Goal: Feedback & Contribution: Leave review/rating

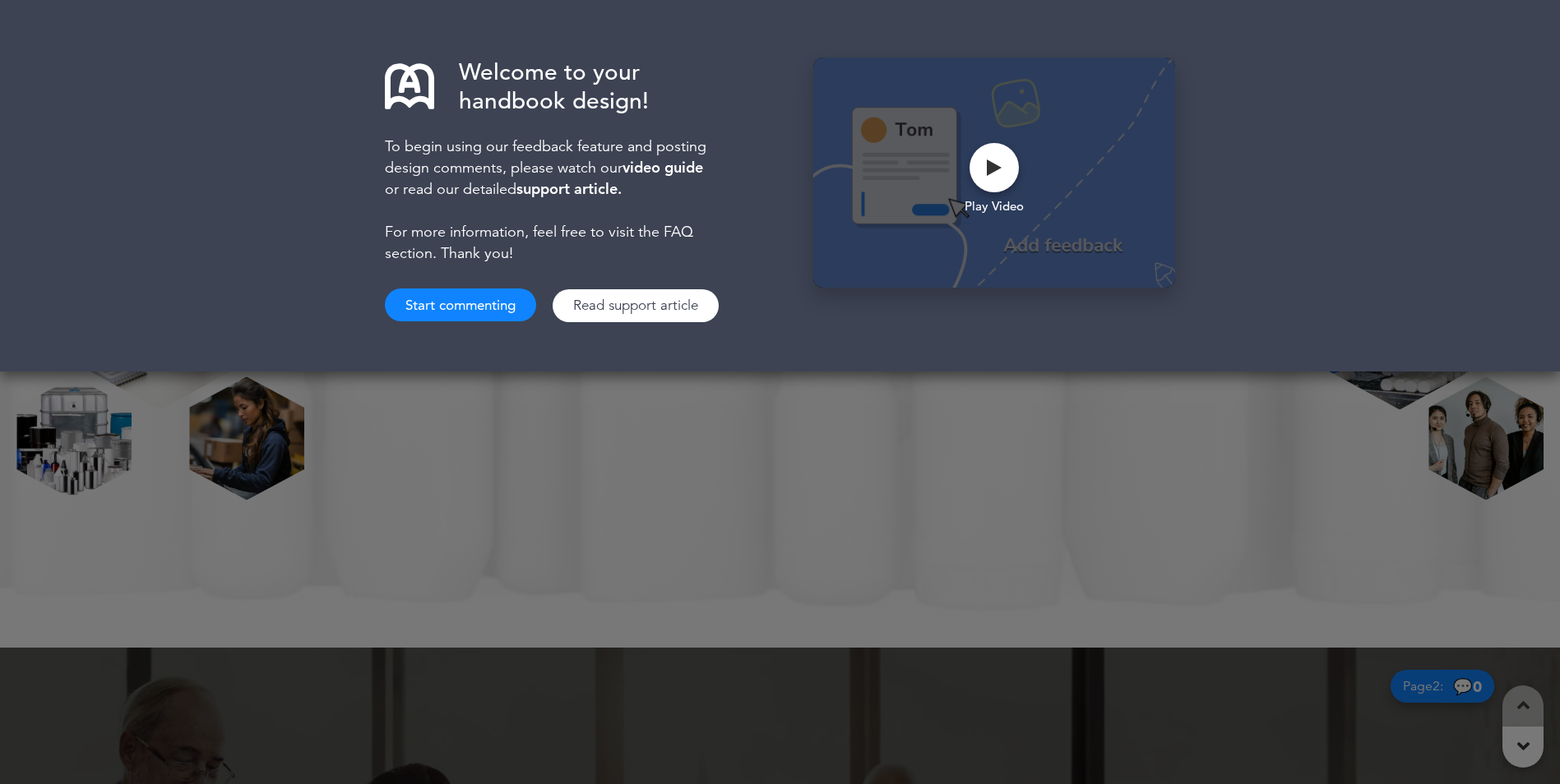
scroll to position [164, 0]
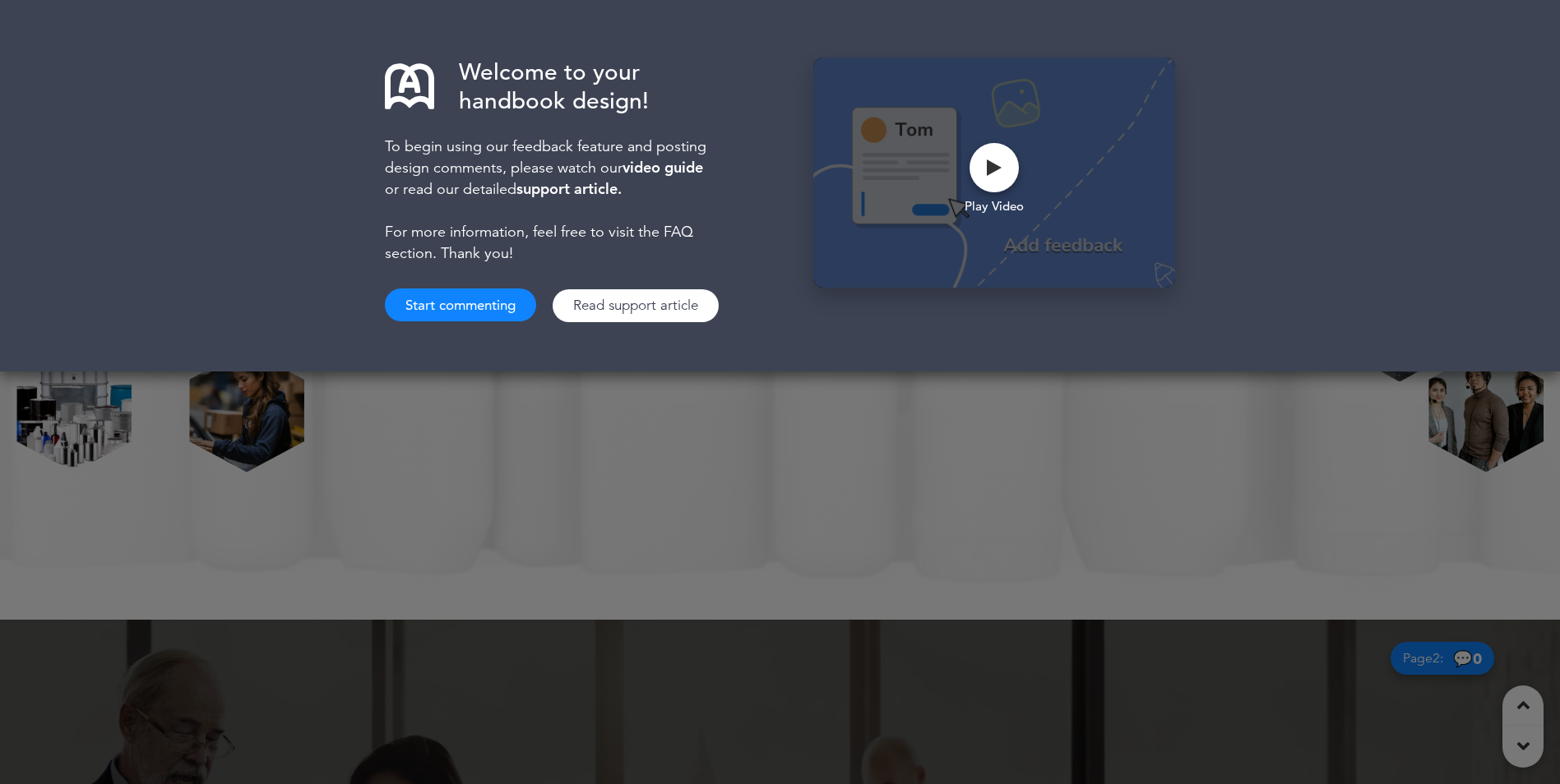
click at [1014, 436] on div "Welcome to your handbook design! To begin using our feedback feature and postin…" at bounding box center [780, 392] width 1560 height 784
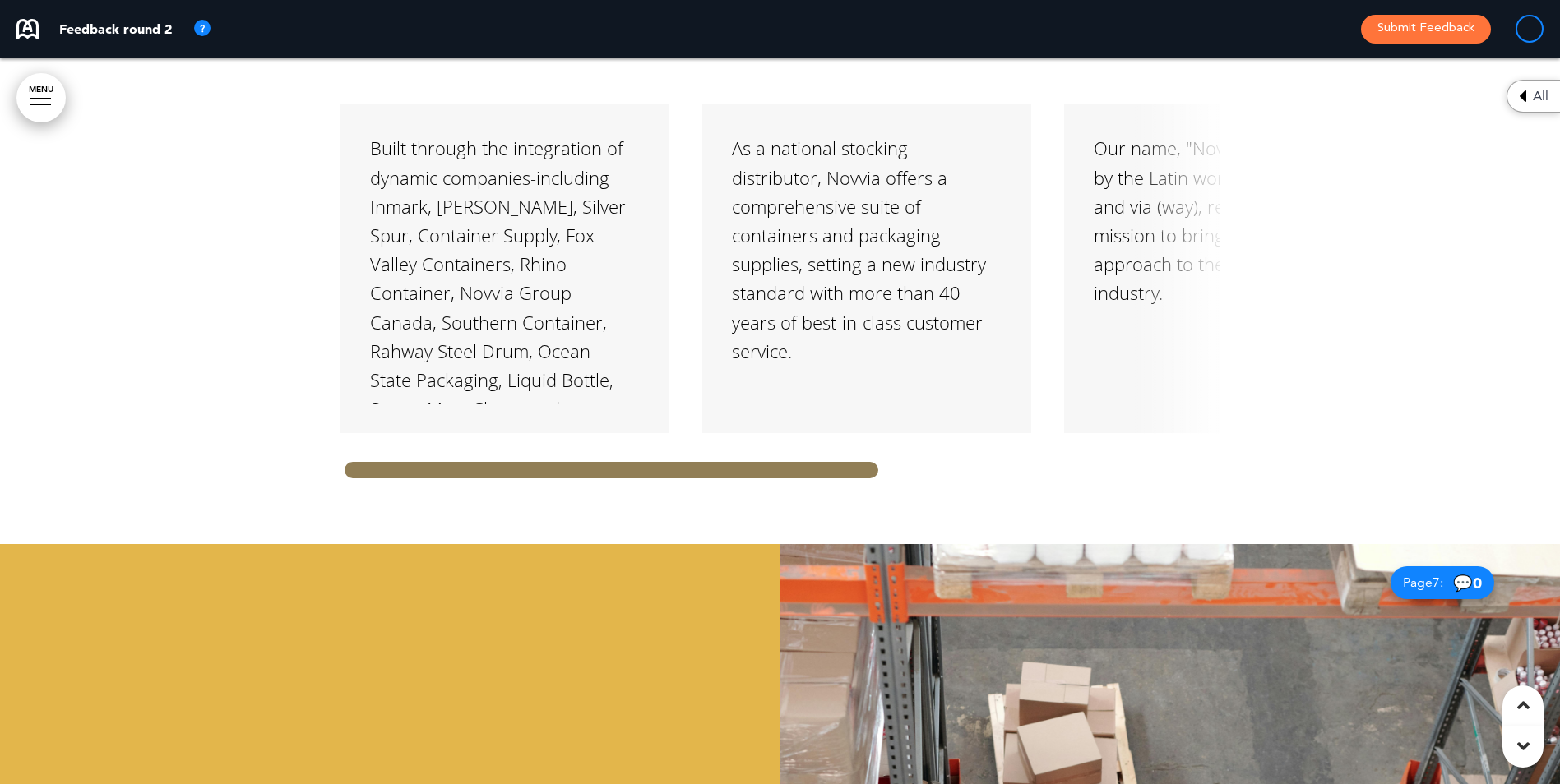
scroll to position [3780, 0]
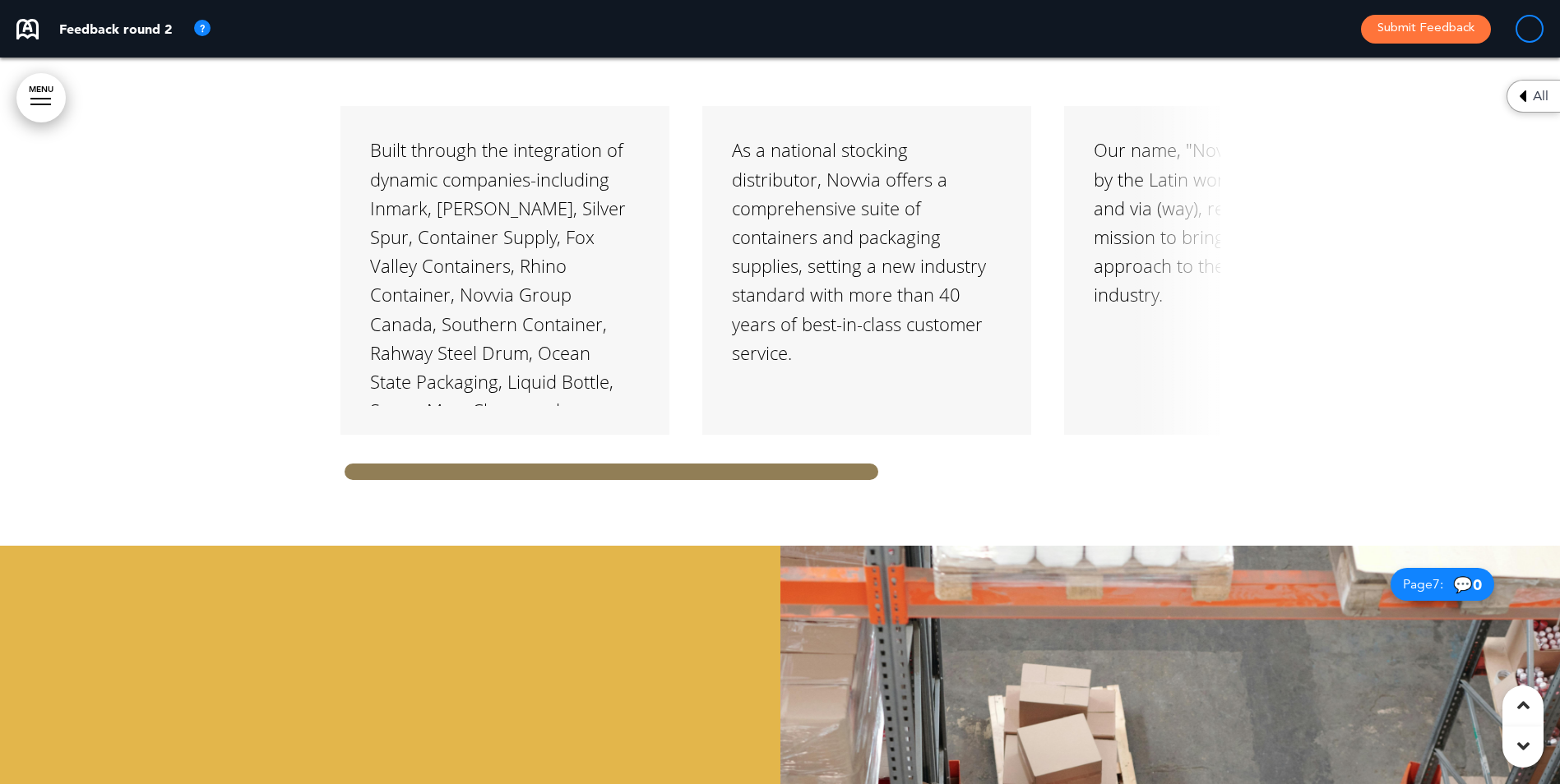
drag, startPoint x: 797, startPoint y: 426, endPoint x: 883, endPoint y: 426, distance: 86.0
click at [888, 423] on div "Built through the integration of dynamic companies-including Inmark, C.L. Smith…" at bounding box center [780, 294] width 880 height 378
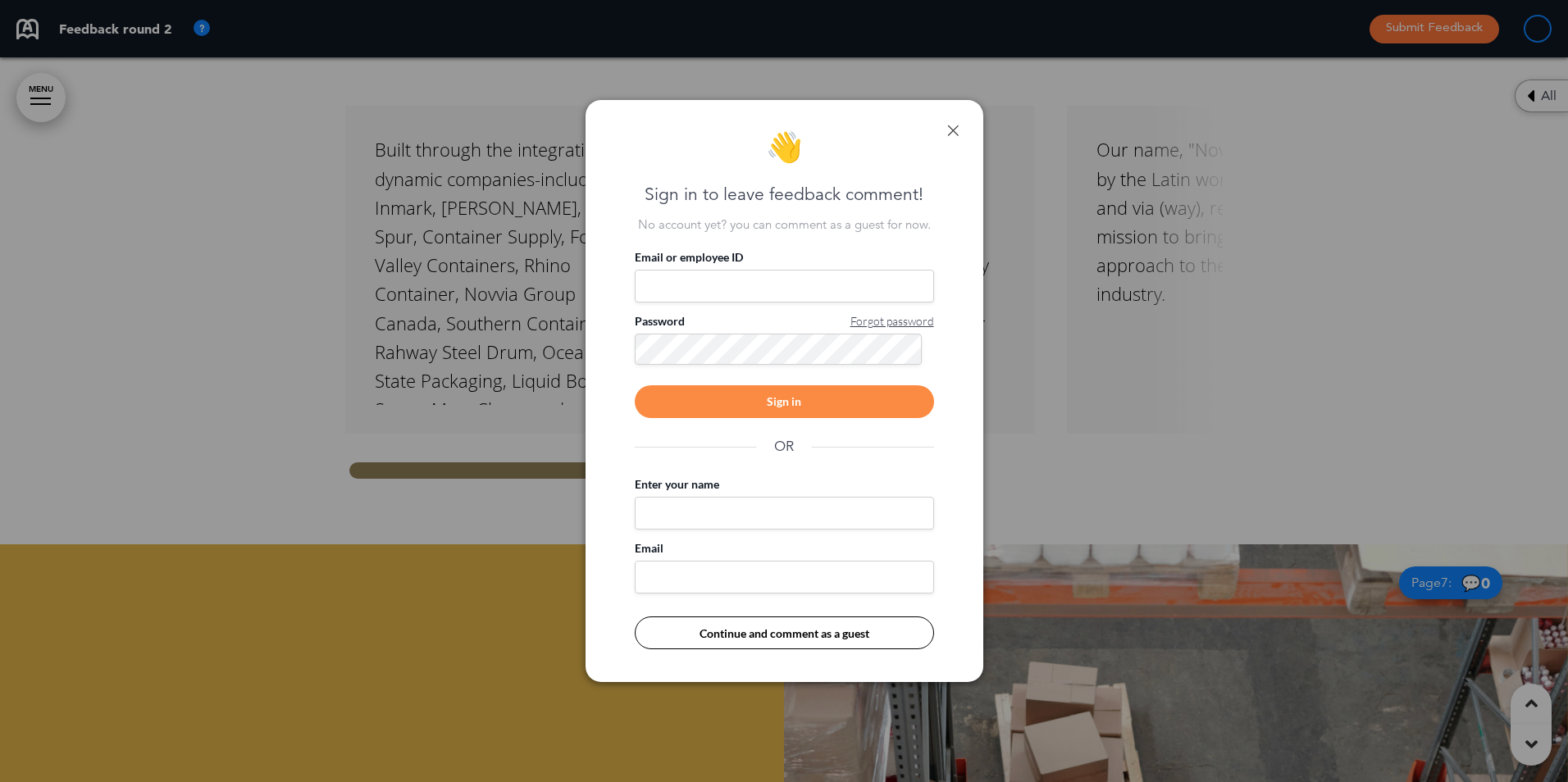
click at [956, 119] on div "👋 Sign in to leave feedback comment! No account yet? you can comment as a guest…" at bounding box center [784, 391] width 397 height 582
click at [951, 131] on link at bounding box center [952, 130] width 11 height 11
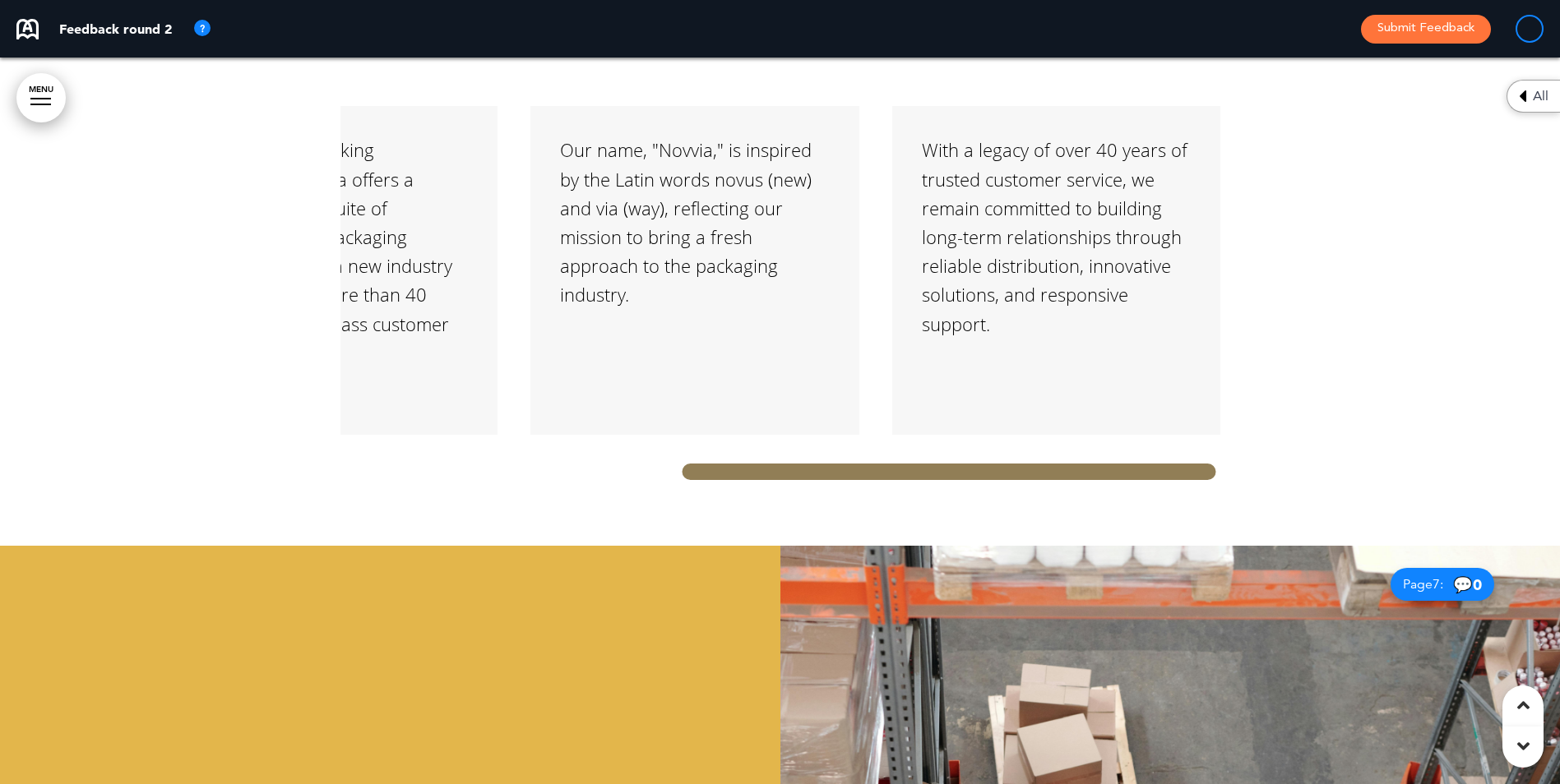
scroll to position [0, 535]
click at [1232, 432] on div "Who We Are The Novvia Group is a leader in high-quality packaging solutions and…" at bounding box center [780, 151] width 1560 height 789
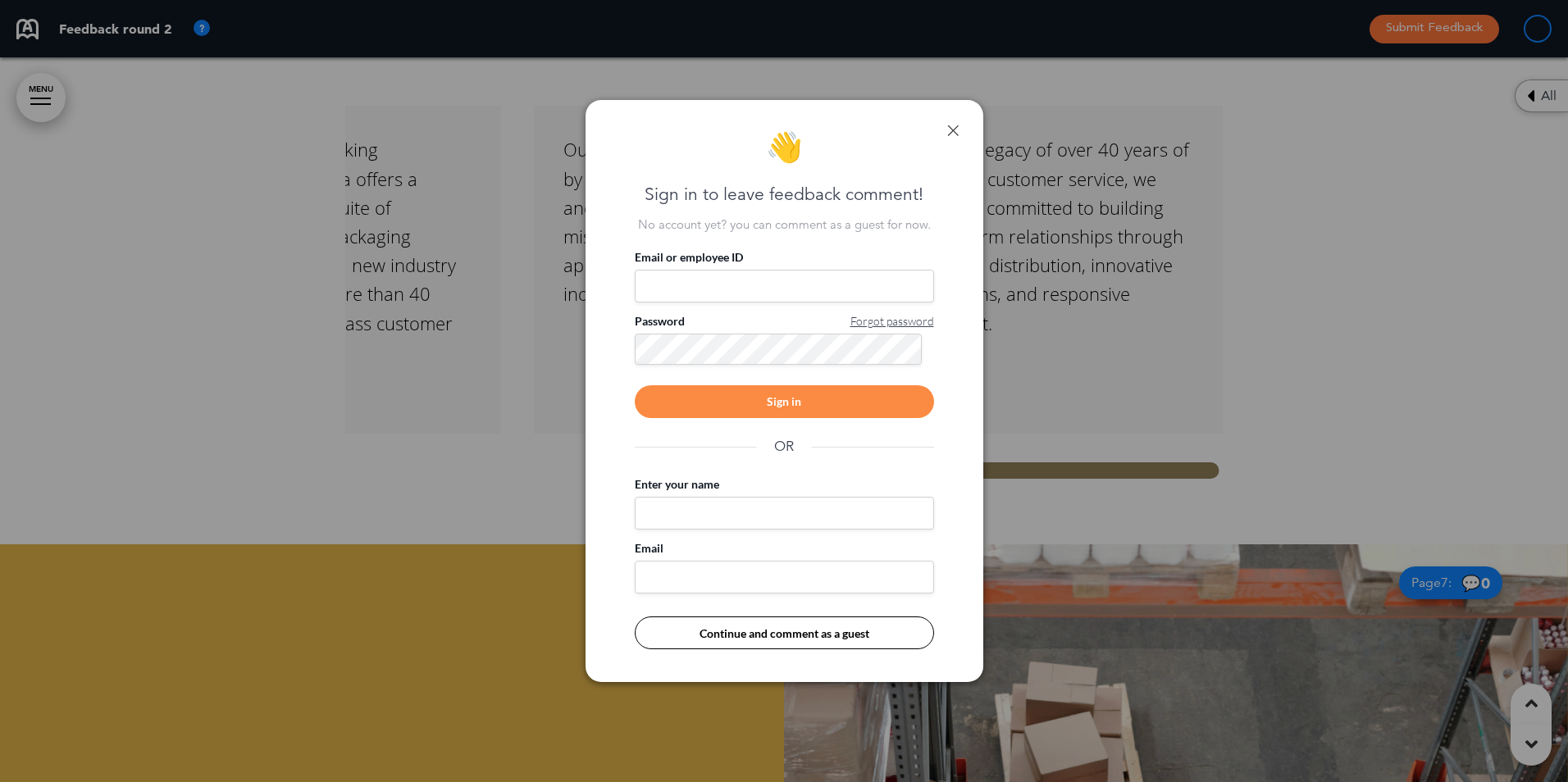
click at [952, 134] on link at bounding box center [952, 130] width 11 height 11
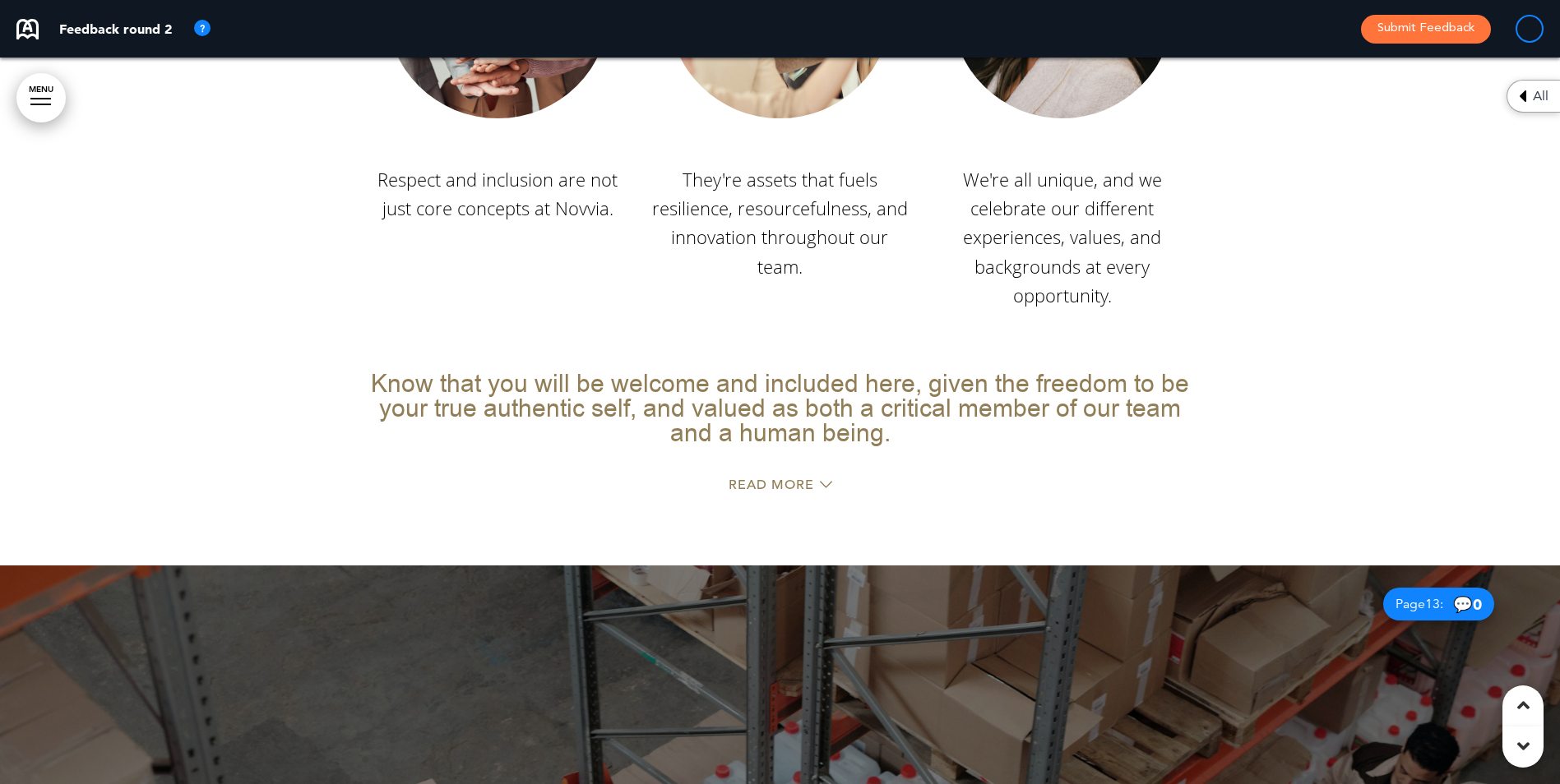
scroll to position [10601, 0]
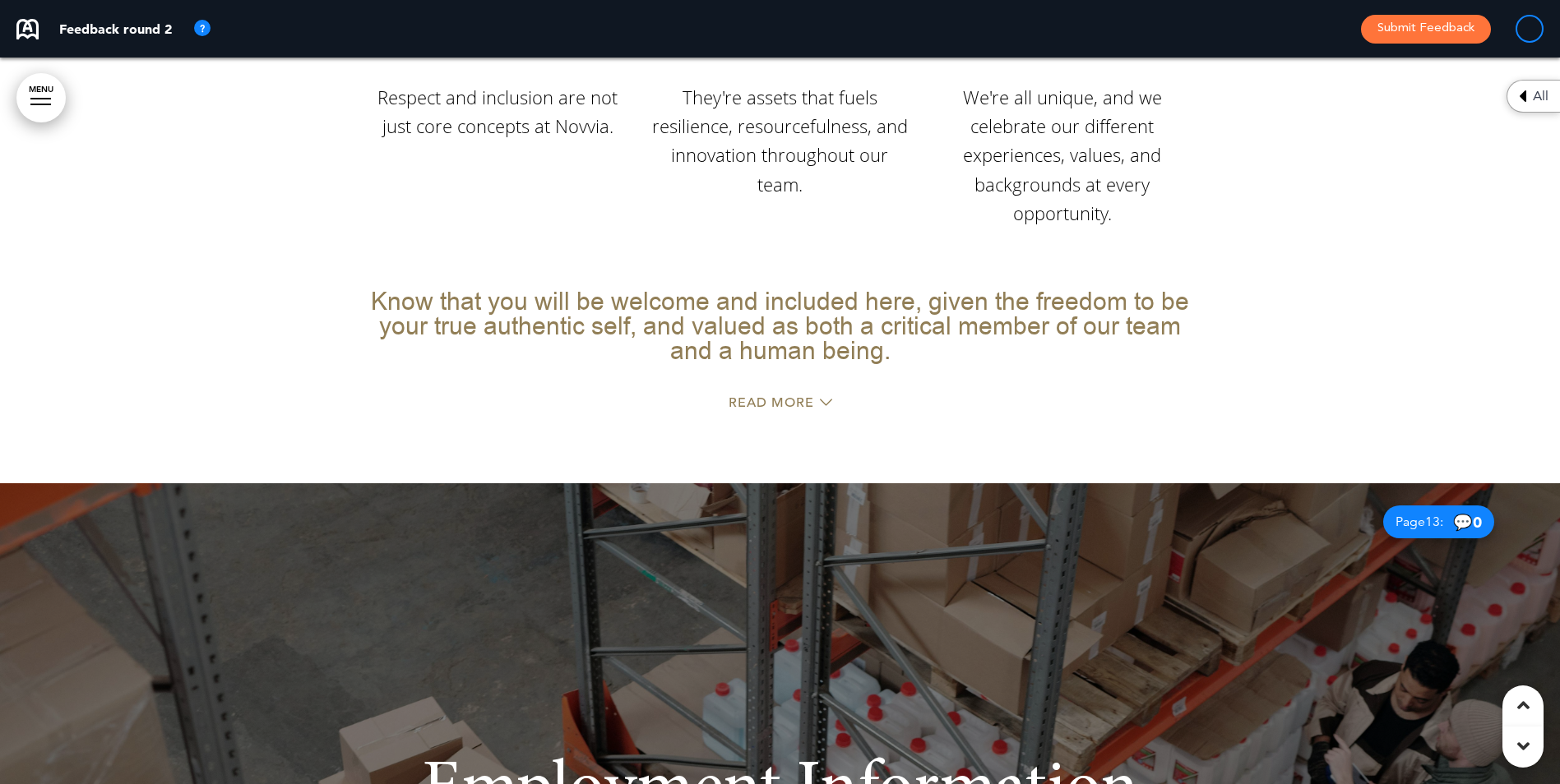
click at [770, 388] on div "Read More" at bounding box center [780, 404] width 822 height 34
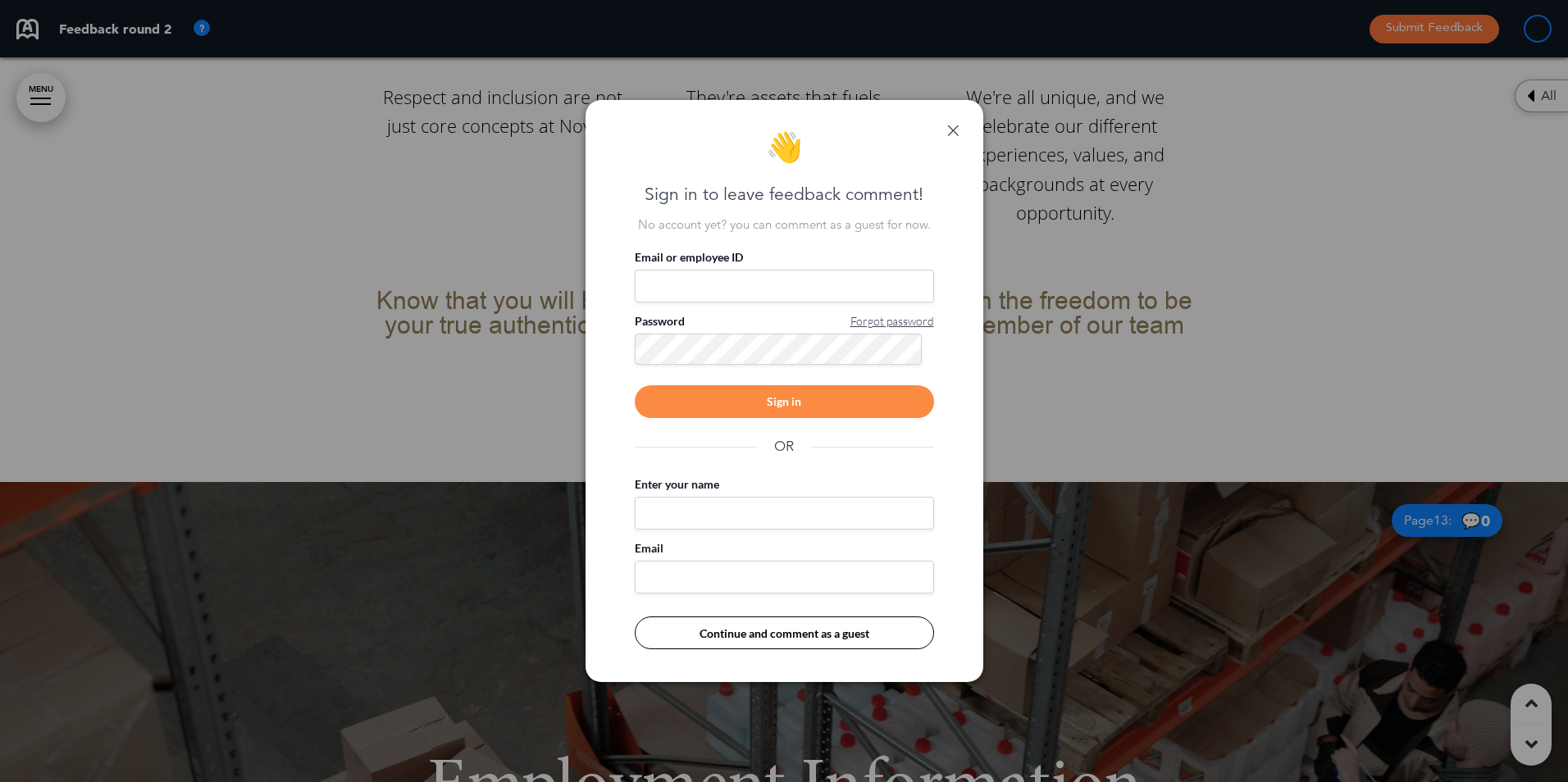
click at [947, 138] on div "👋 Sign in to leave feedback comment! No account yet? you can comment as a guest…" at bounding box center [784, 391] width 397 height 582
click at [947, 134] on link at bounding box center [952, 130] width 11 height 11
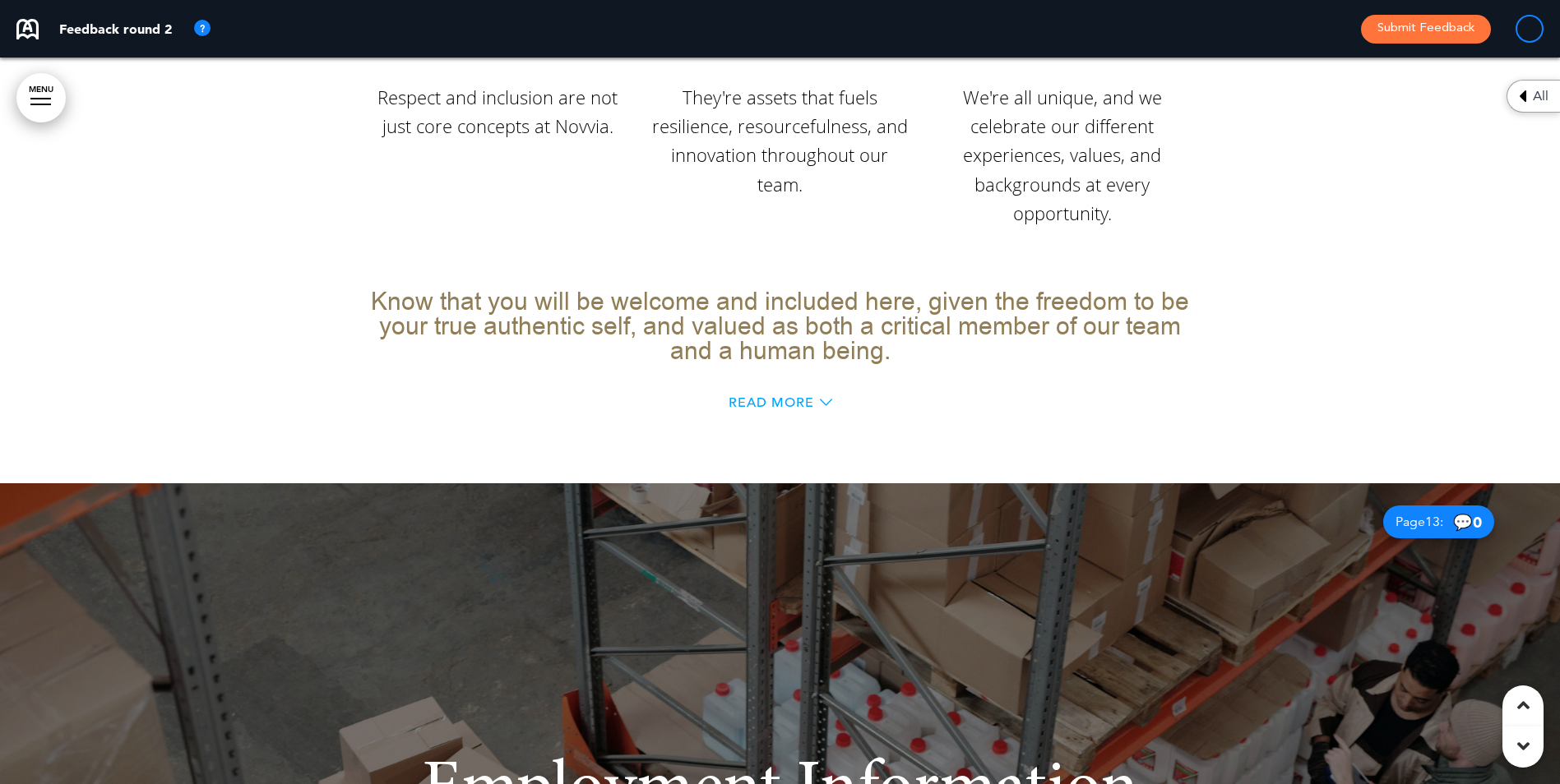
click at [818, 396] on div "Read More" at bounding box center [780, 402] width 104 height 13
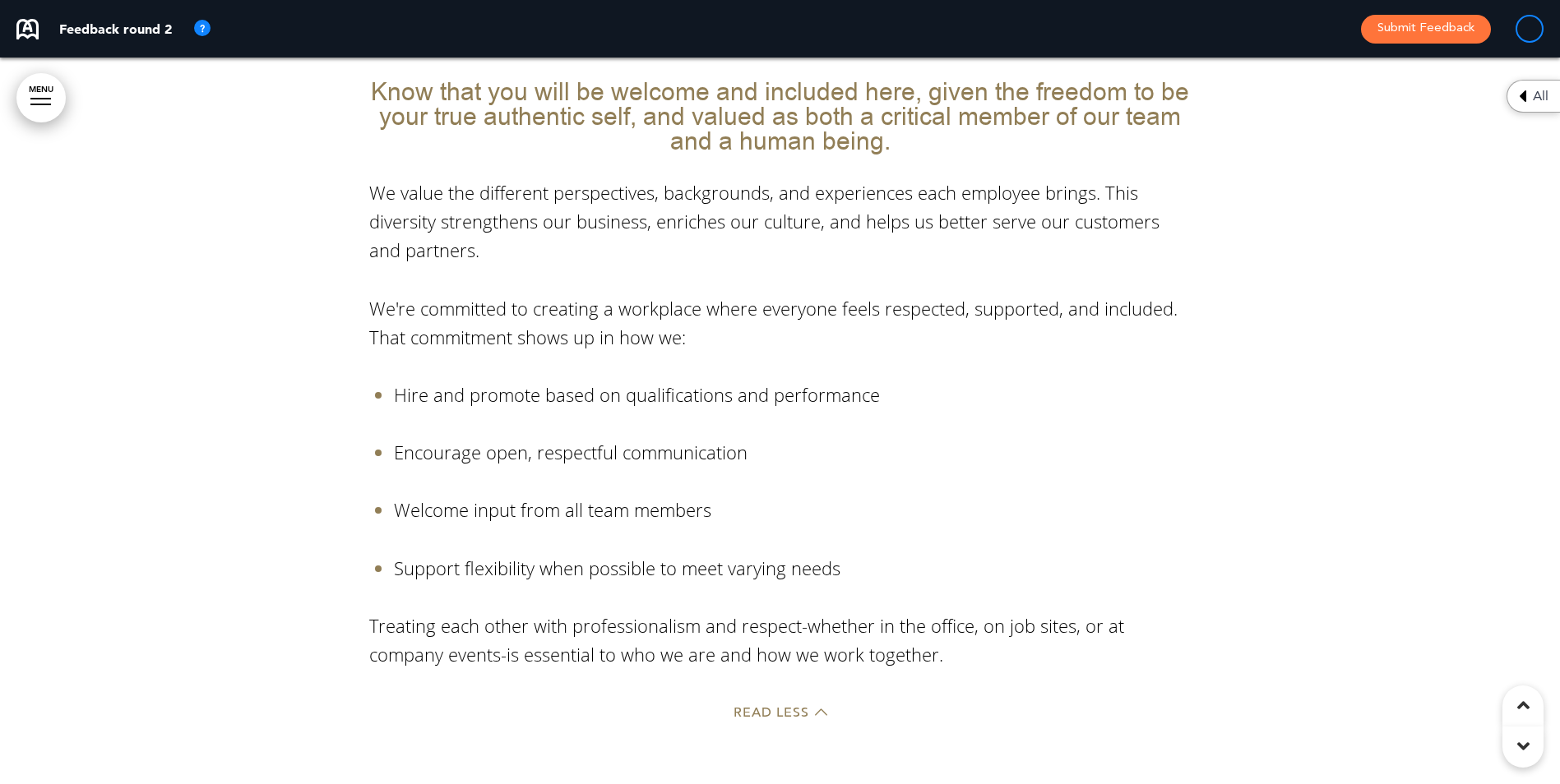
scroll to position [10847, 0]
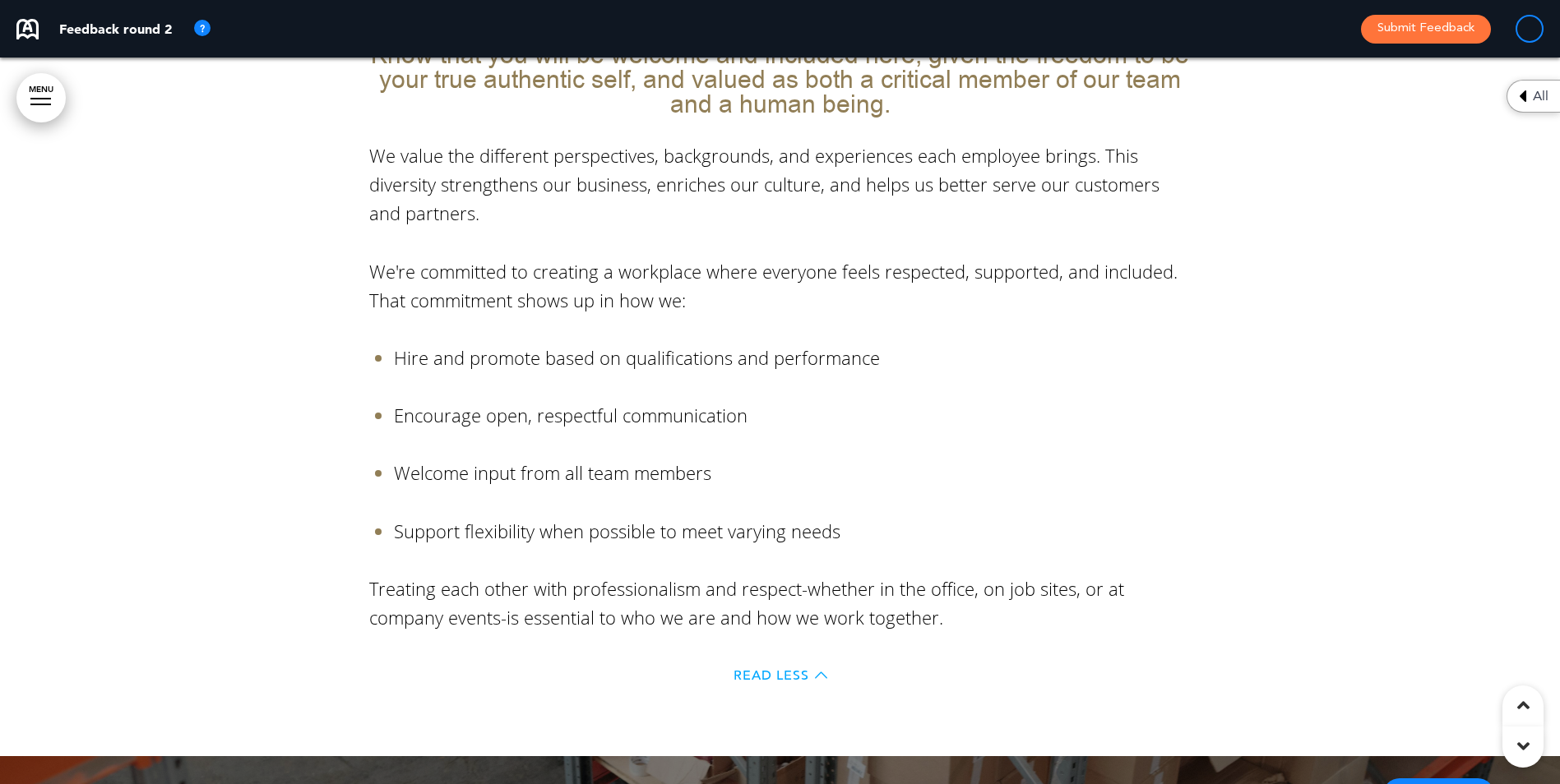
click at [773, 669] on span "Read Less" at bounding box center [771, 675] width 76 height 13
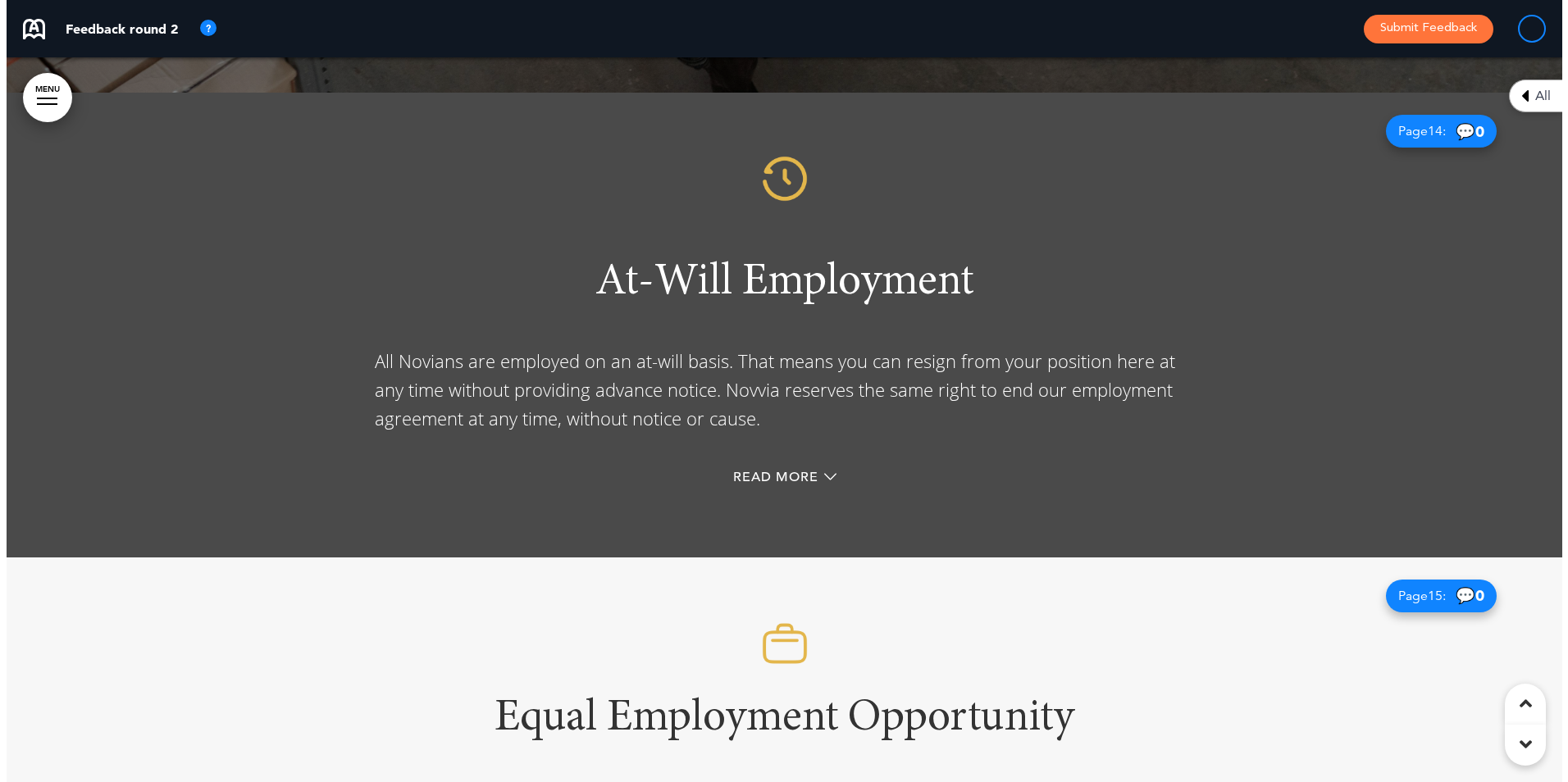
scroll to position [11692, 0]
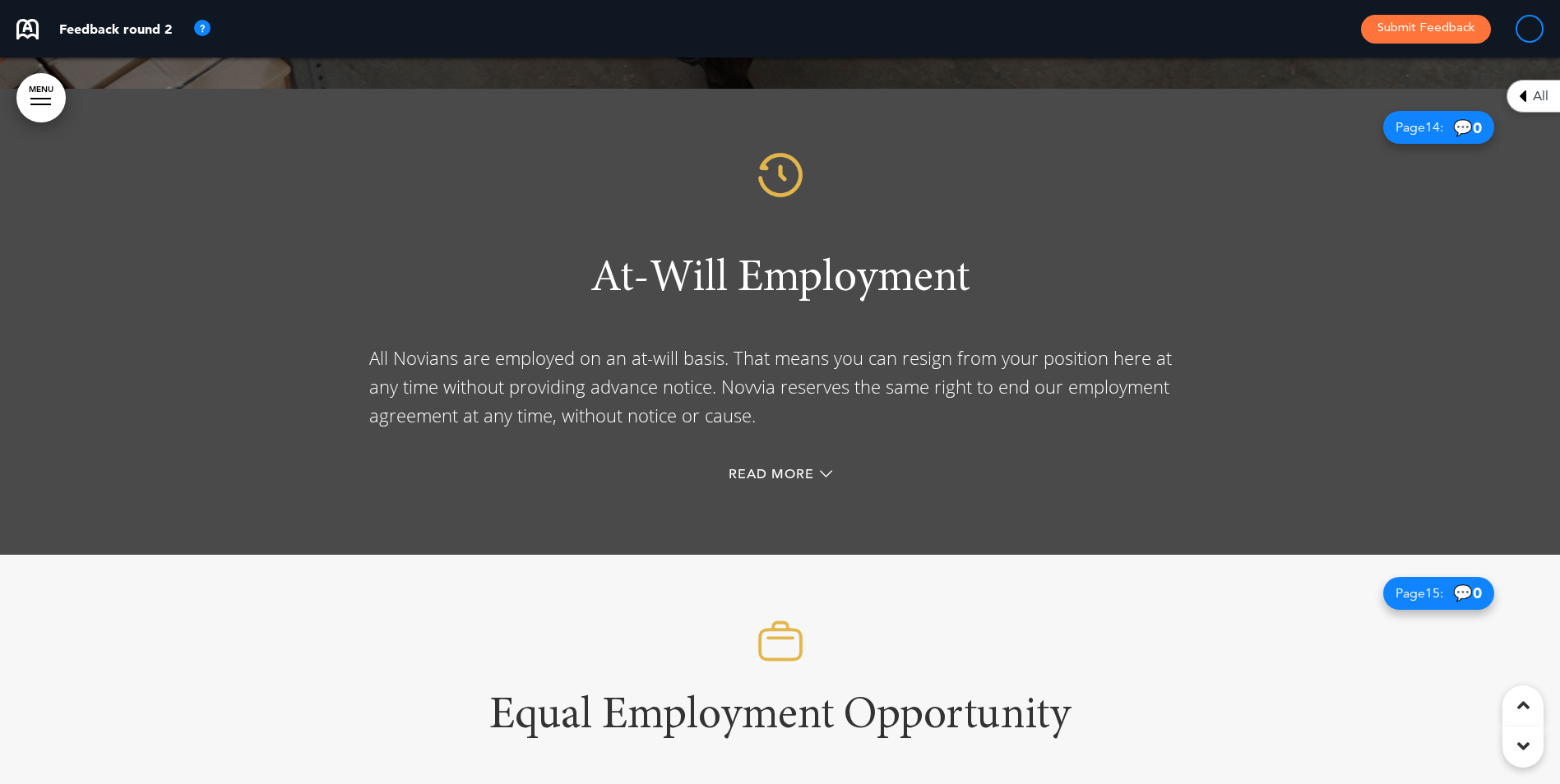
click at [417, 345] on span "All Novians are employed on an at-will basis. That means you can resign from yo…" at bounding box center [770, 386] width 803 height 82
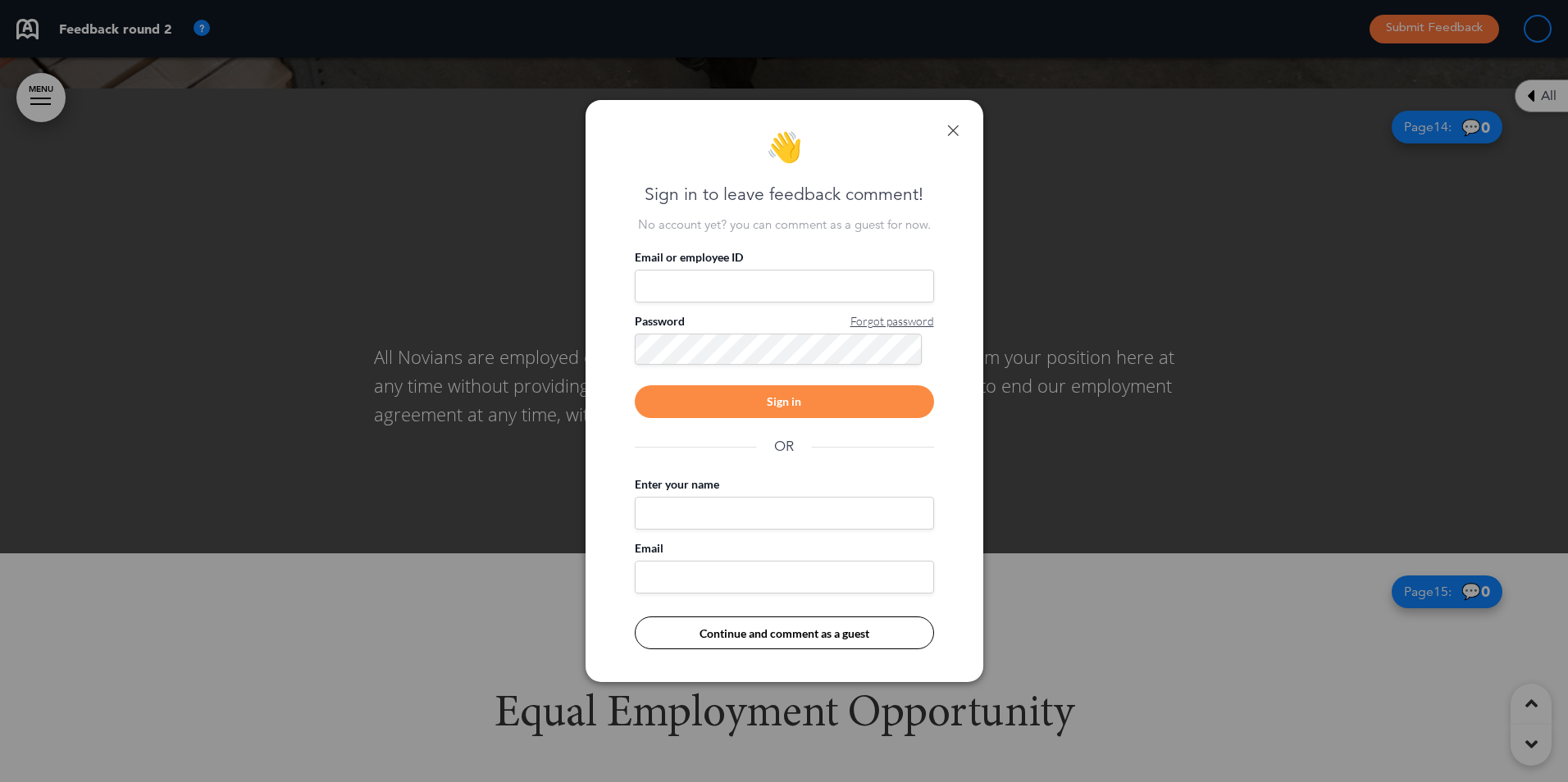
click at [655, 274] on input "Email or employee ID" at bounding box center [785, 287] width 300 height 33
click at [722, 510] on input "Enter your name" at bounding box center [785, 513] width 300 height 33
drag, startPoint x: 804, startPoint y: 512, endPoint x: 547, endPoint y: 492, distance: 257.8
click at [547, 492] on div "**********" at bounding box center [784, 391] width 1568 height 782
type input "**********"
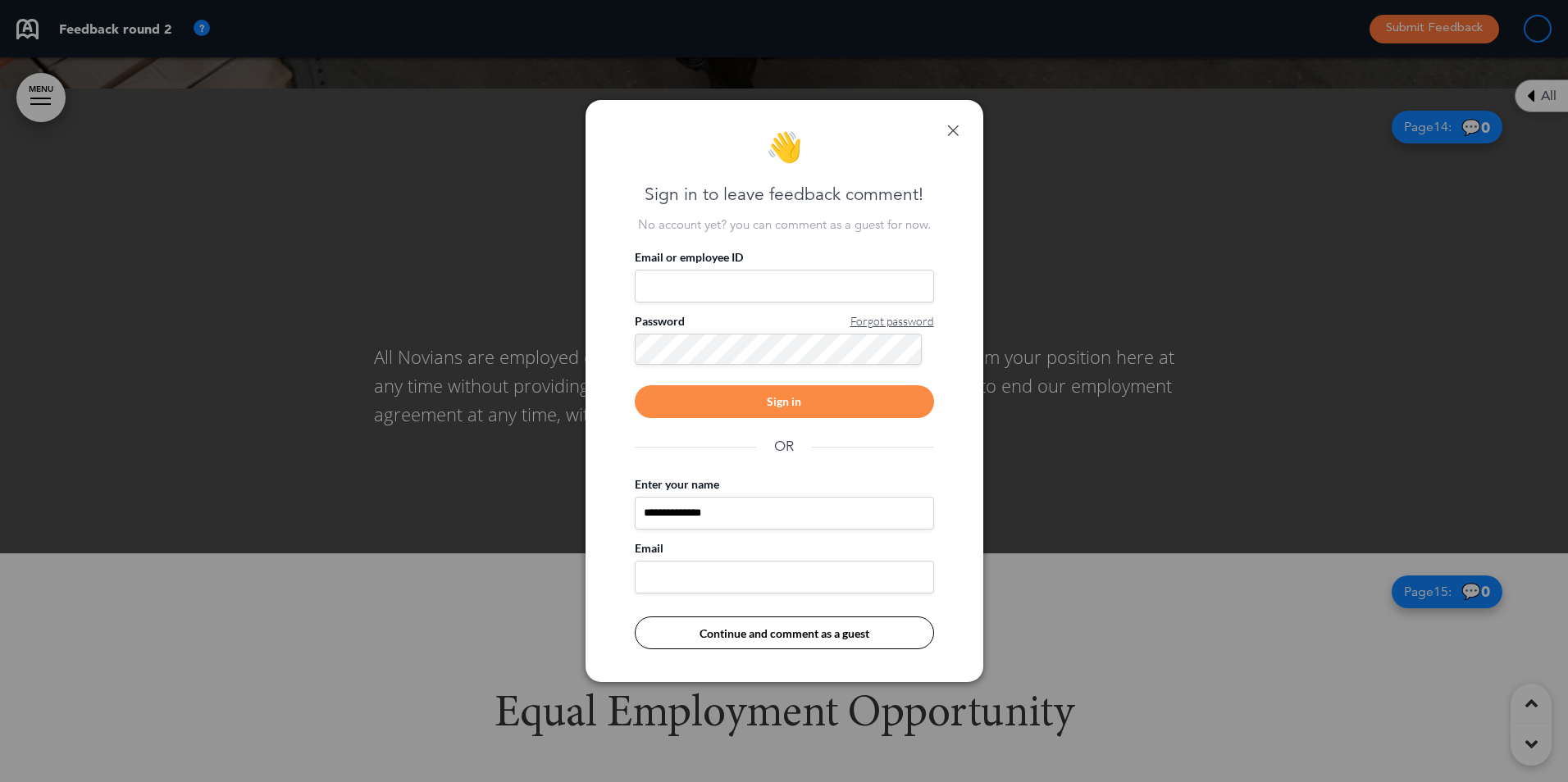
click at [685, 580] on input "Email" at bounding box center [785, 577] width 300 height 33
type input "**********"
click at [777, 638] on button "Continue and comment as a guest" at bounding box center [785, 633] width 300 height 33
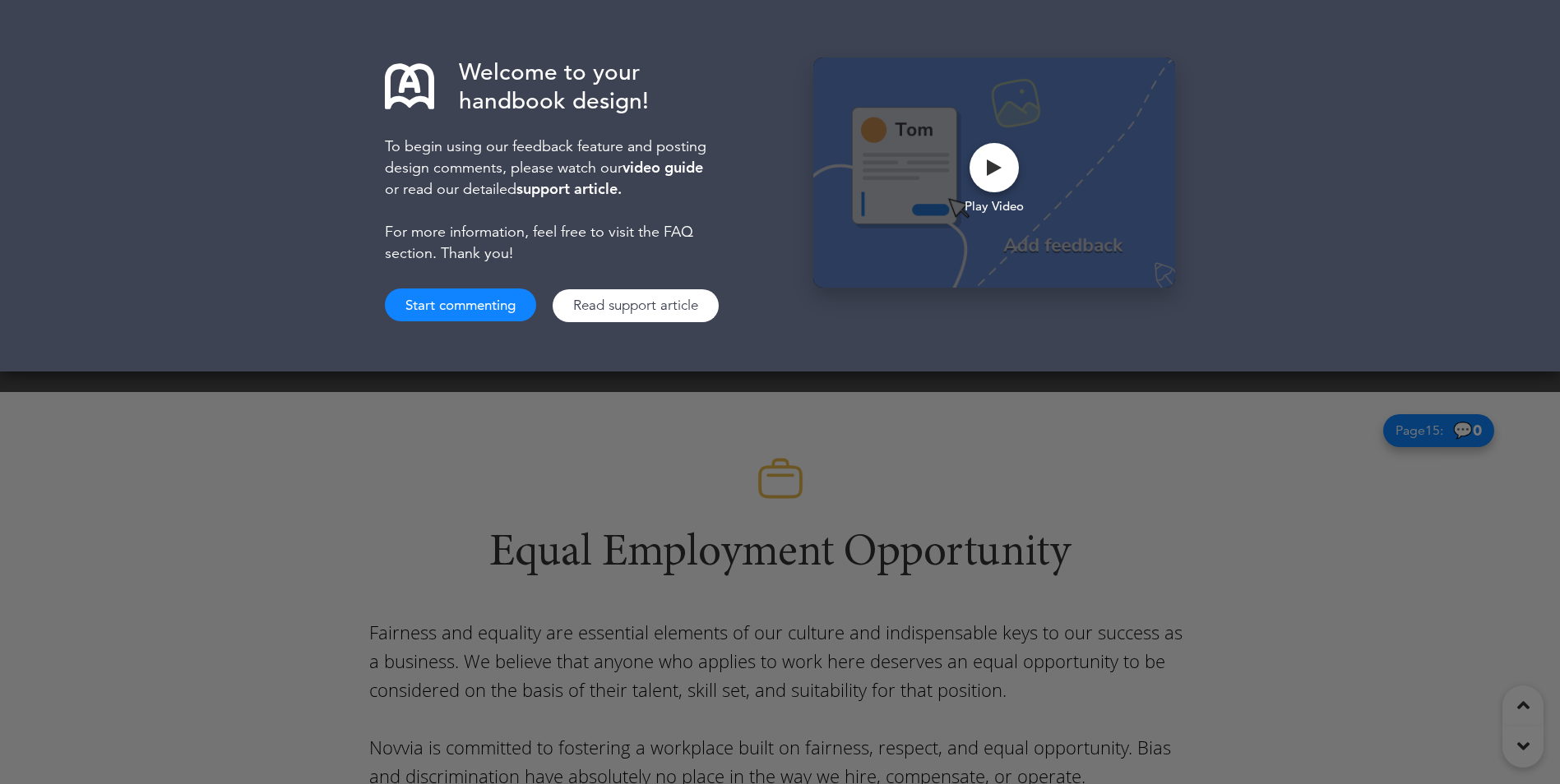
scroll to position [11881, 0]
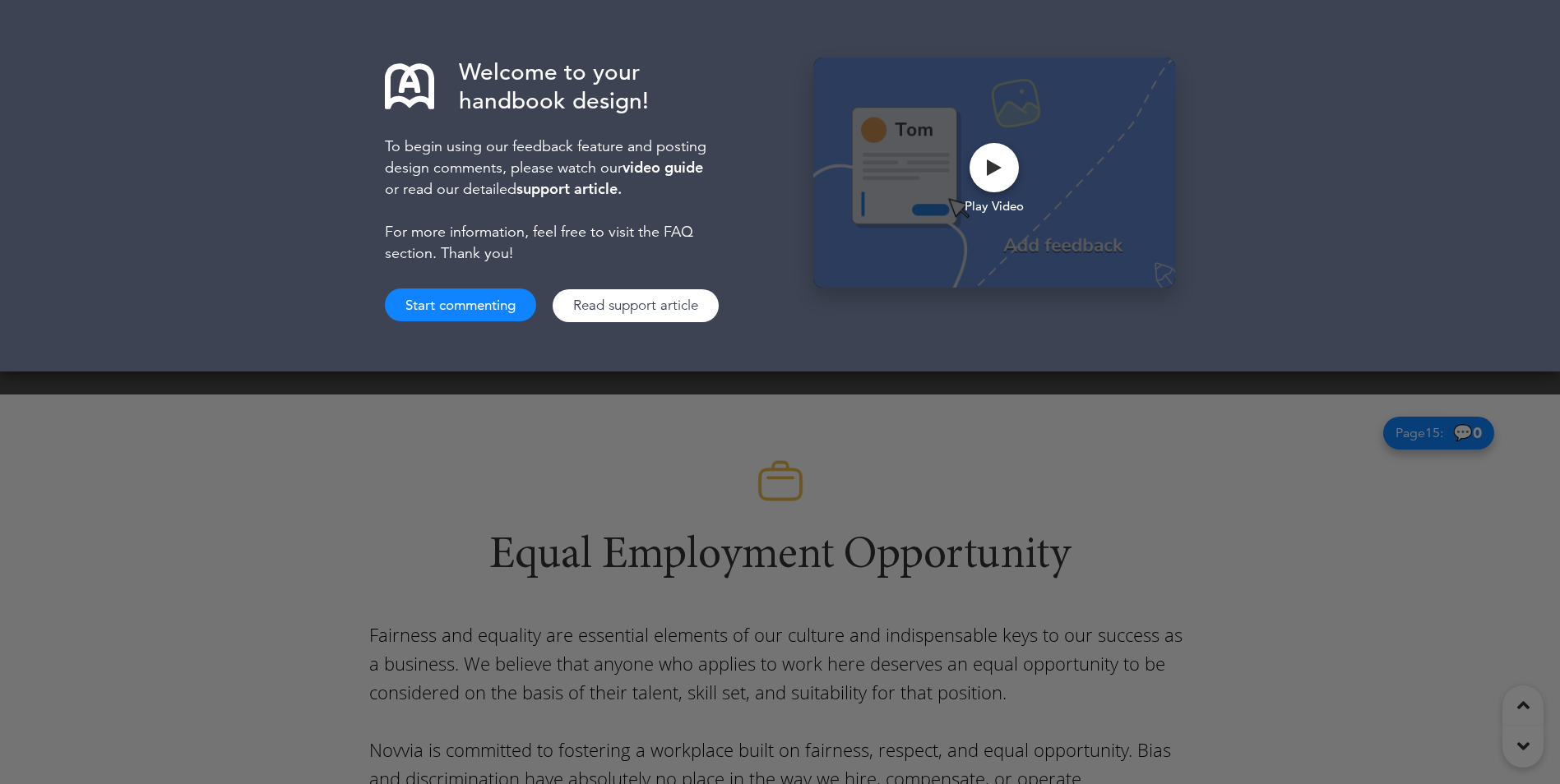
click at [1000, 416] on div "Welcome to your handbook design! To begin using our feedback feature and postin…" at bounding box center [780, 392] width 1560 height 784
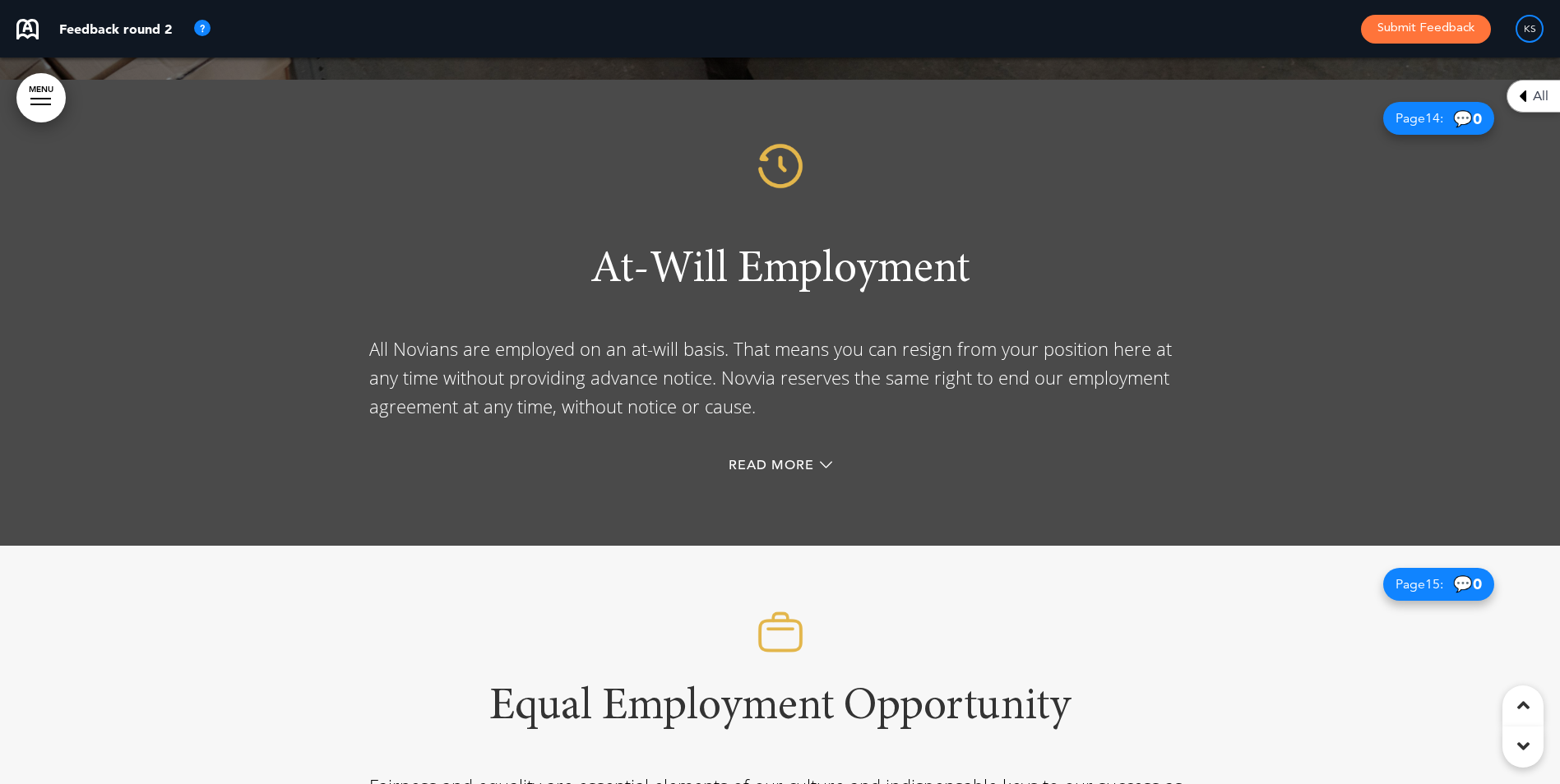
scroll to position [11635, 0]
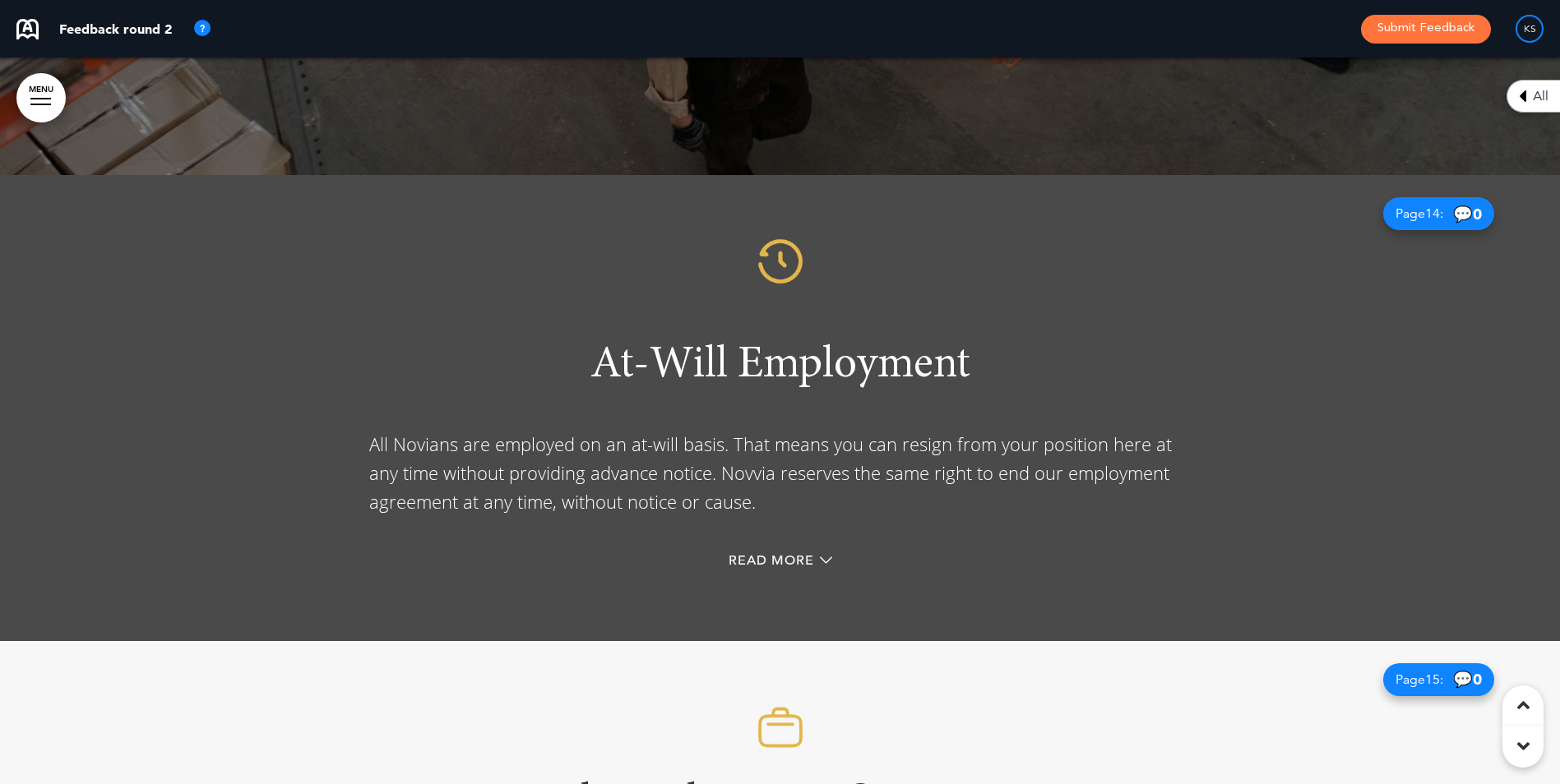
click at [418, 431] on span "All Novians are employed on an at-will basis. That means you can resign from yo…" at bounding box center [770, 472] width 803 height 82
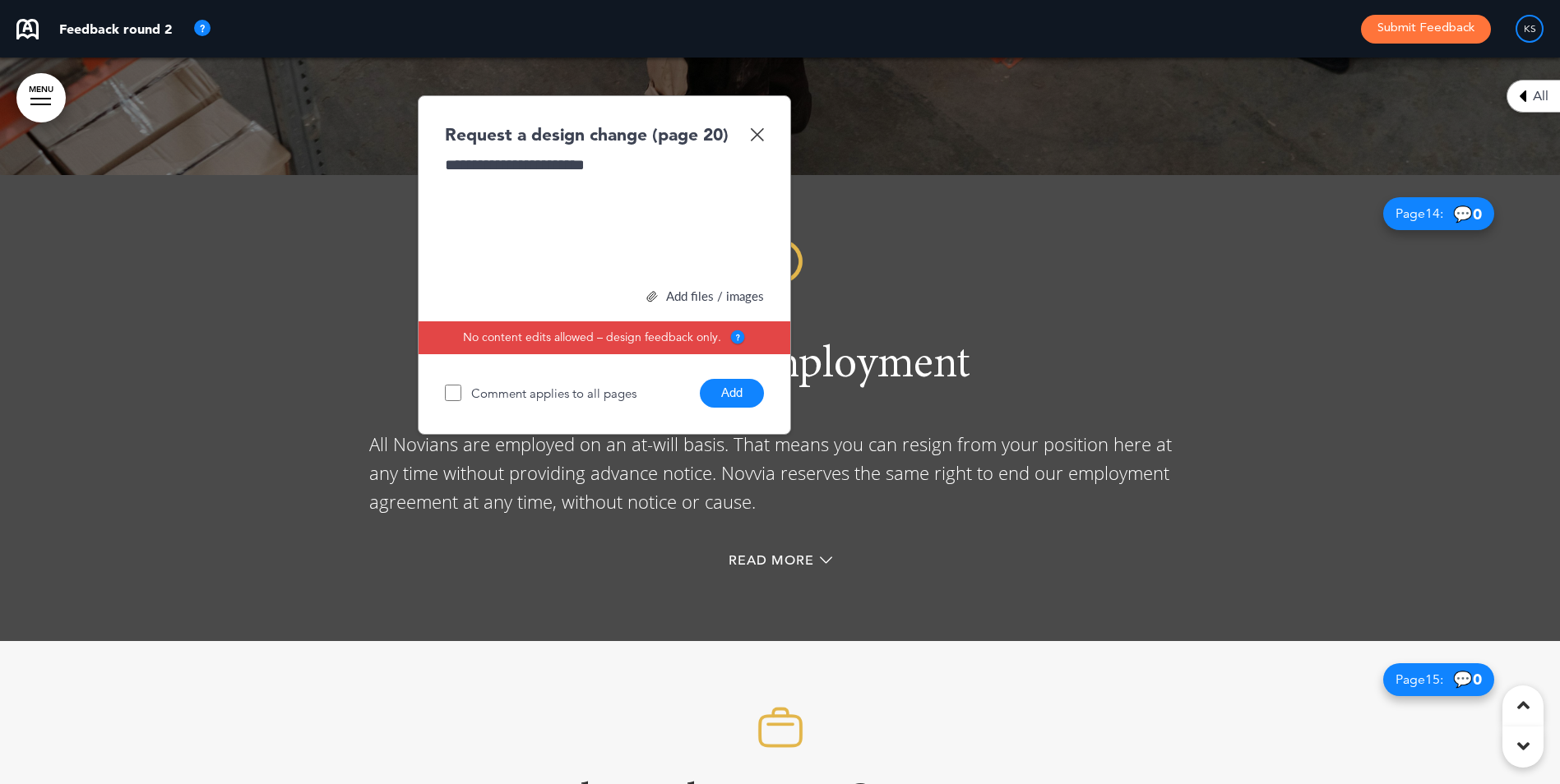
click at [733, 379] on button "Add" at bounding box center [731, 393] width 64 height 29
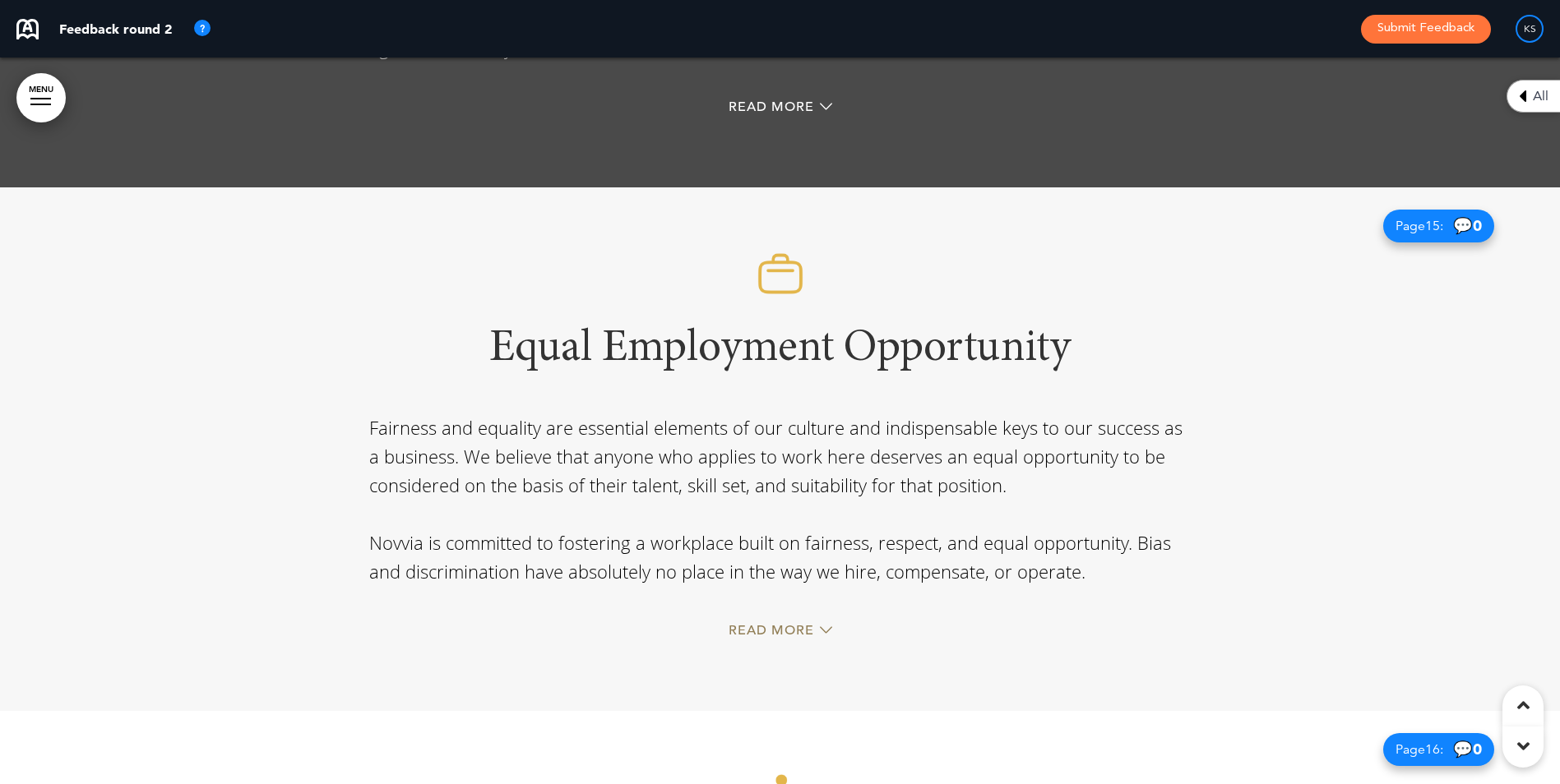
scroll to position [12128, 0]
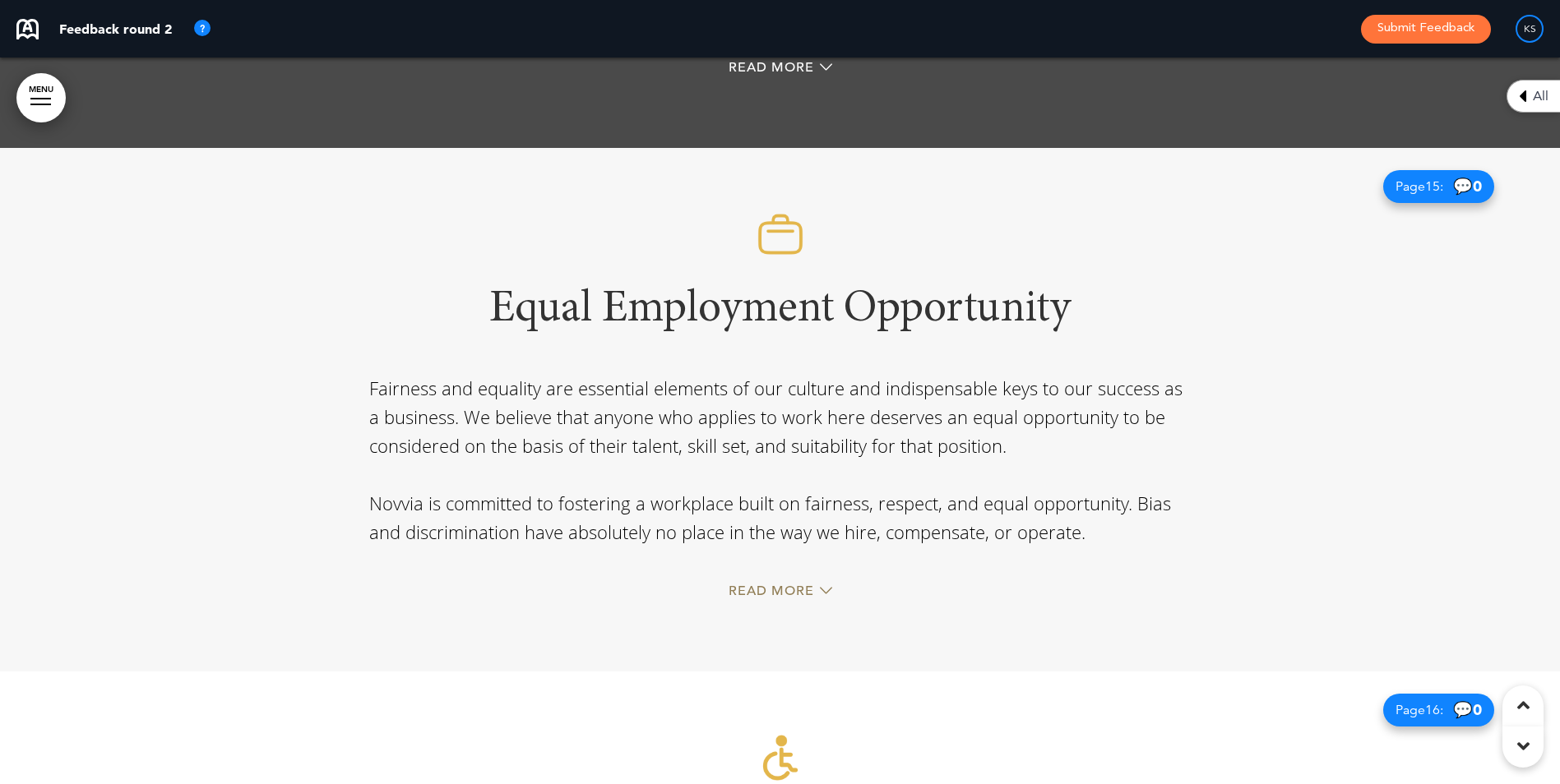
click at [784, 576] on div "Read More" at bounding box center [780, 593] width 822 height 34
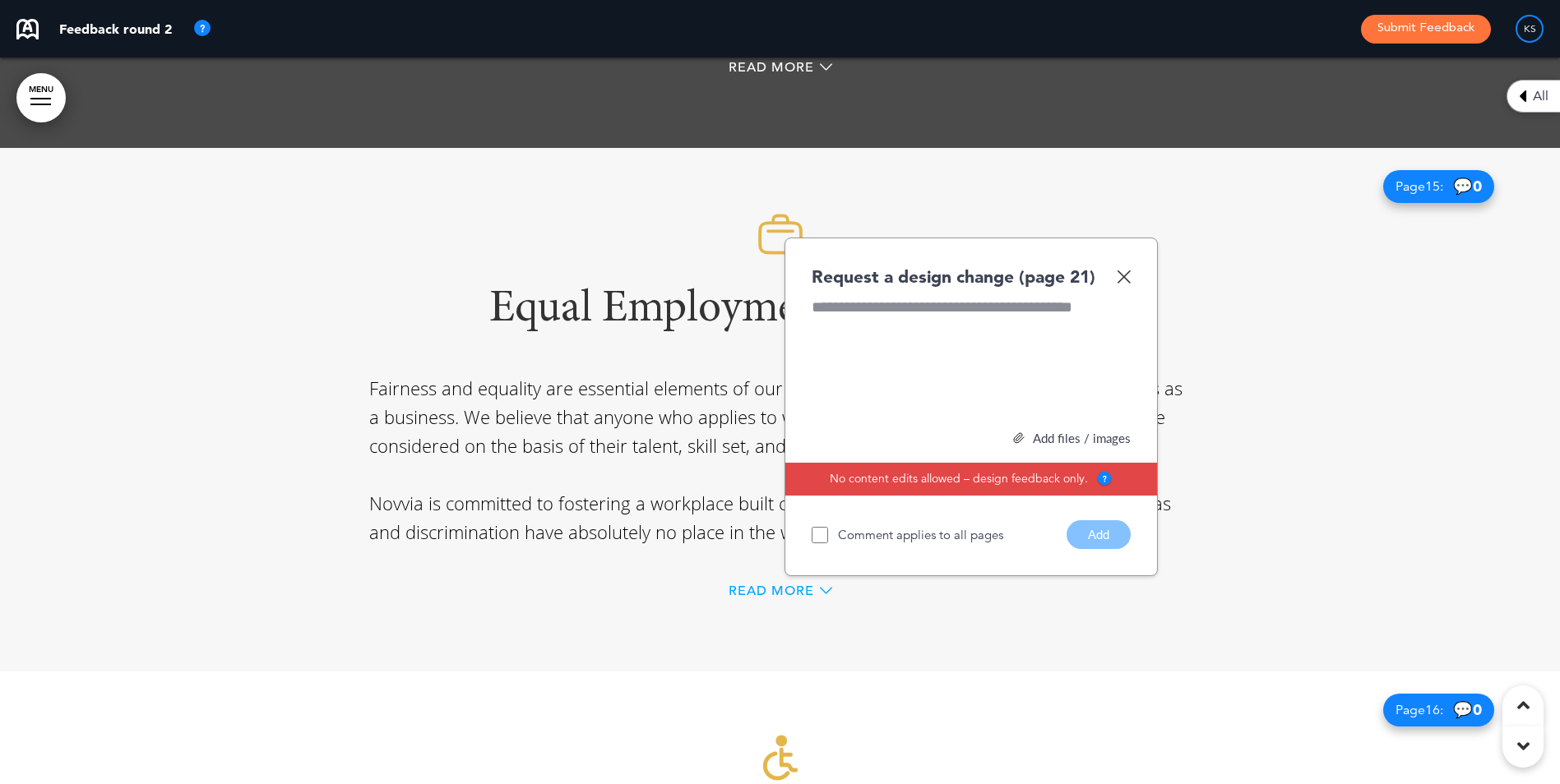
click at [768, 584] on span "Read More" at bounding box center [771, 590] width 86 height 13
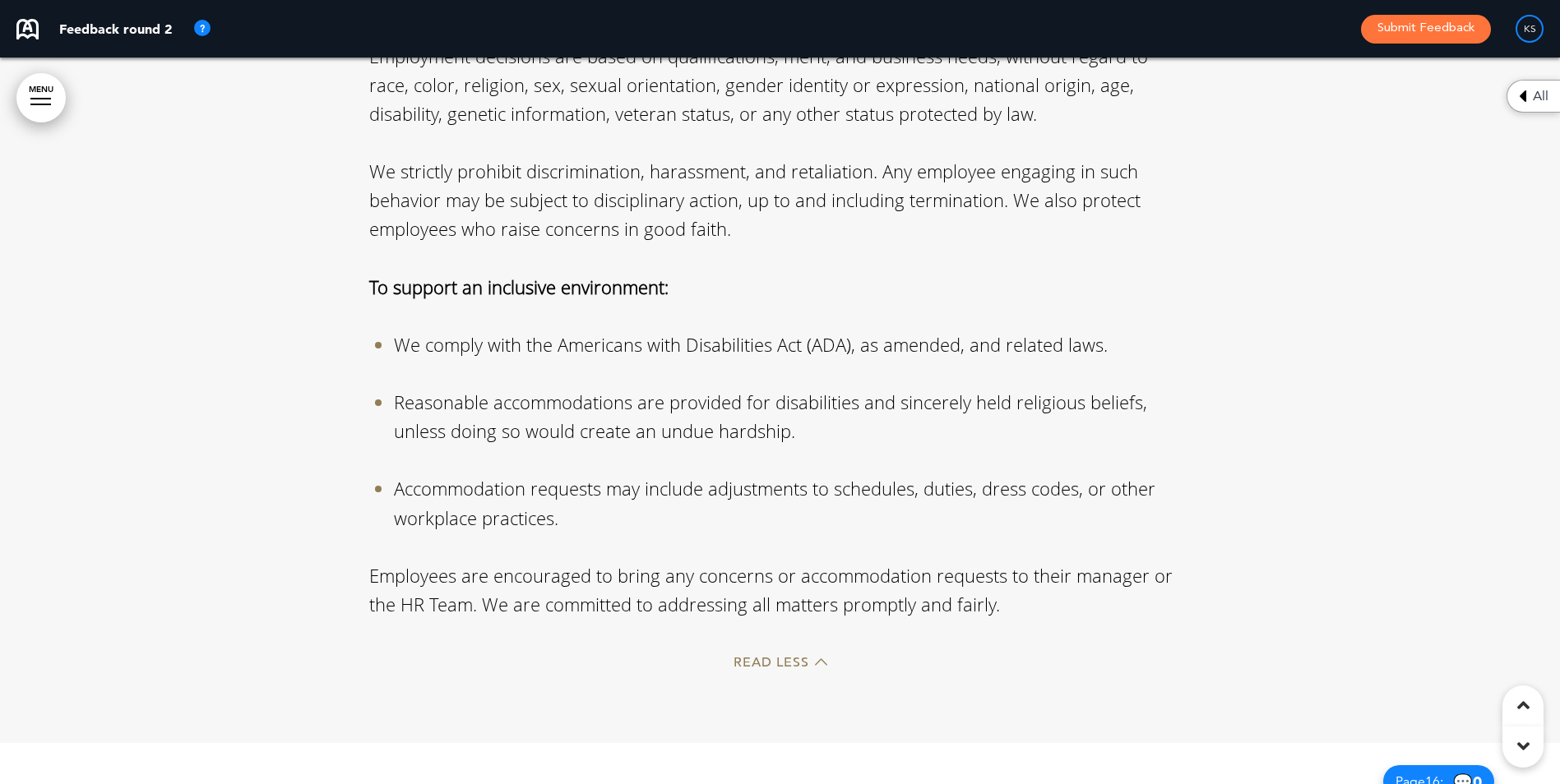
scroll to position [12704, 0]
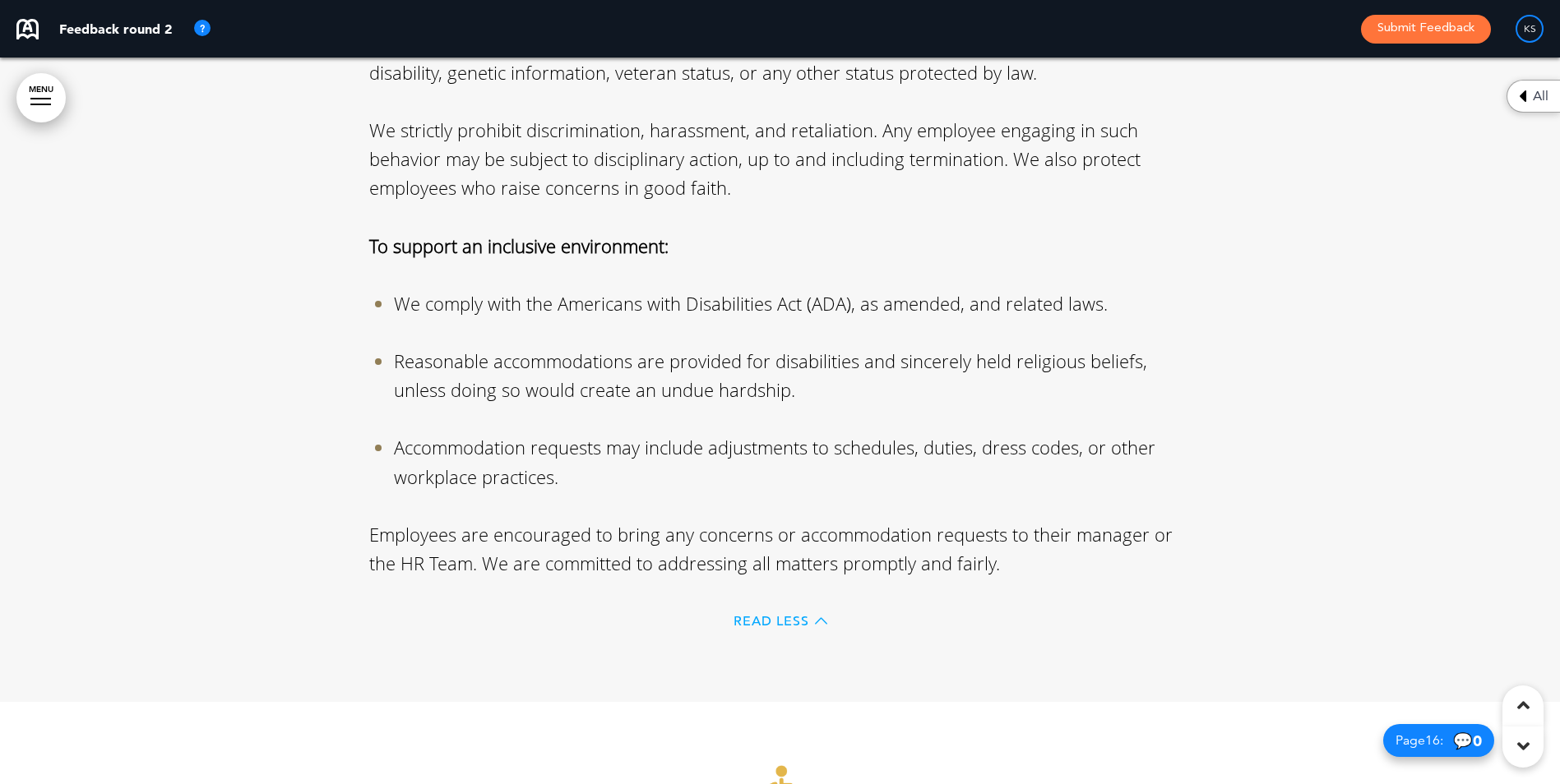
click at [745, 615] on span "Read Less" at bounding box center [771, 621] width 76 height 13
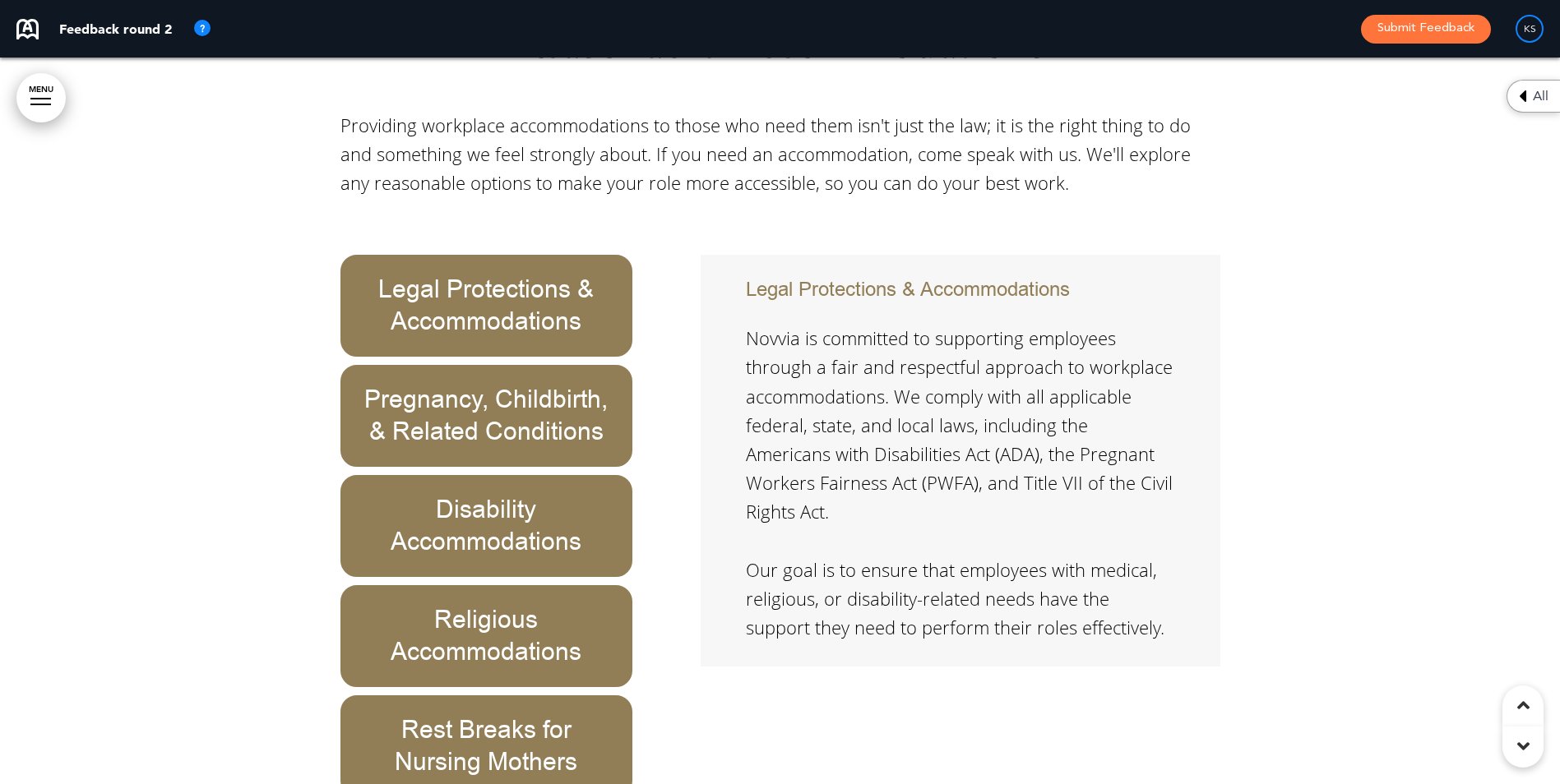
scroll to position [12940, 0]
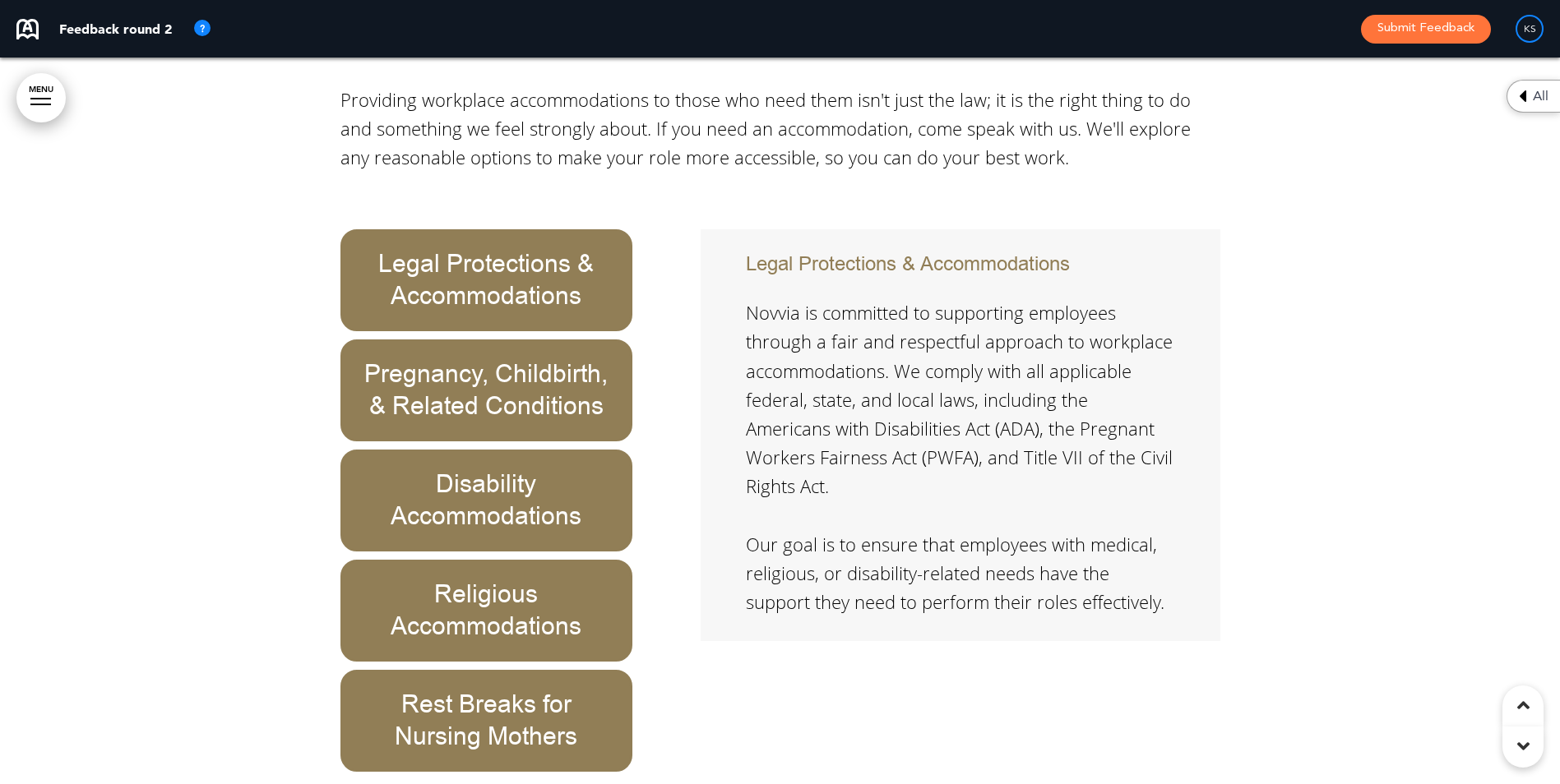
click at [480, 358] on h6 "Pregnancy, Childbirth, & Related Conditions" at bounding box center [487, 389] width 255 height 64
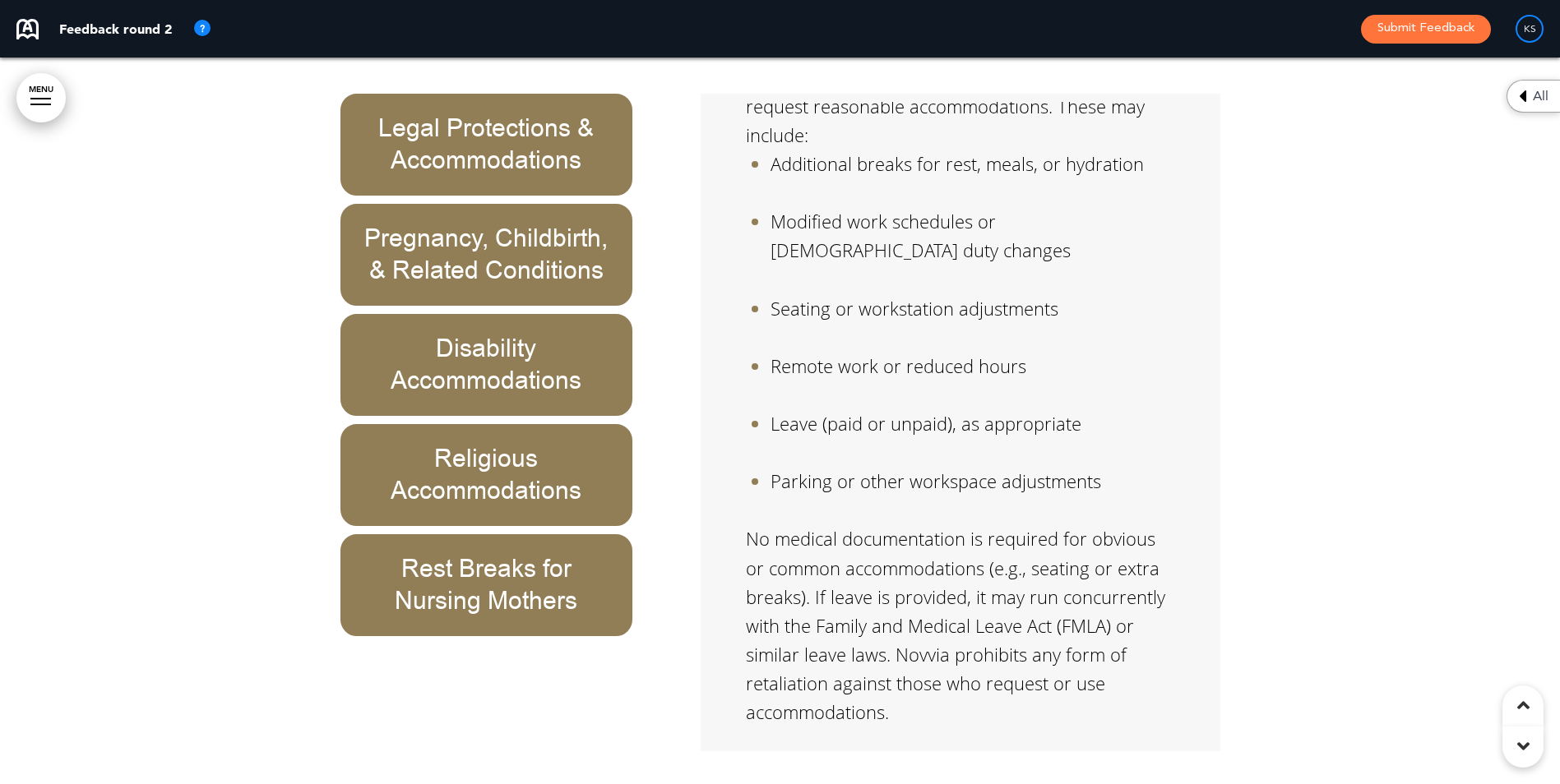
scroll to position [13104, 0]
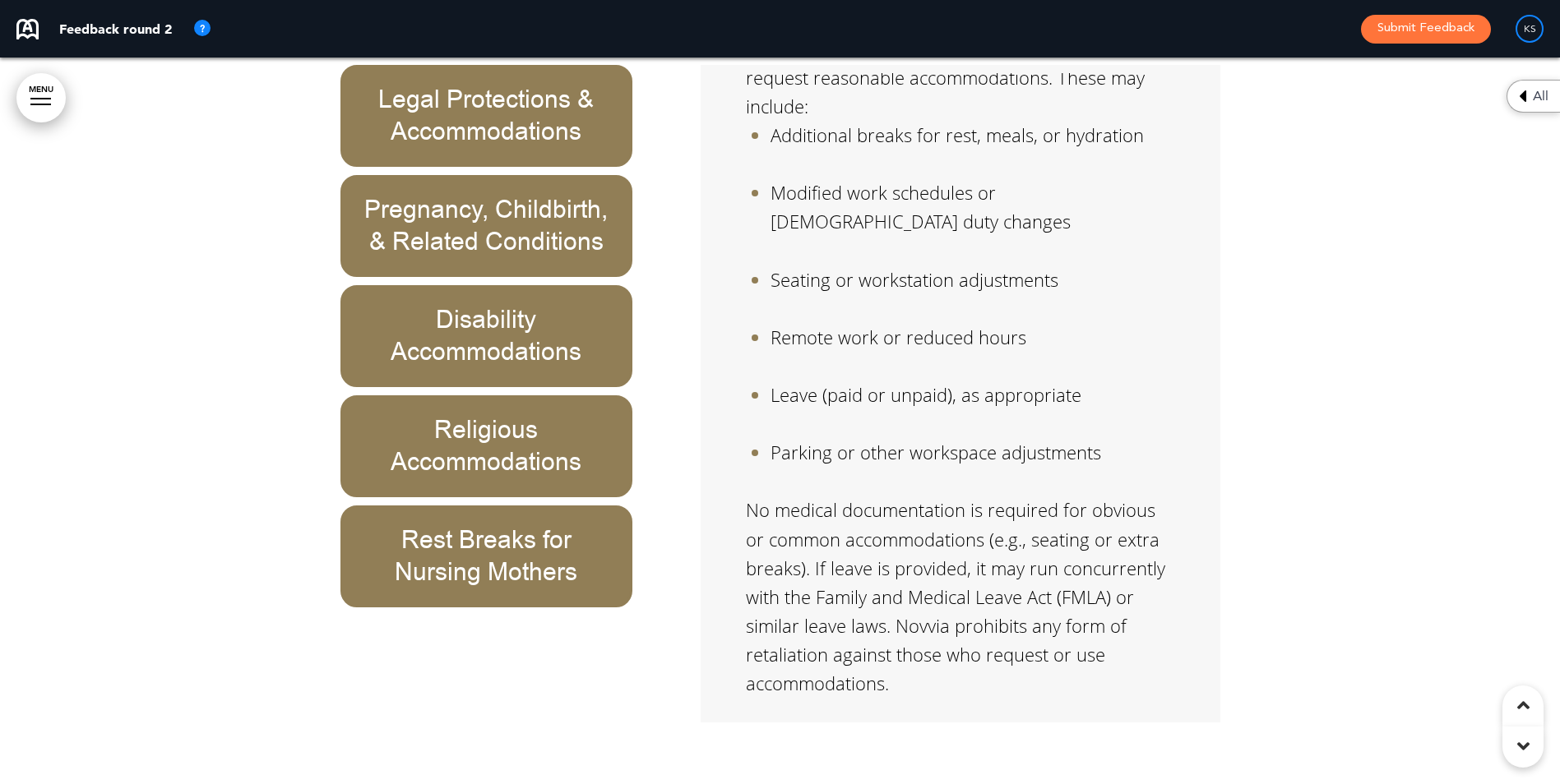
click at [399, 525] on h6 "Rest Breaks for Nursing Mothers" at bounding box center [487, 556] width 255 height 64
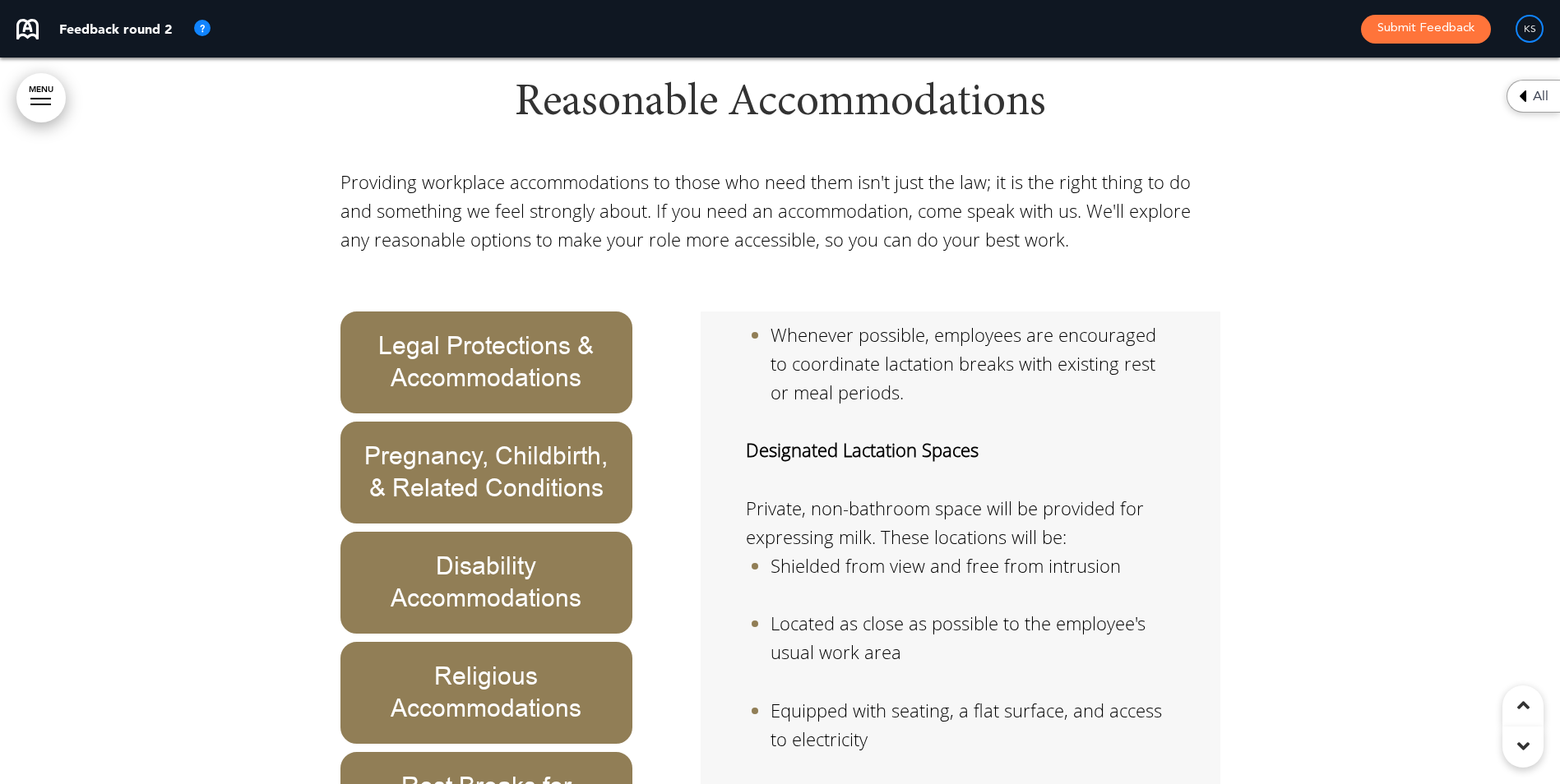
scroll to position [493, 0]
click at [899, 465] on p at bounding box center [960, 479] width 428 height 29
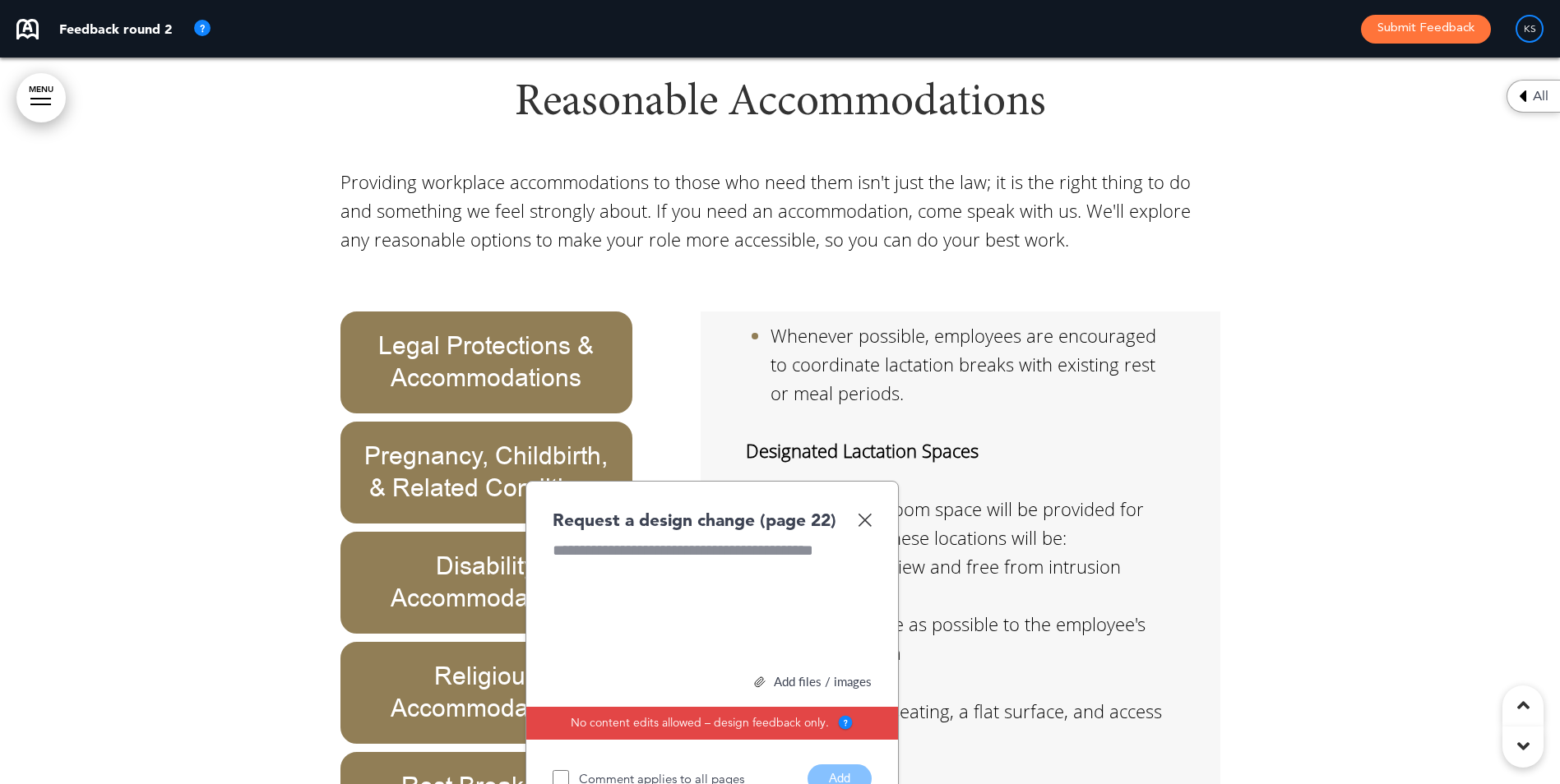
click at [552, 493] on div "Request a design change (page 22) Add files / images Select or drag & drop your…" at bounding box center [711, 650] width 373 height 340
click at [553, 540] on div at bounding box center [712, 601] width 319 height 123
drag, startPoint x: 693, startPoint y: 489, endPoint x: 726, endPoint y: 485, distance: 33.2
click at [693, 540] on div "**********" at bounding box center [712, 601] width 319 height 123
click at [838, 540] on div "**********" at bounding box center [712, 601] width 319 height 123
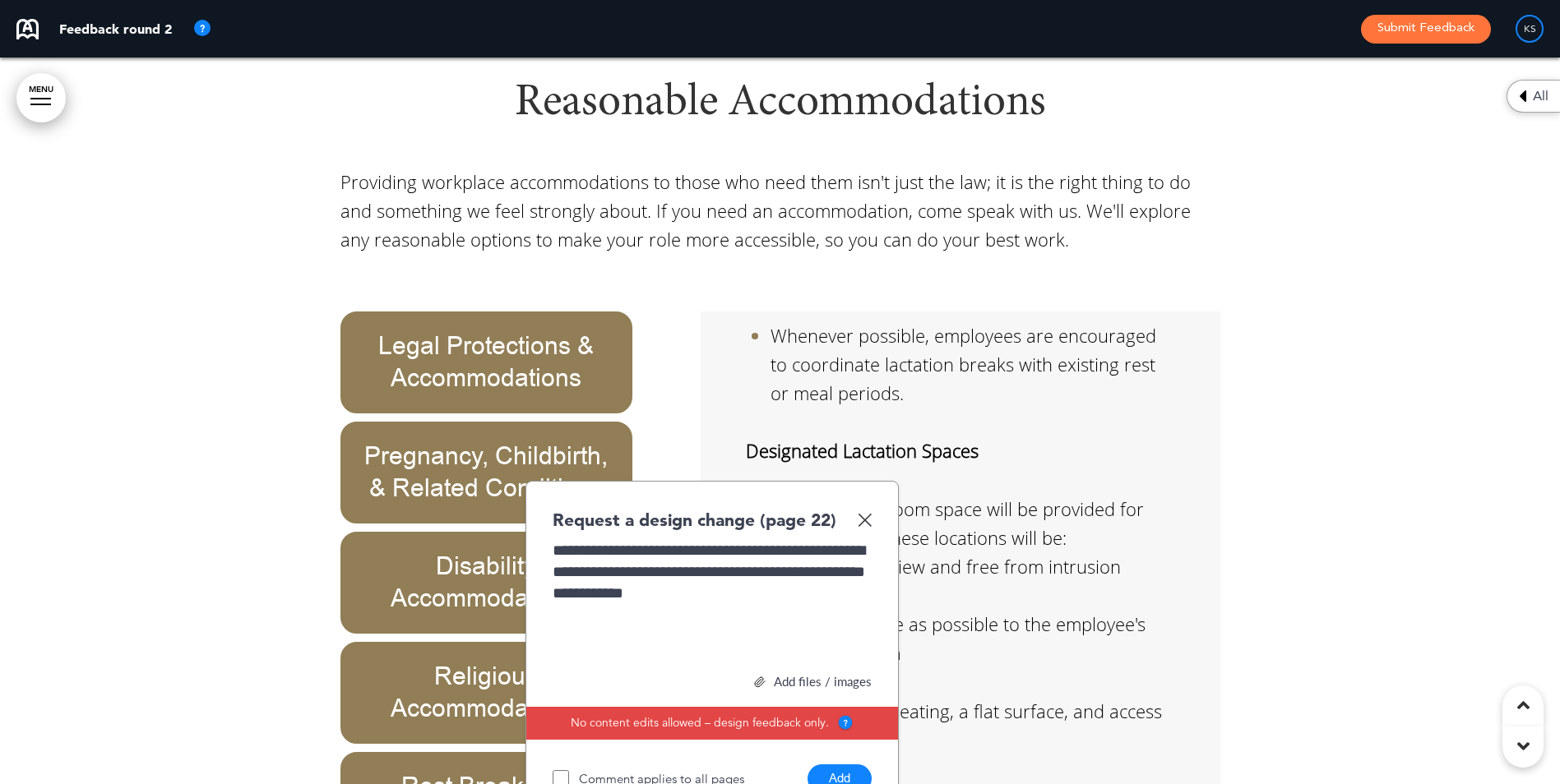
click at [839, 764] on button "Add" at bounding box center [839, 778] width 64 height 29
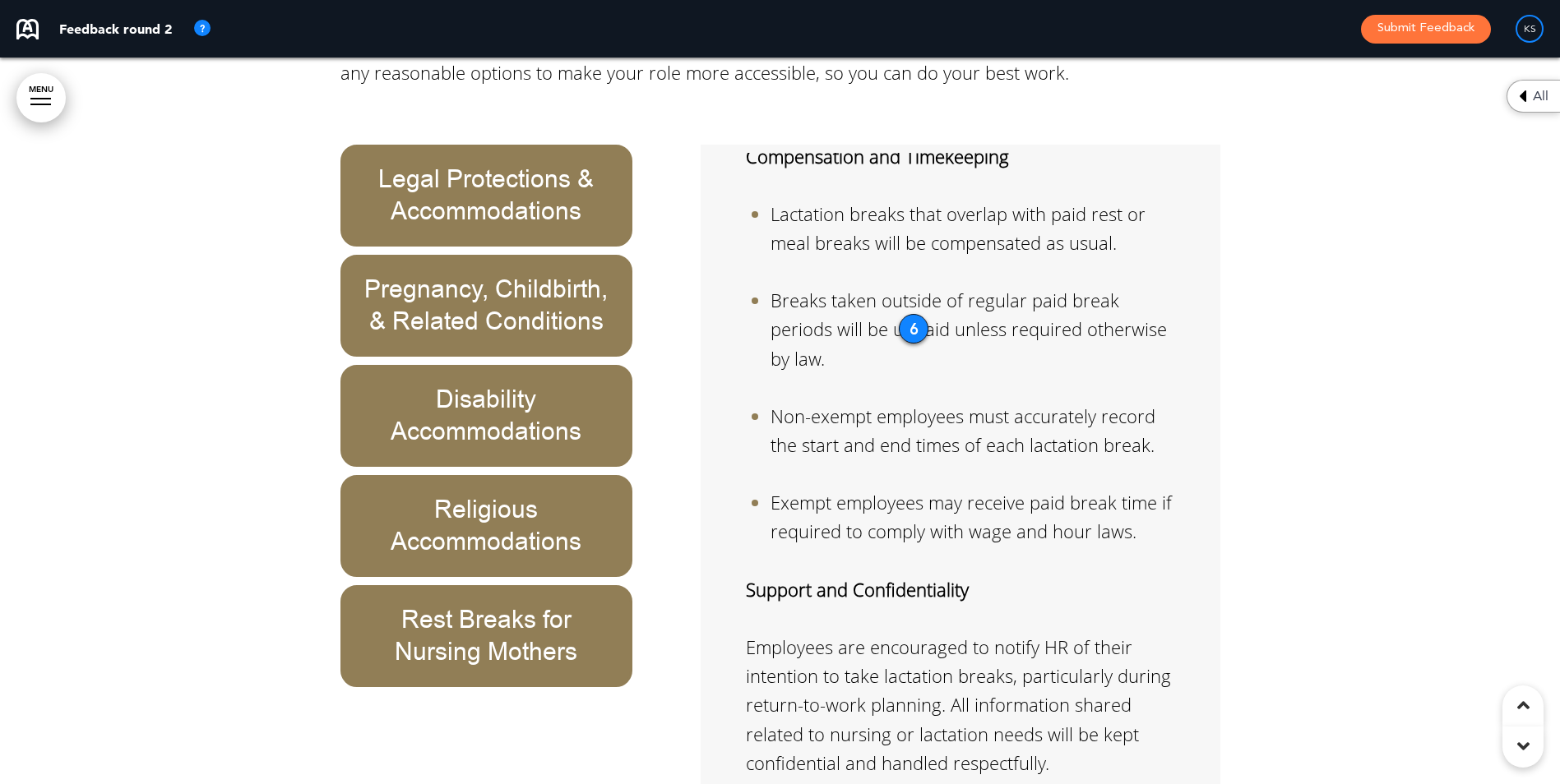
scroll to position [13022, 0]
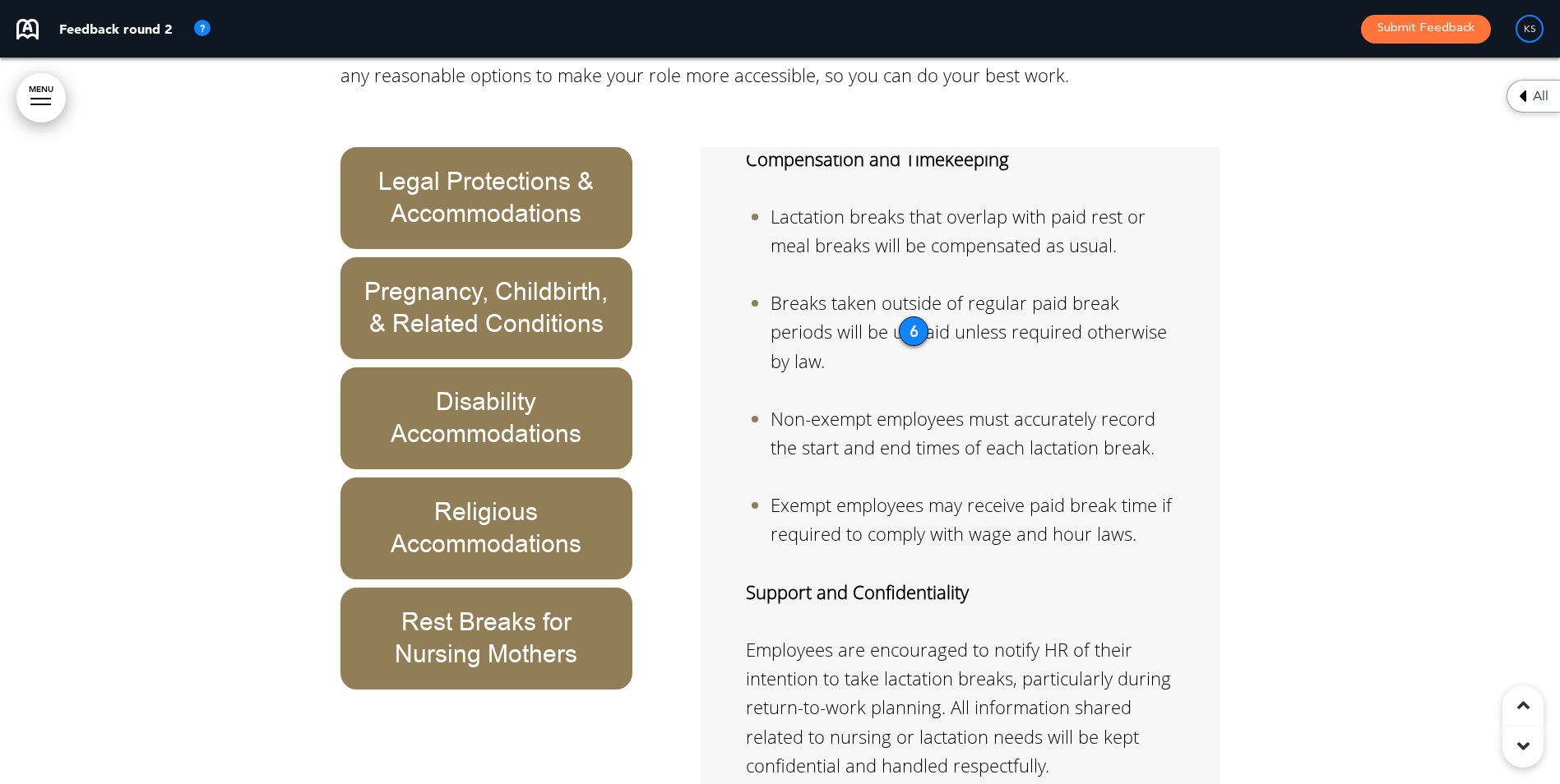
click at [456, 386] on h6 "Disability Accommodations" at bounding box center [487, 417] width 255 height 64
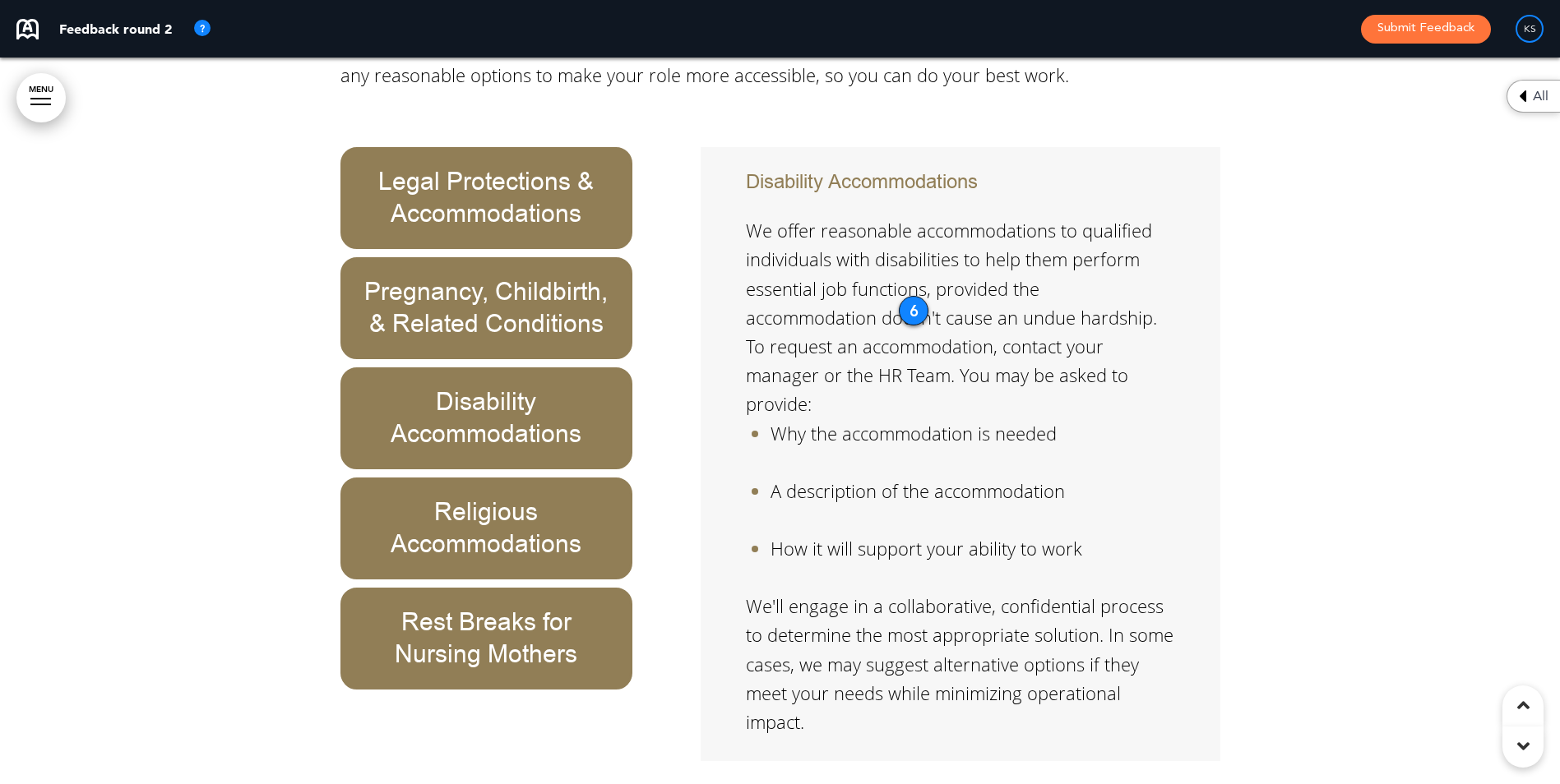
click at [491, 497] on h6 "Religious Accommodations" at bounding box center [487, 528] width 255 height 64
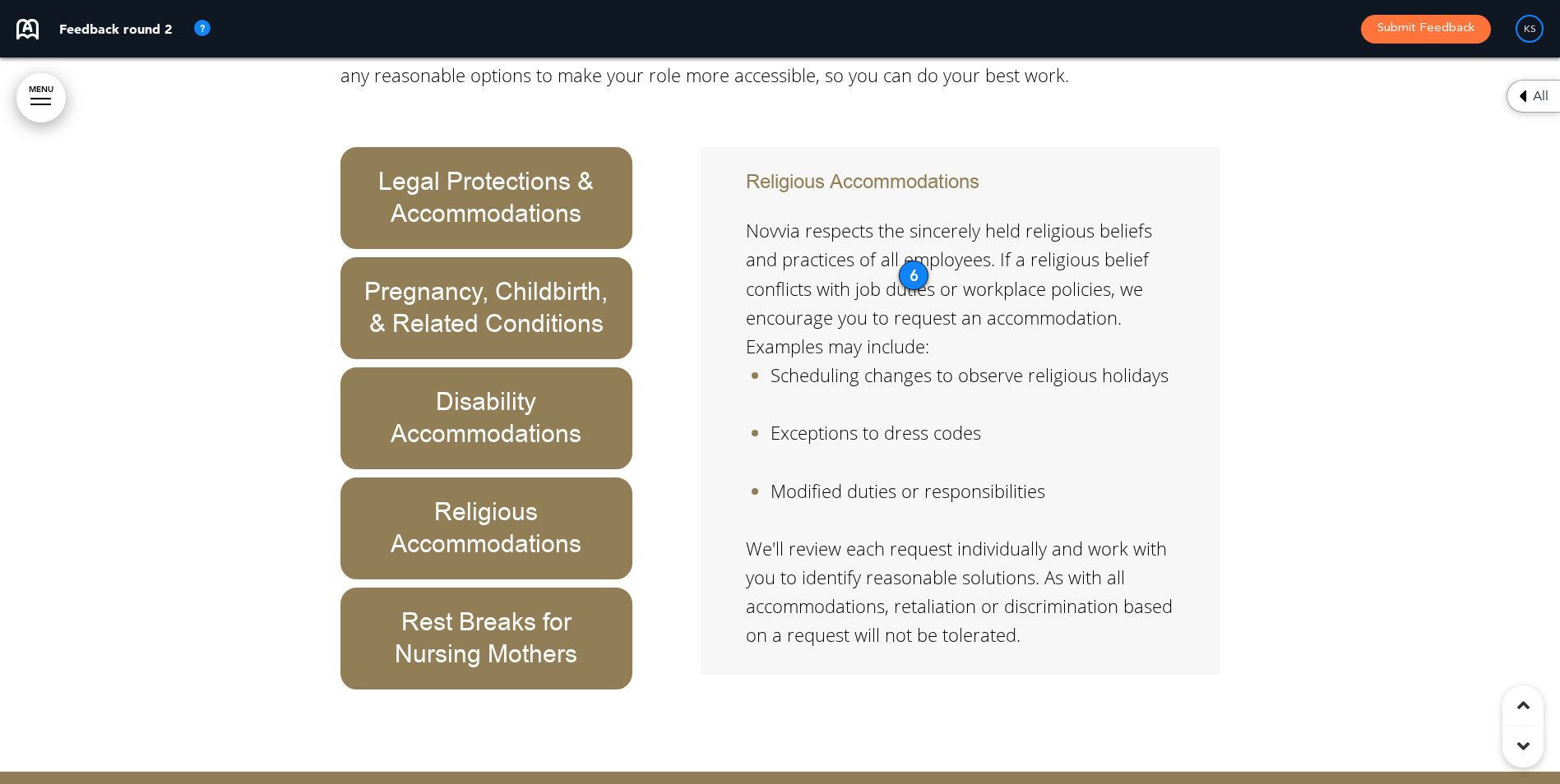
click at [489, 607] on h6 "Rest Breaks for Nursing Mothers" at bounding box center [487, 638] width 255 height 64
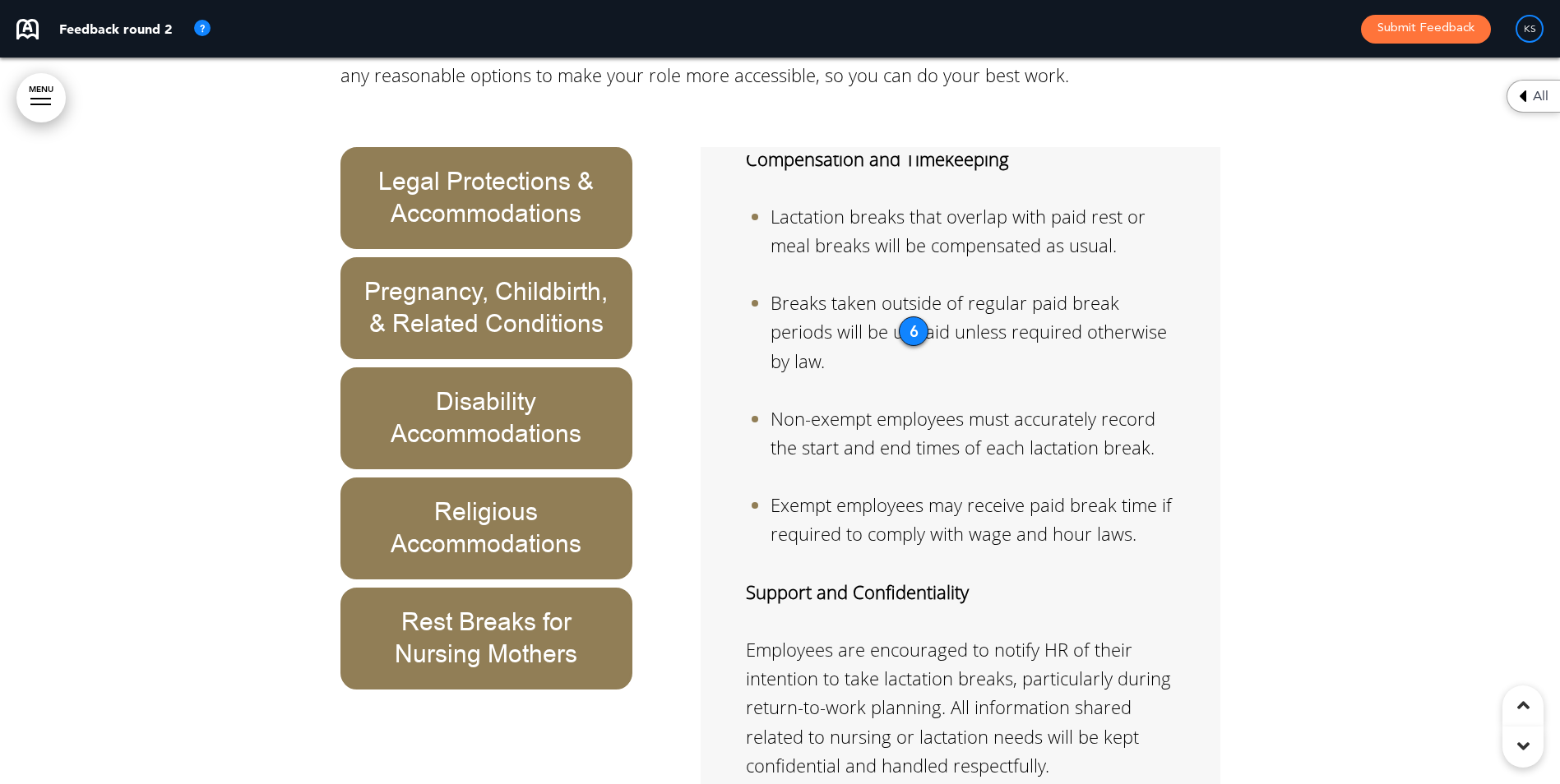
click at [525, 276] on h6 "Pregnancy, Childbirth, & Related Conditions" at bounding box center [487, 307] width 255 height 64
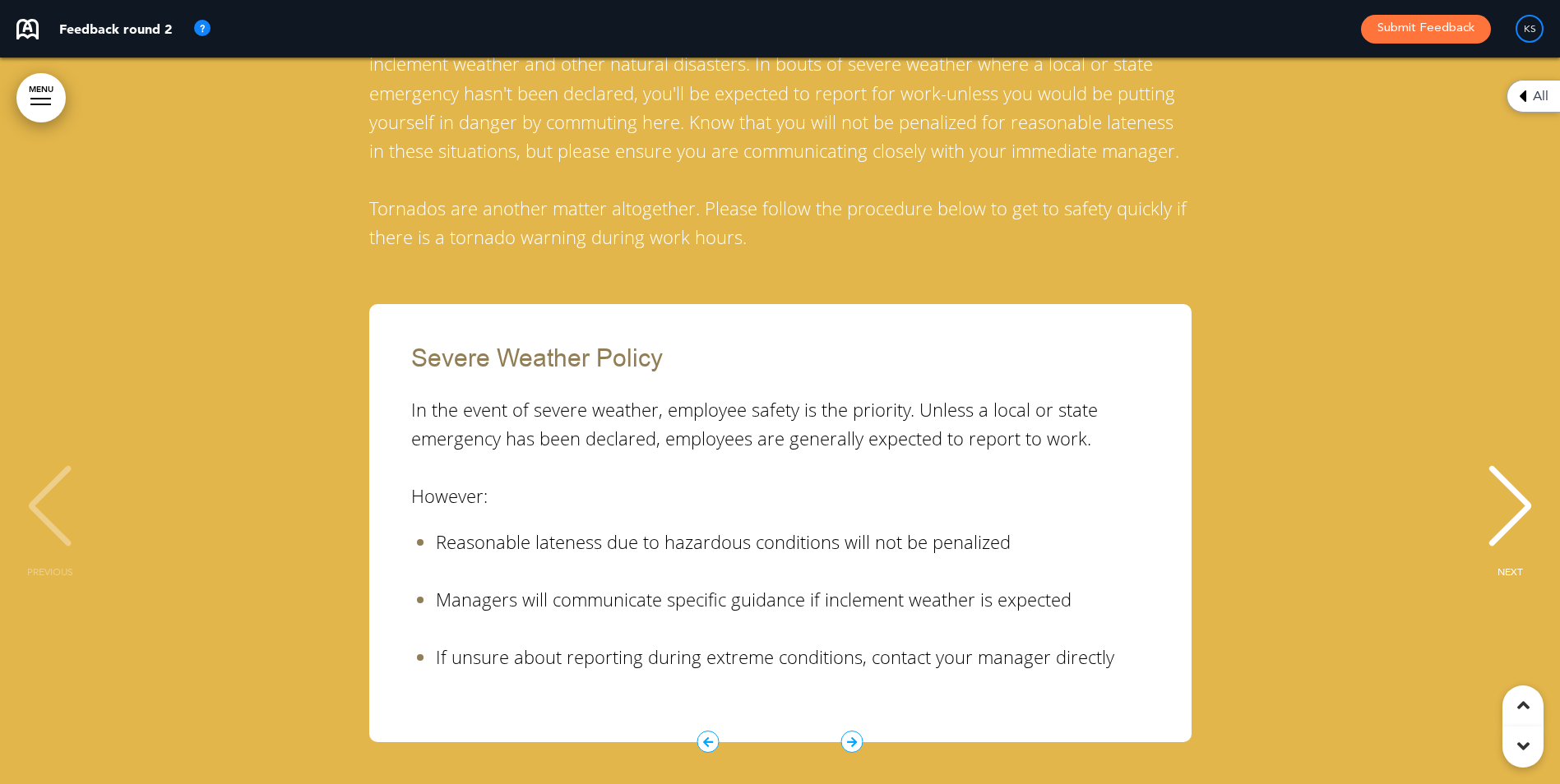
scroll to position [21569, 0]
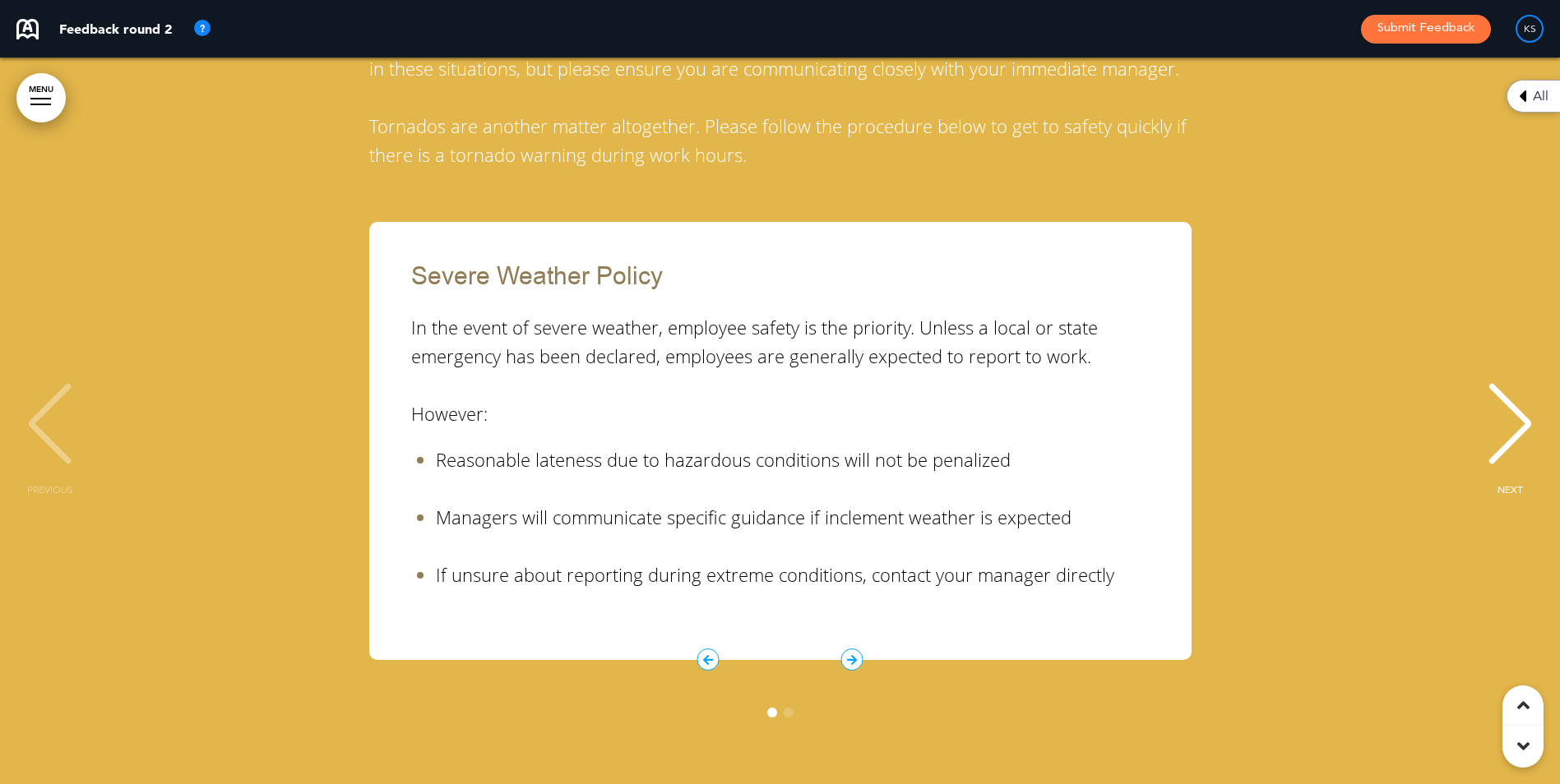
click at [846, 649] on icon "1 / 2" at bounding box center [852, 659] width 22 height 22
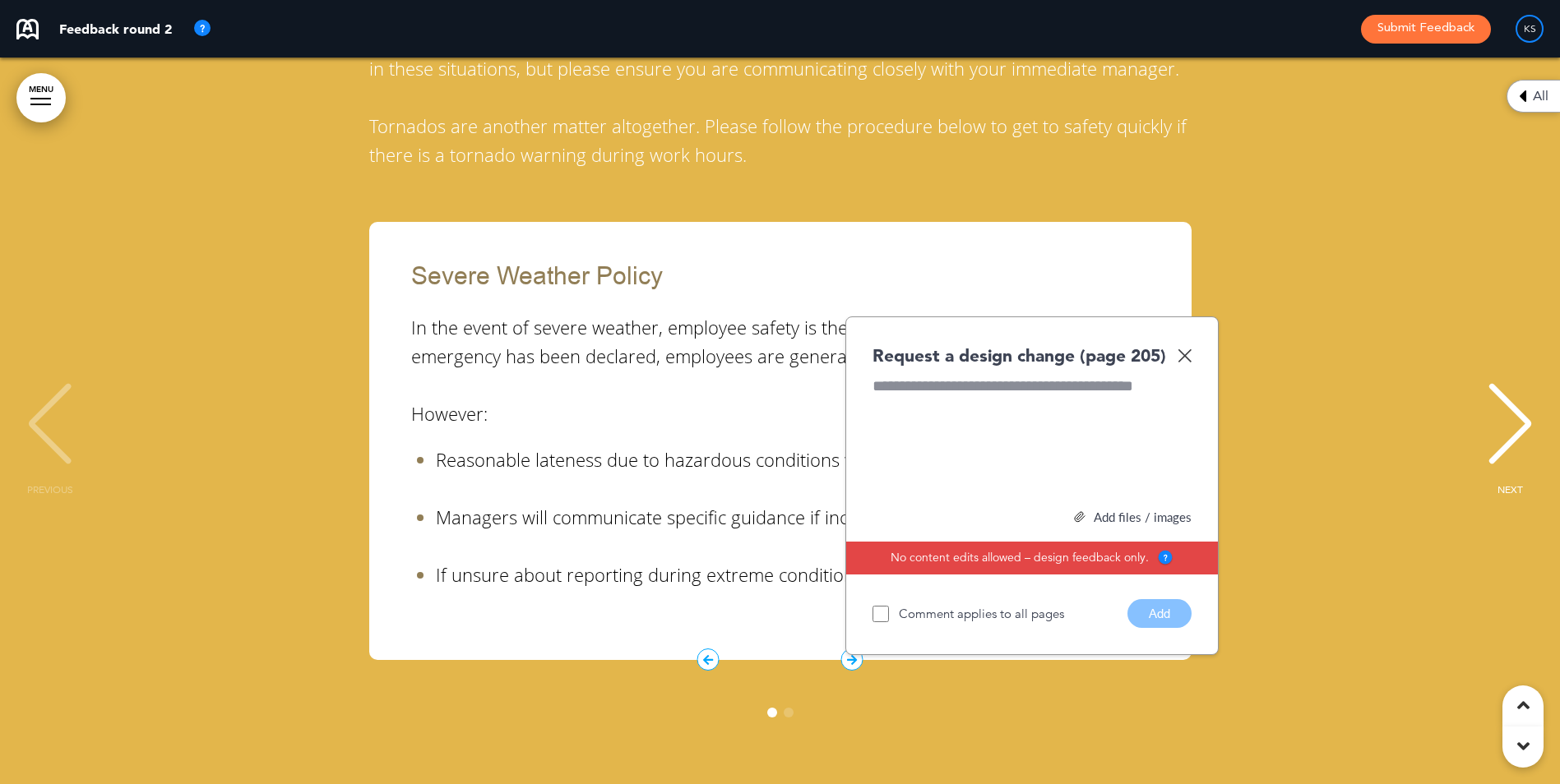
click at [847, 649] on icon "1 / 2" at bounding box center [852, 659] width 22 height 22
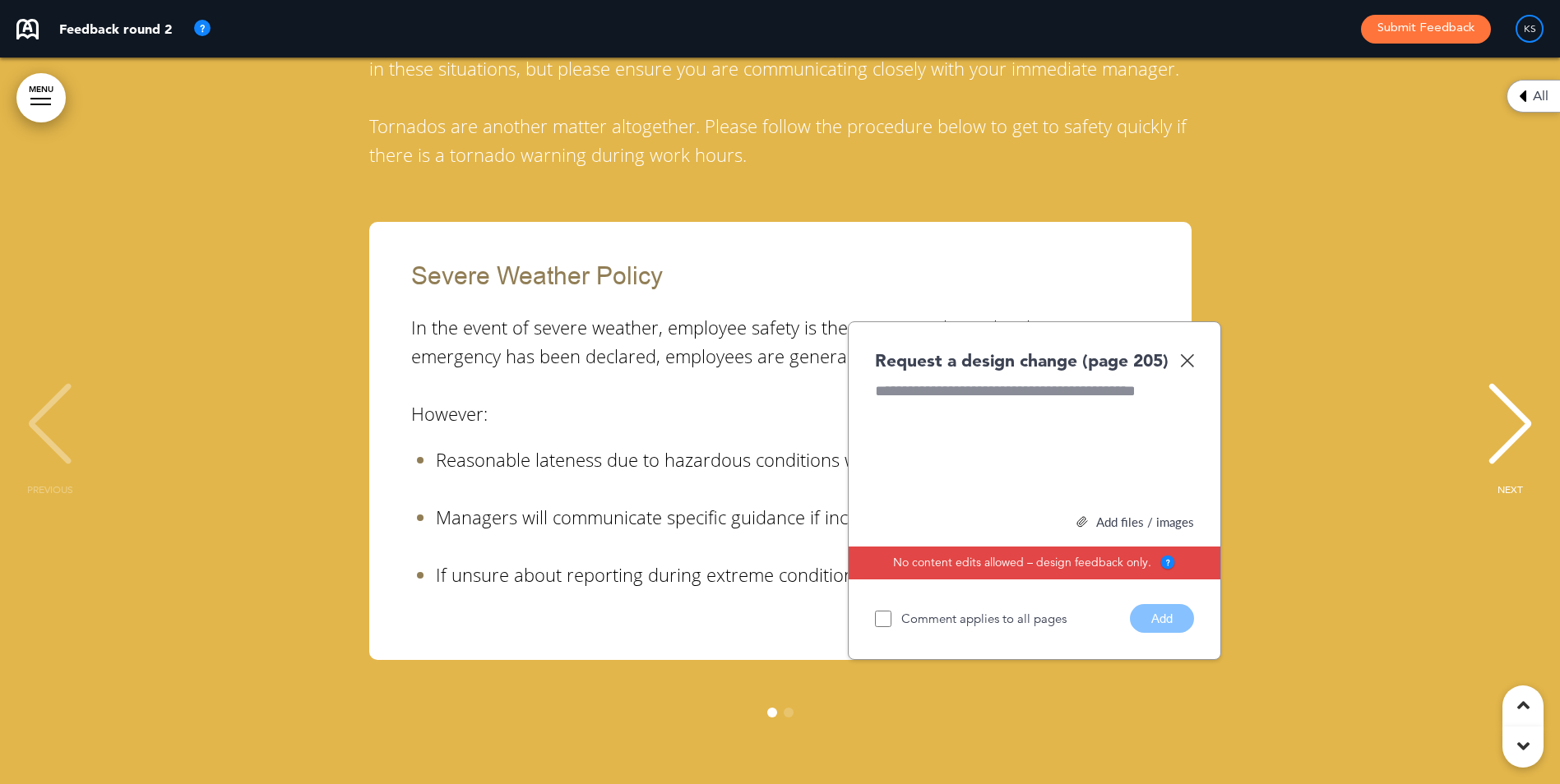
click at [1183, 354] on img at bounding box center [1187, 361] width 14 height 14
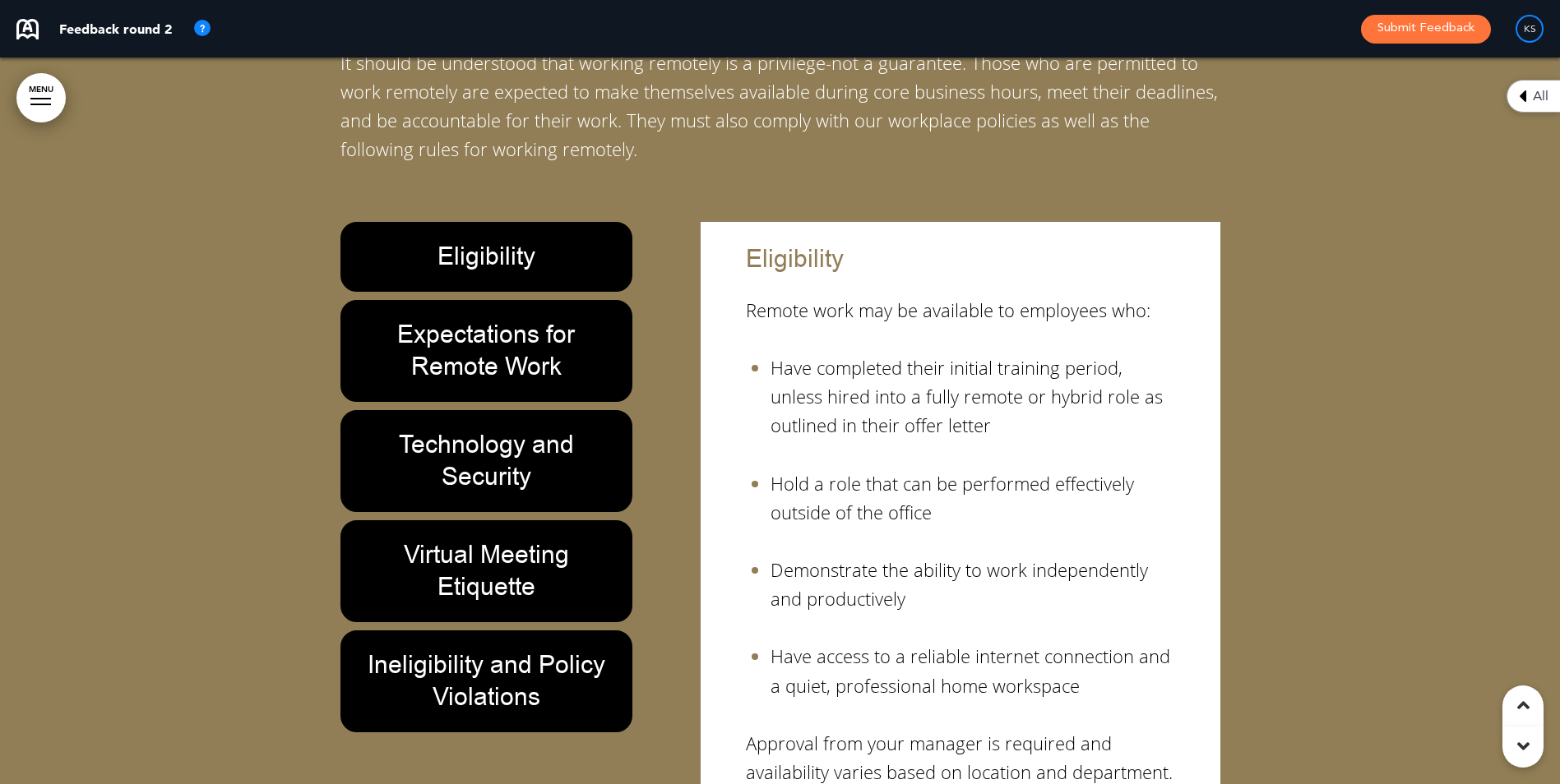
scroll to position [22554, 0]
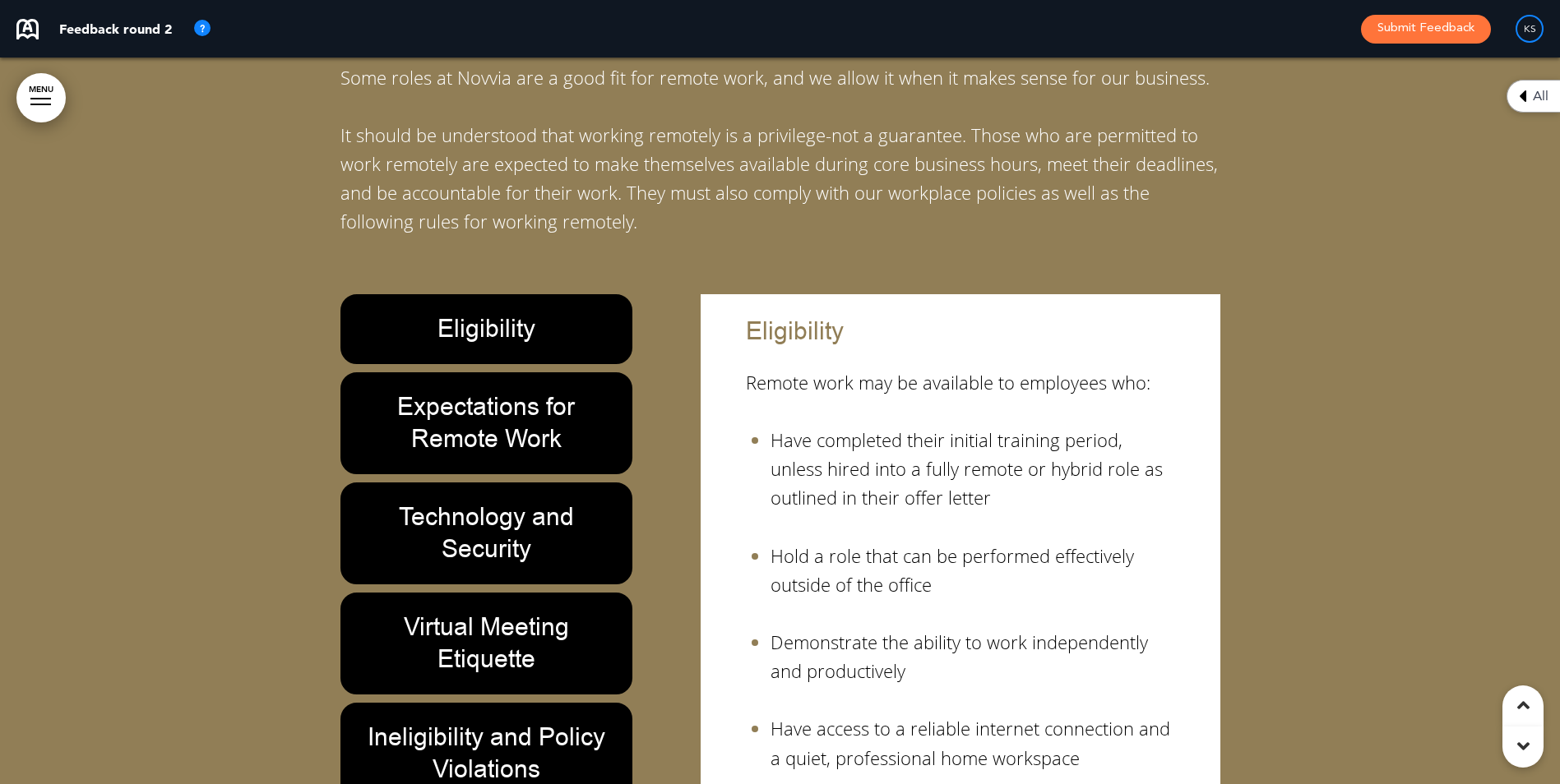
click at [493, 721] on h6 "Ineligibility and Policy Violations" at bounding box center [487, 753] width 255 height 64
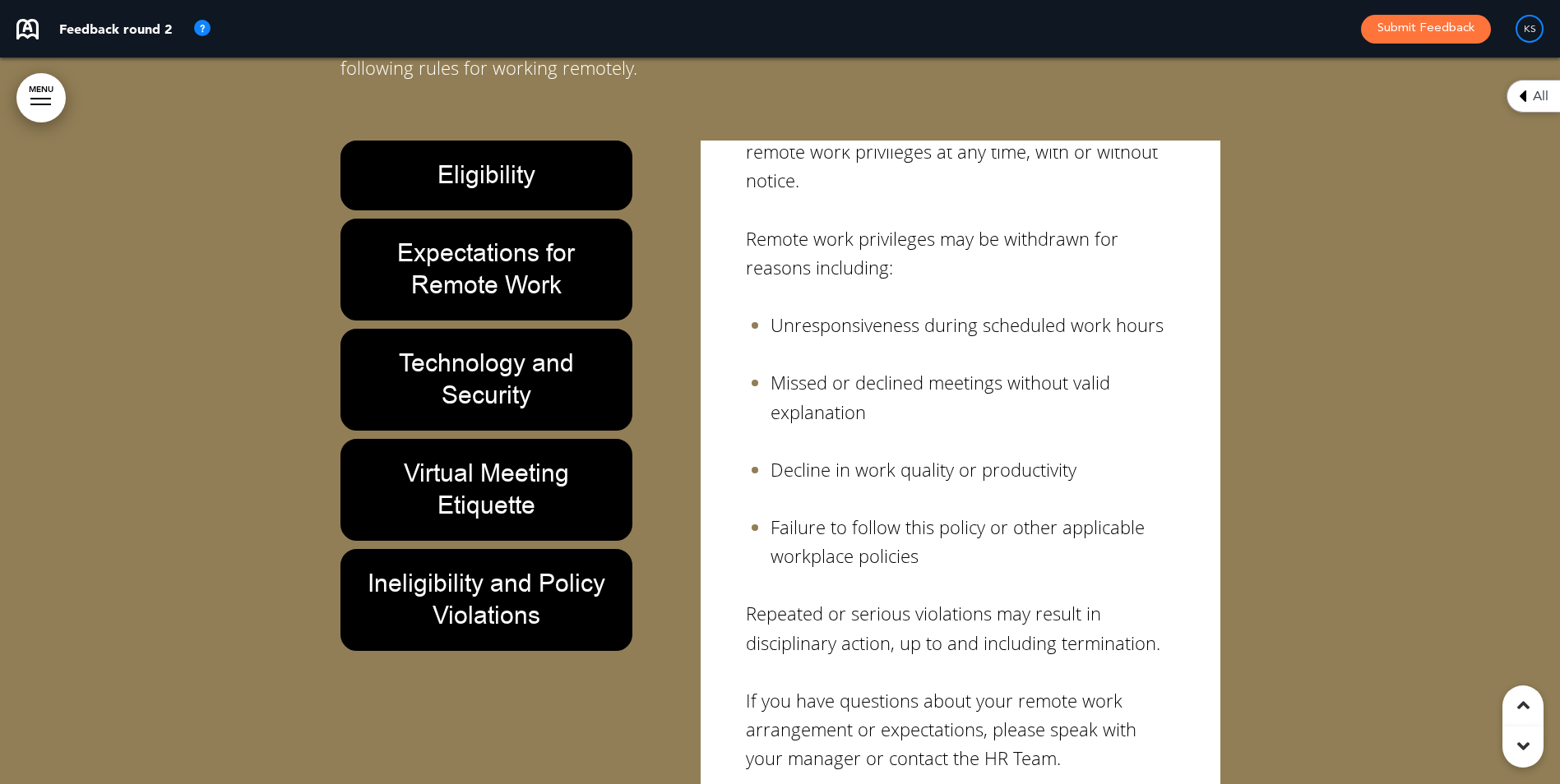
scroll to position [22801, 0]
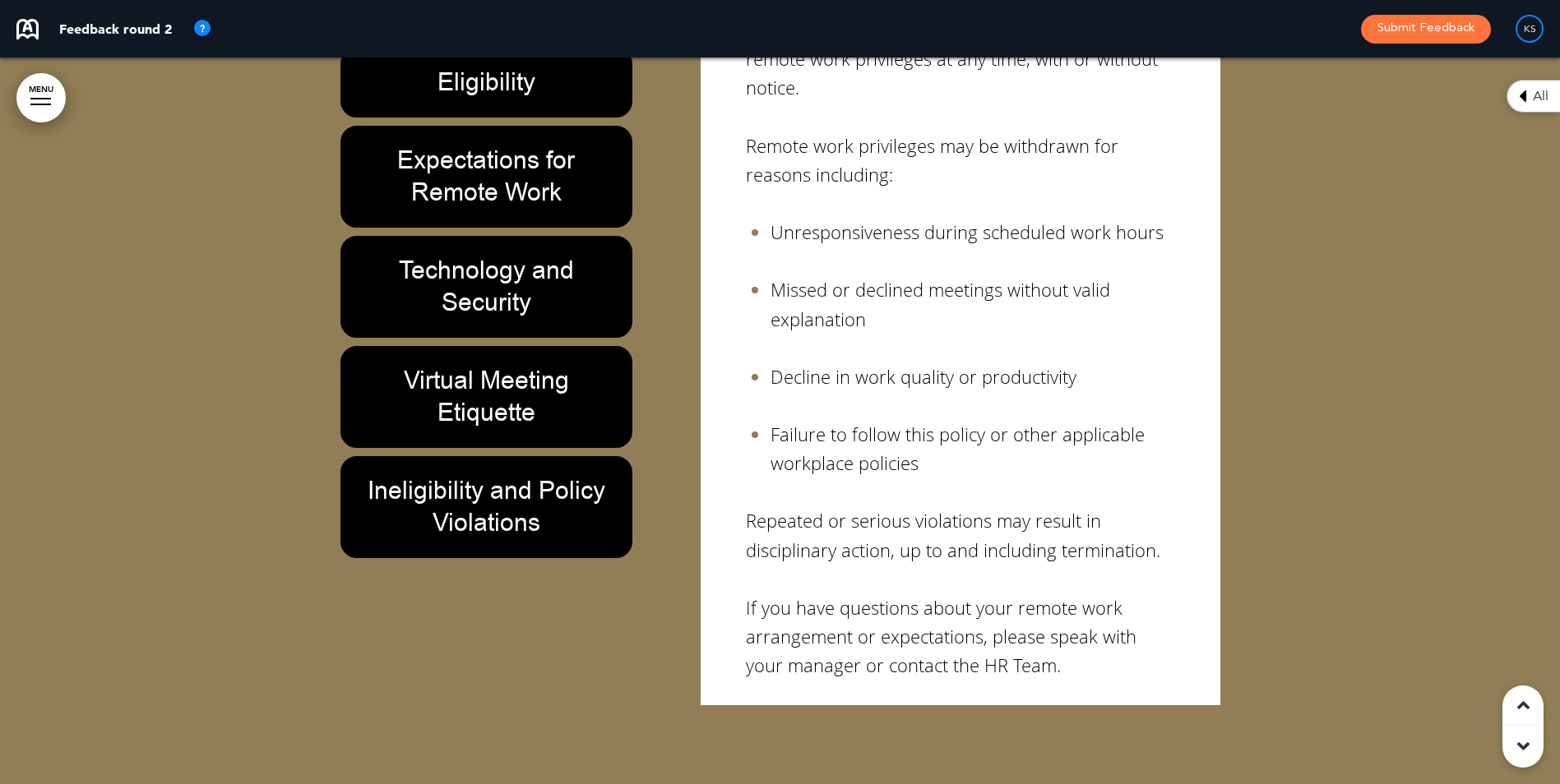
click at [547, 365] on h6 "Virtual Meeting Etiquette" at bounding box center [487, 396] width 255 height 64
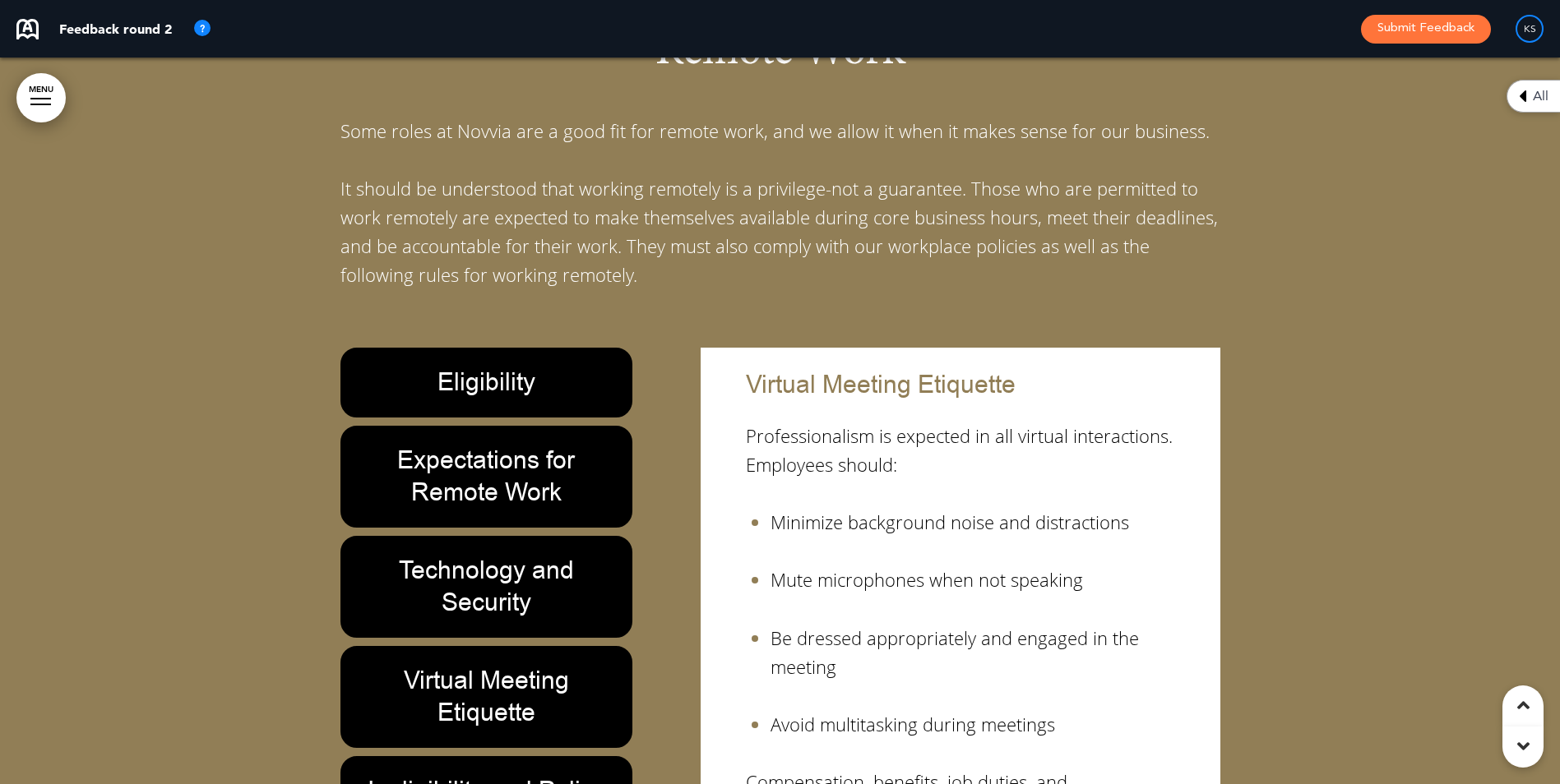
scroll to position [22554, 0]
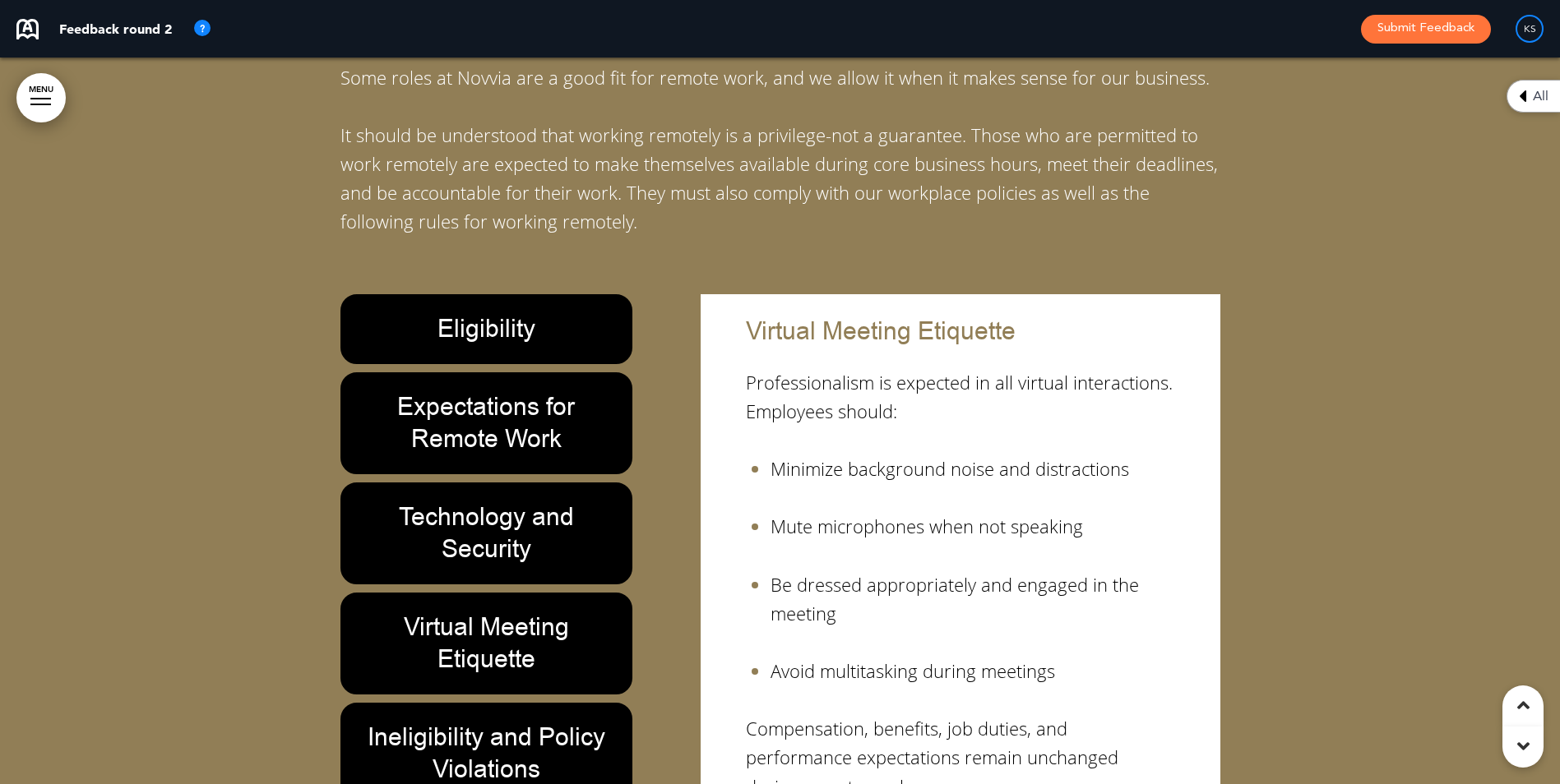
click at [460, 501] on h6 "Technology and Security" at bounding box center [487, 533] width 255 height 64
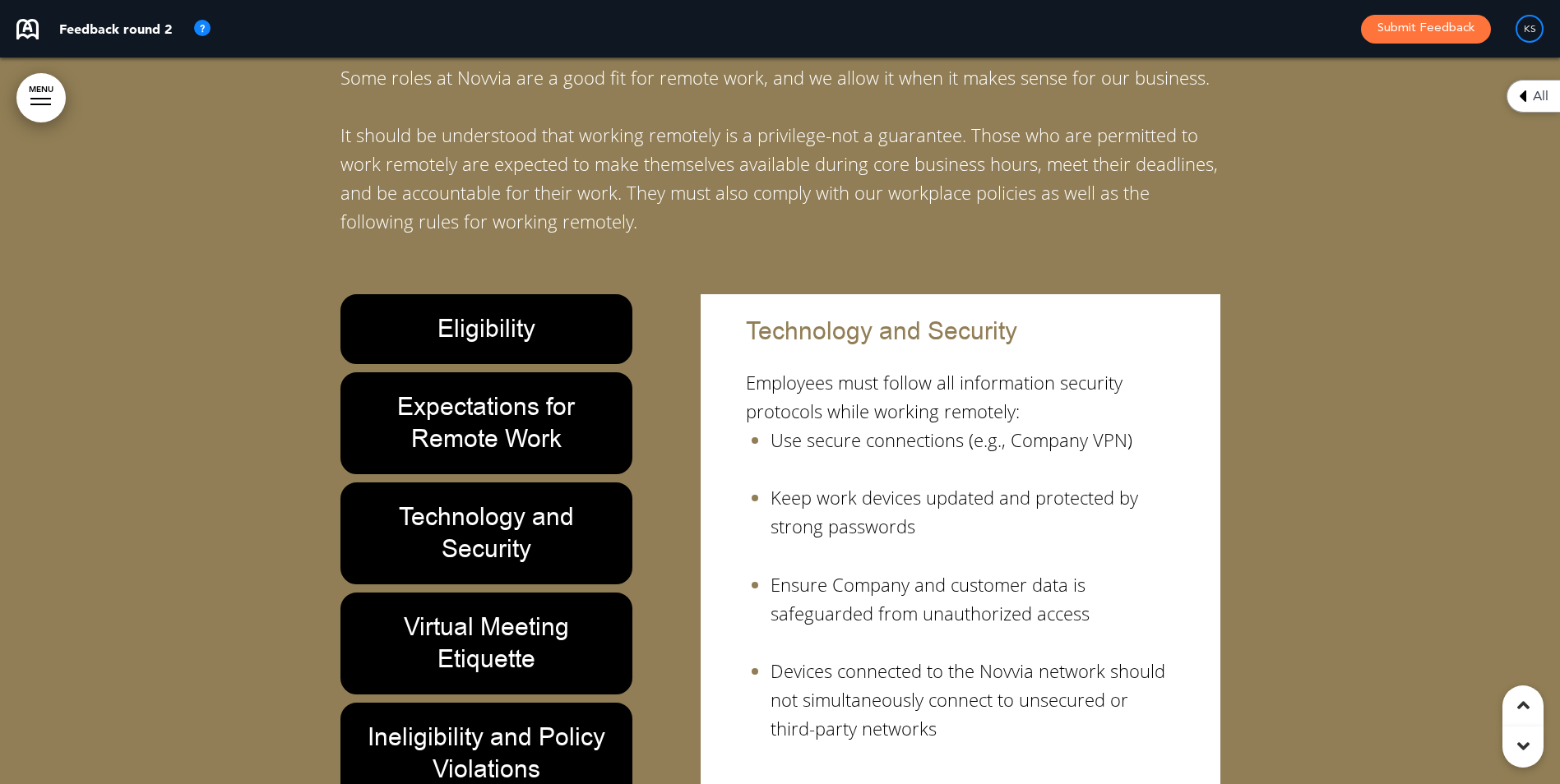
click at [560, 391] on h6 "Expectations for Remote Work" at bounding box center [487, 423] width 255 height 64
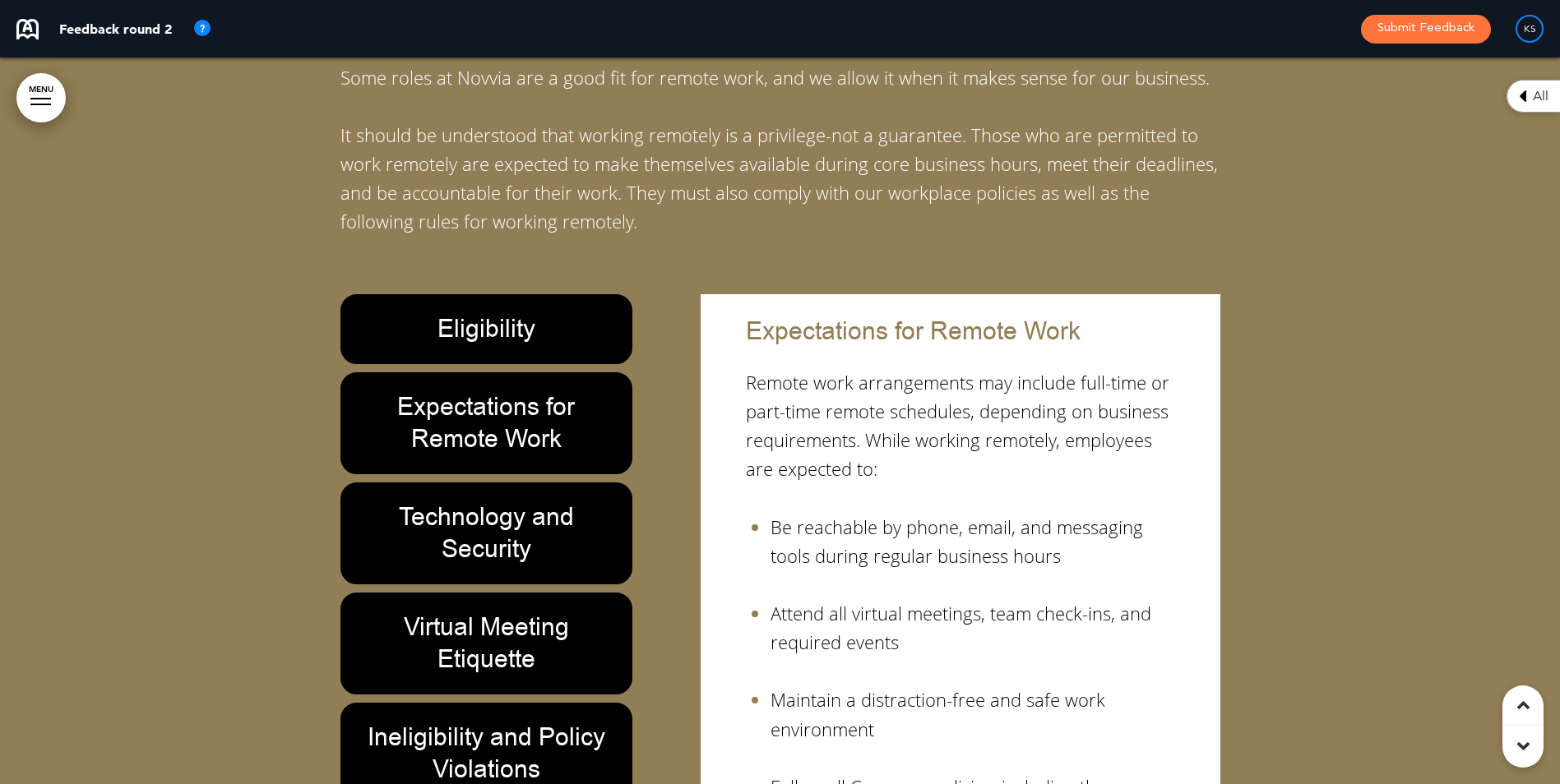
click at [516, 294] on div "Eligibility" at bounding box center [487, 329] width 293 height 70
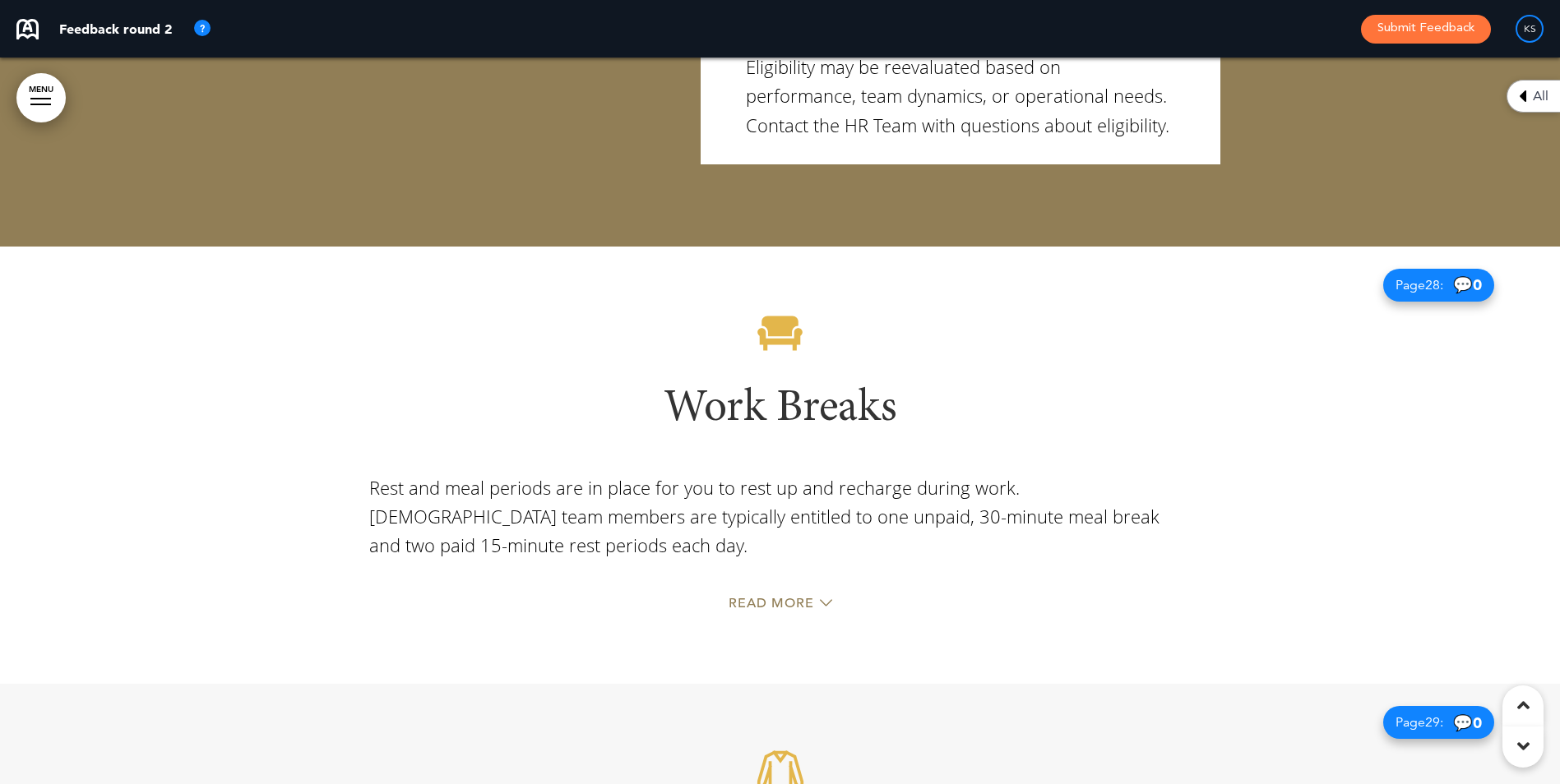
scroll to position [23376, 0]
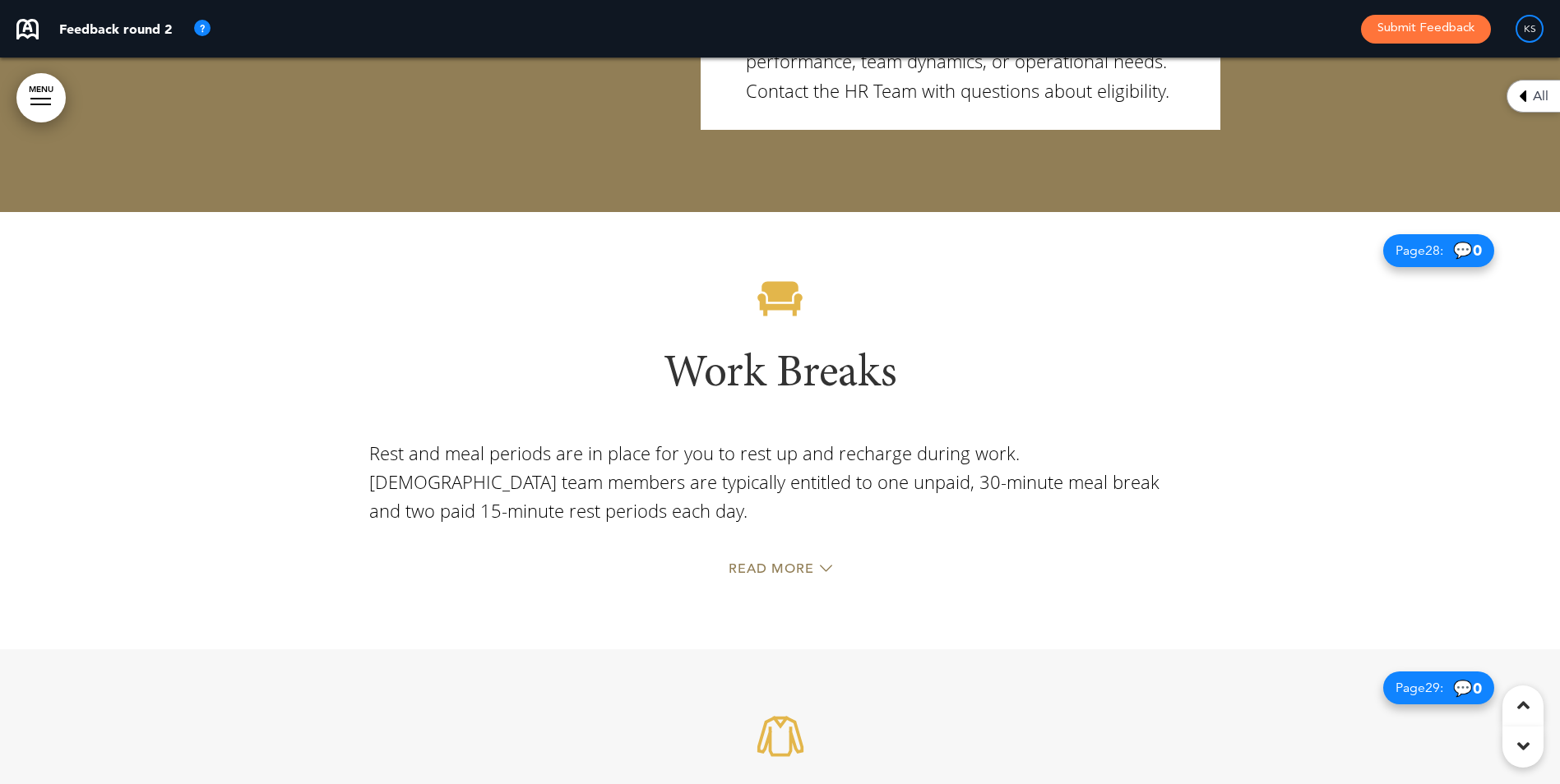
click at [749, 554] on div "Read More" at bounding box center [780, 570] width 822 height 34
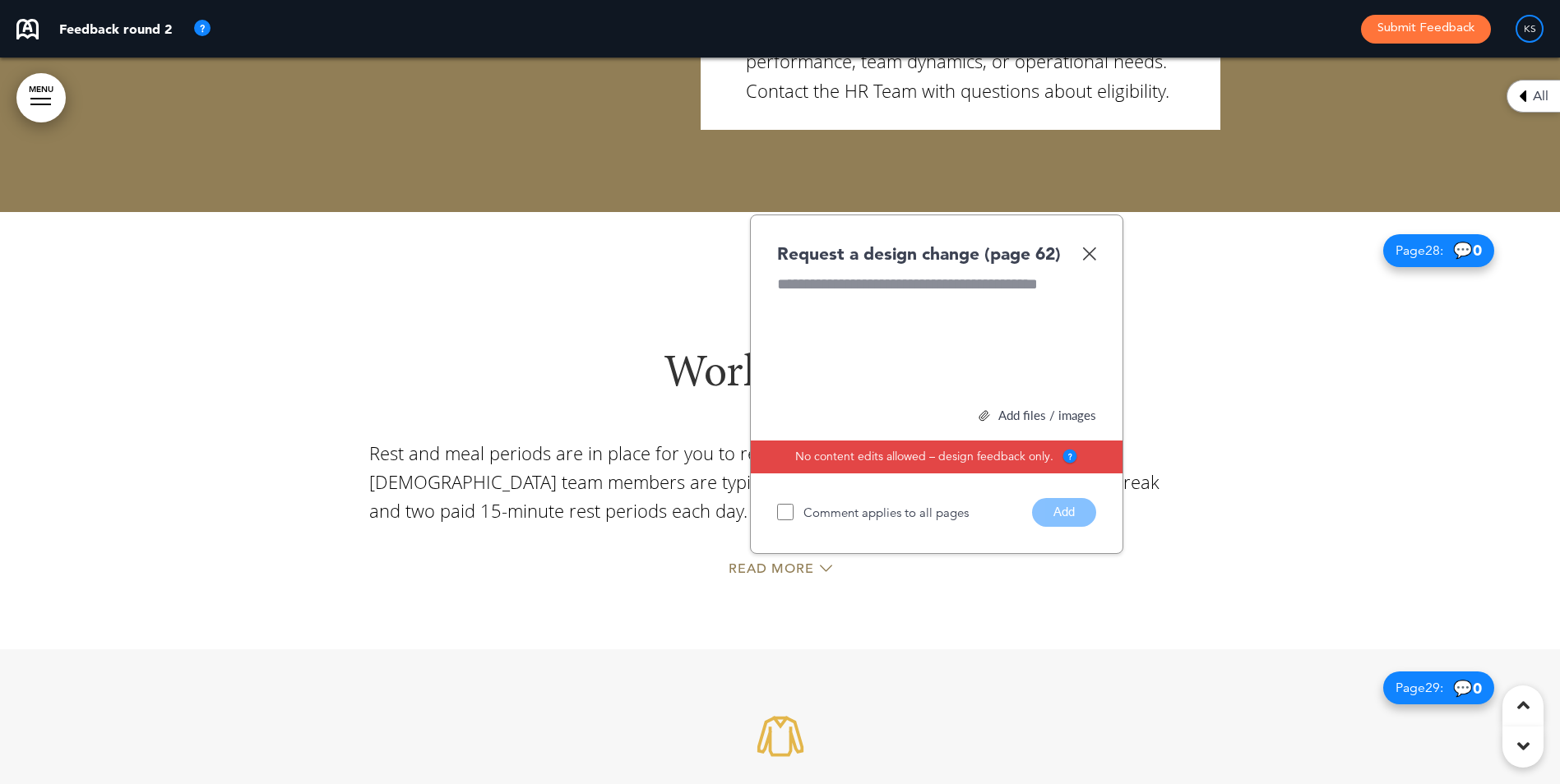
click at [753, 554] on div "Read More" at bounding box center [780, 570] width 822 height 34
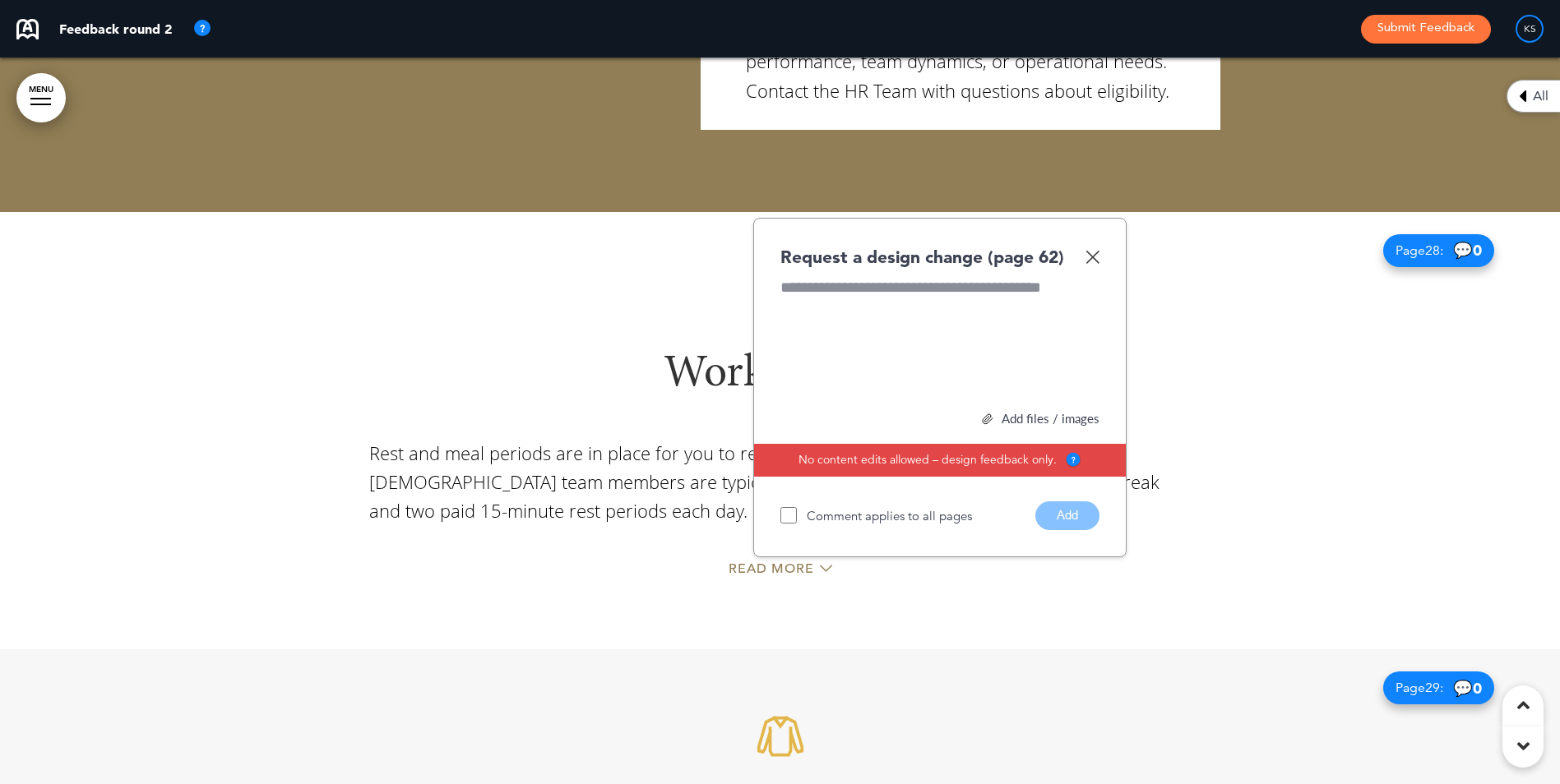
click at [1087, 250] on img at bounding box center [1092, 257] width 14 height 14
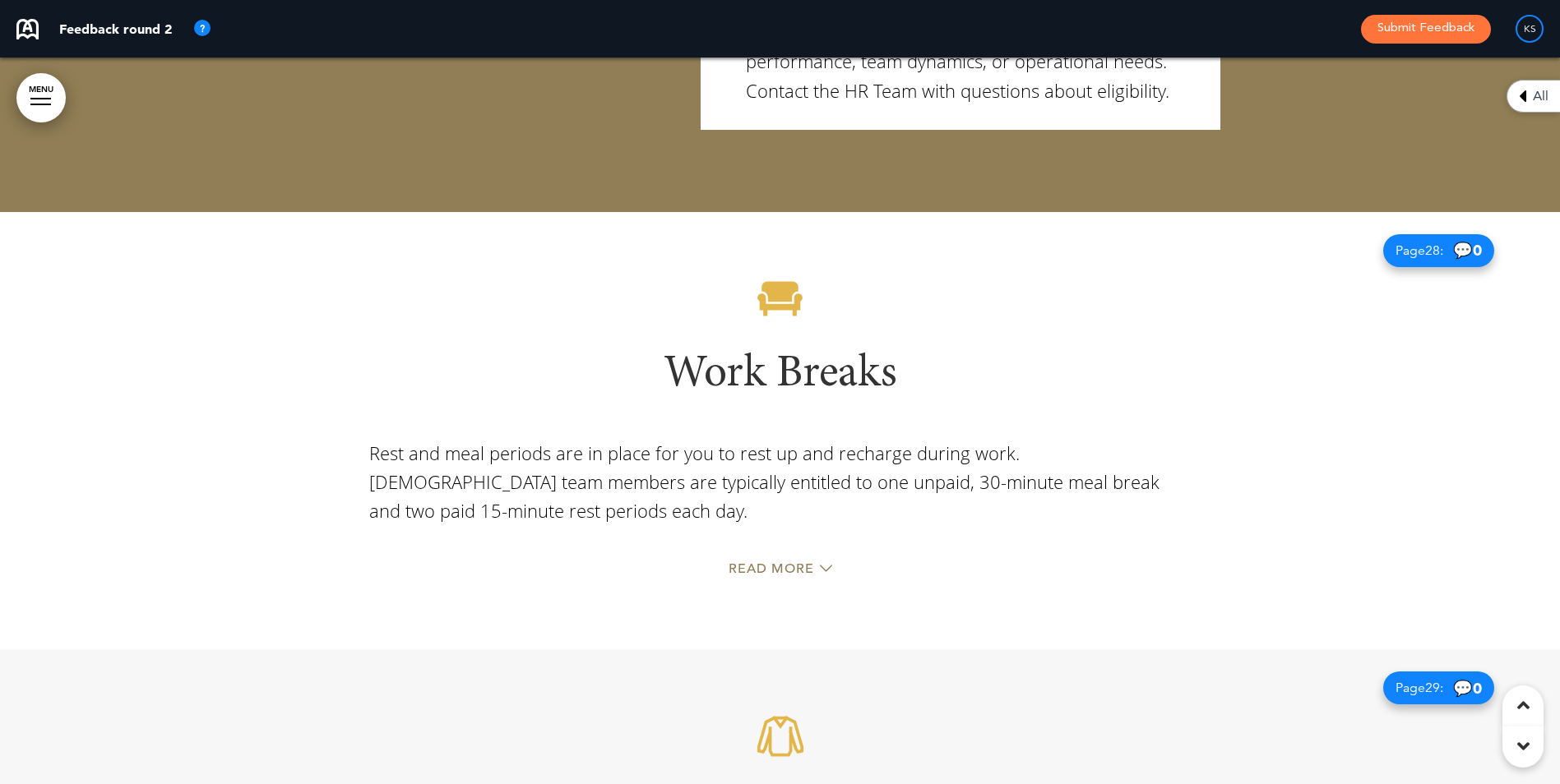
click at [818, 562] on div "Read More" at bounding box center [780, 568] width 104 height 13
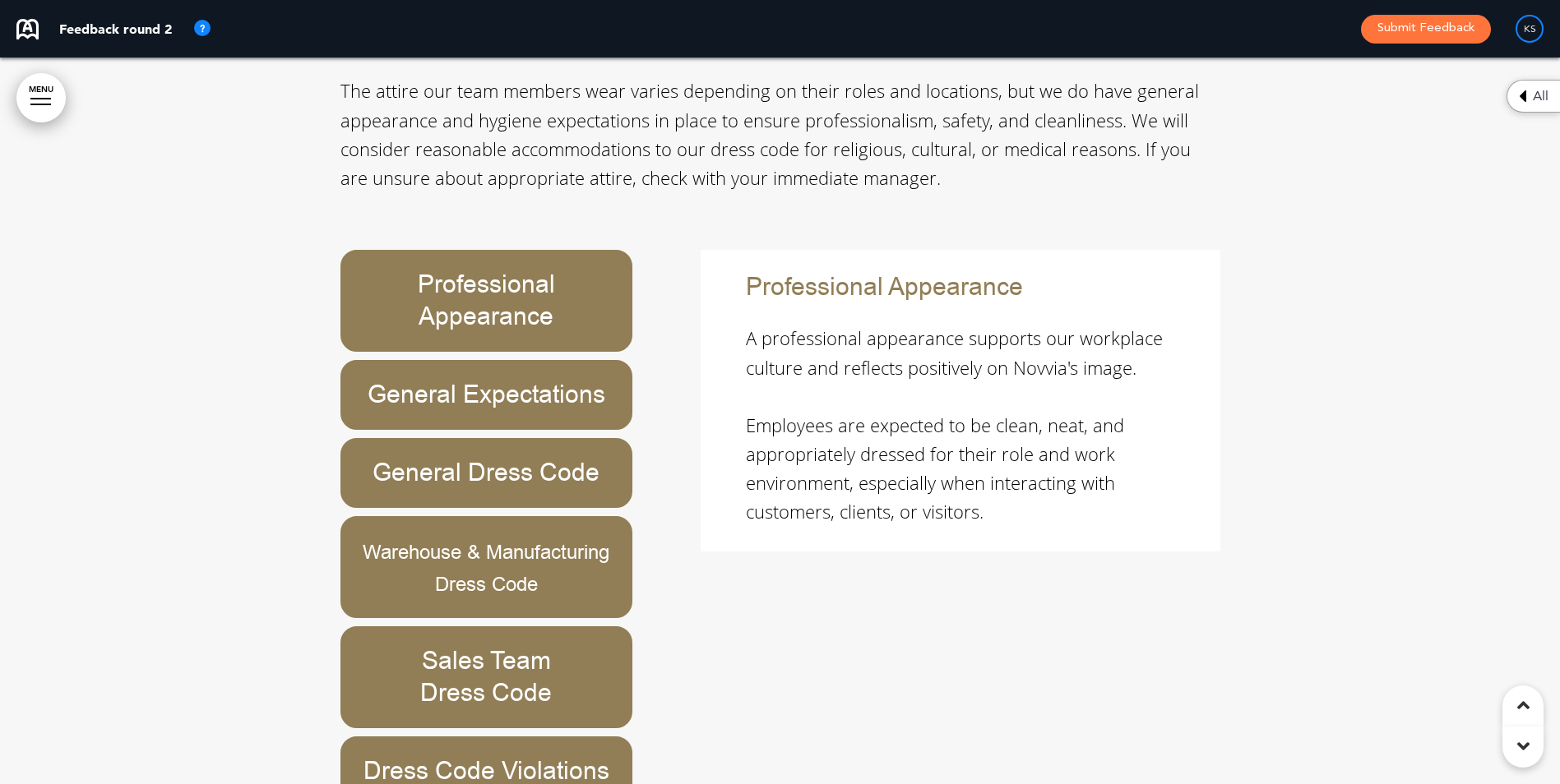
scroll to position [24362, 0]
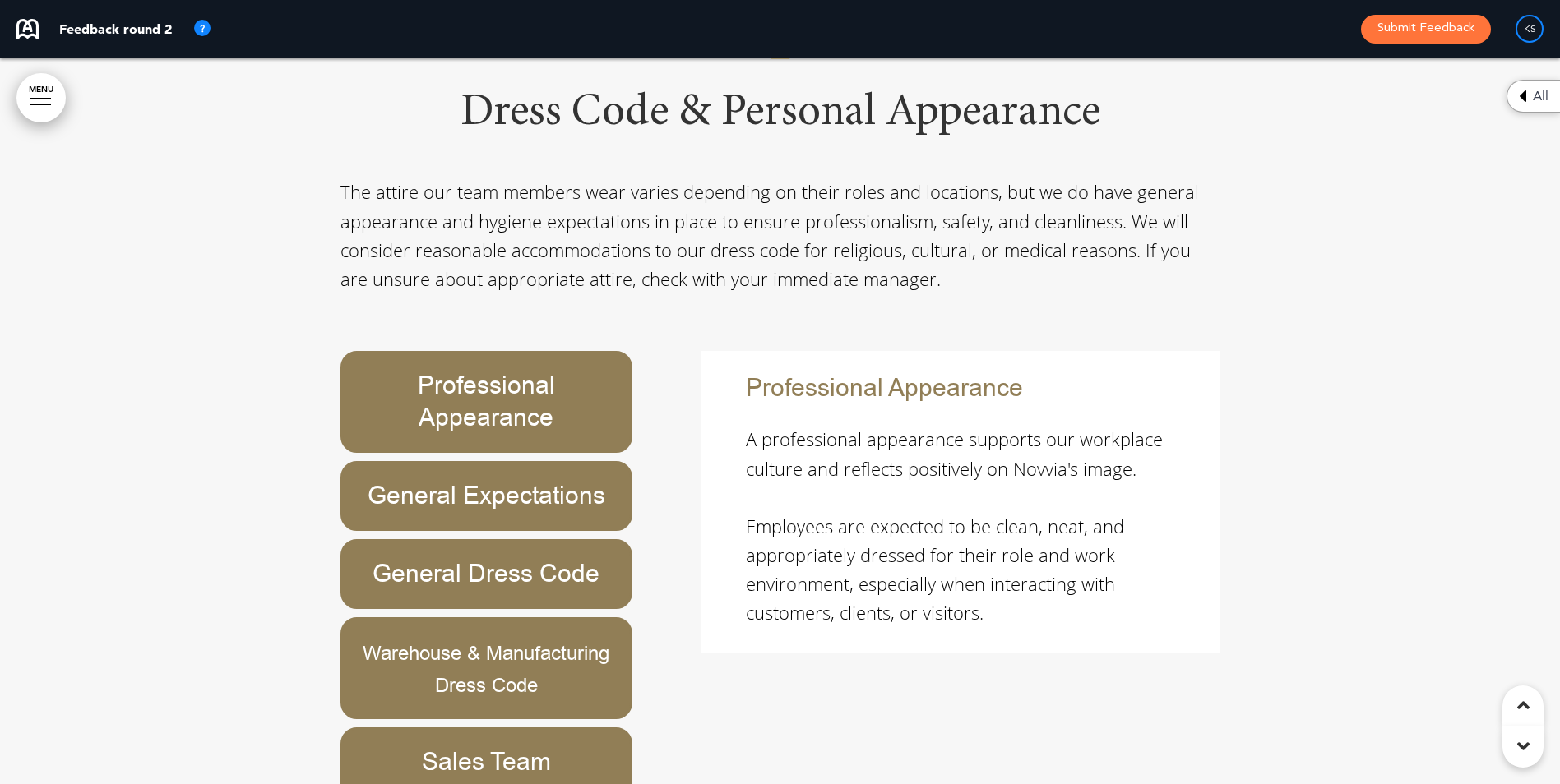
click at [440, 558] on h6 "General Dress Code" at bounding box center [487, 574] width 255 height 32
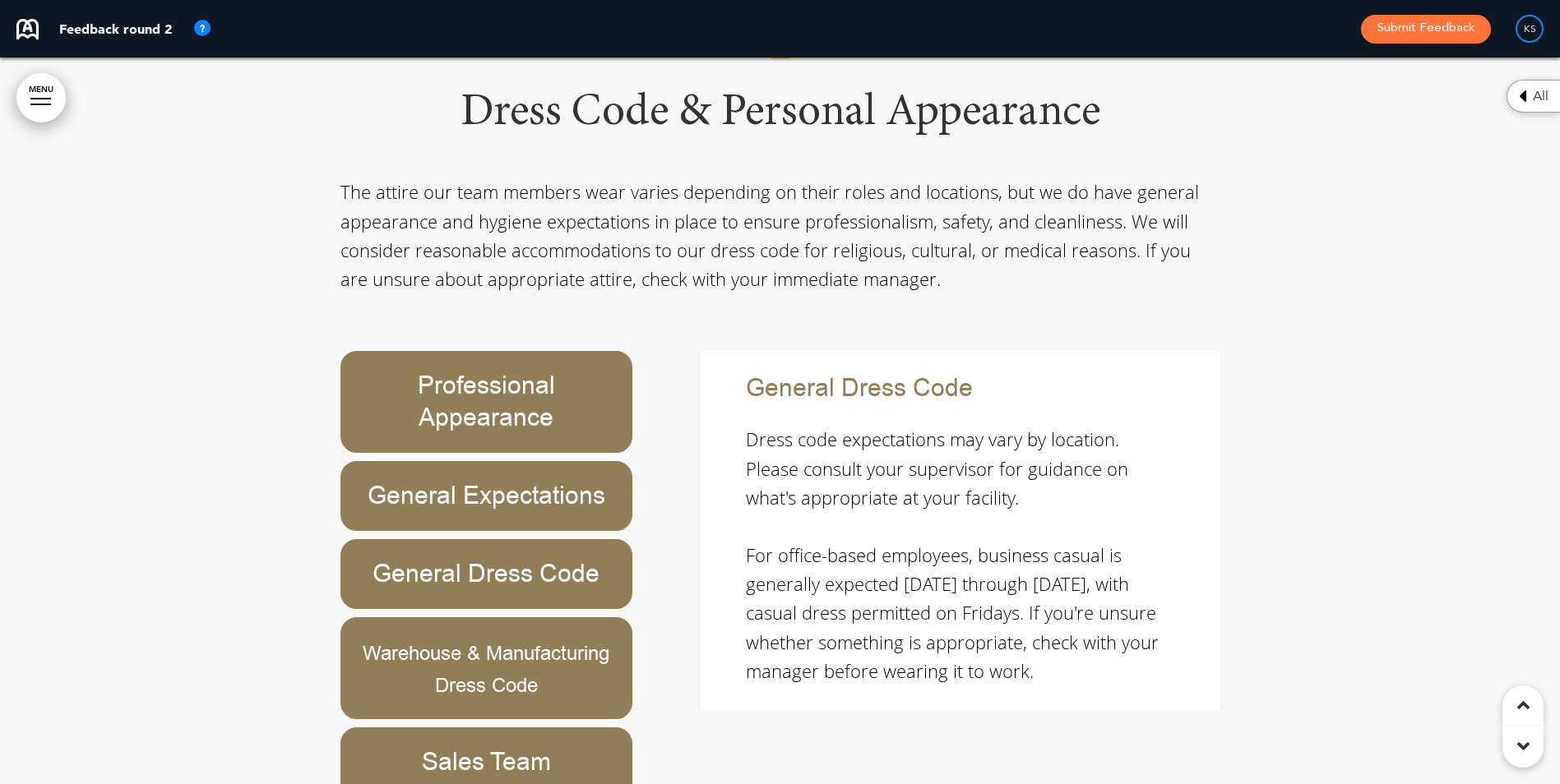
click at [521, 370] on h6 "Professional Appearance" at bounding box center [487, 402] width 255 height 64
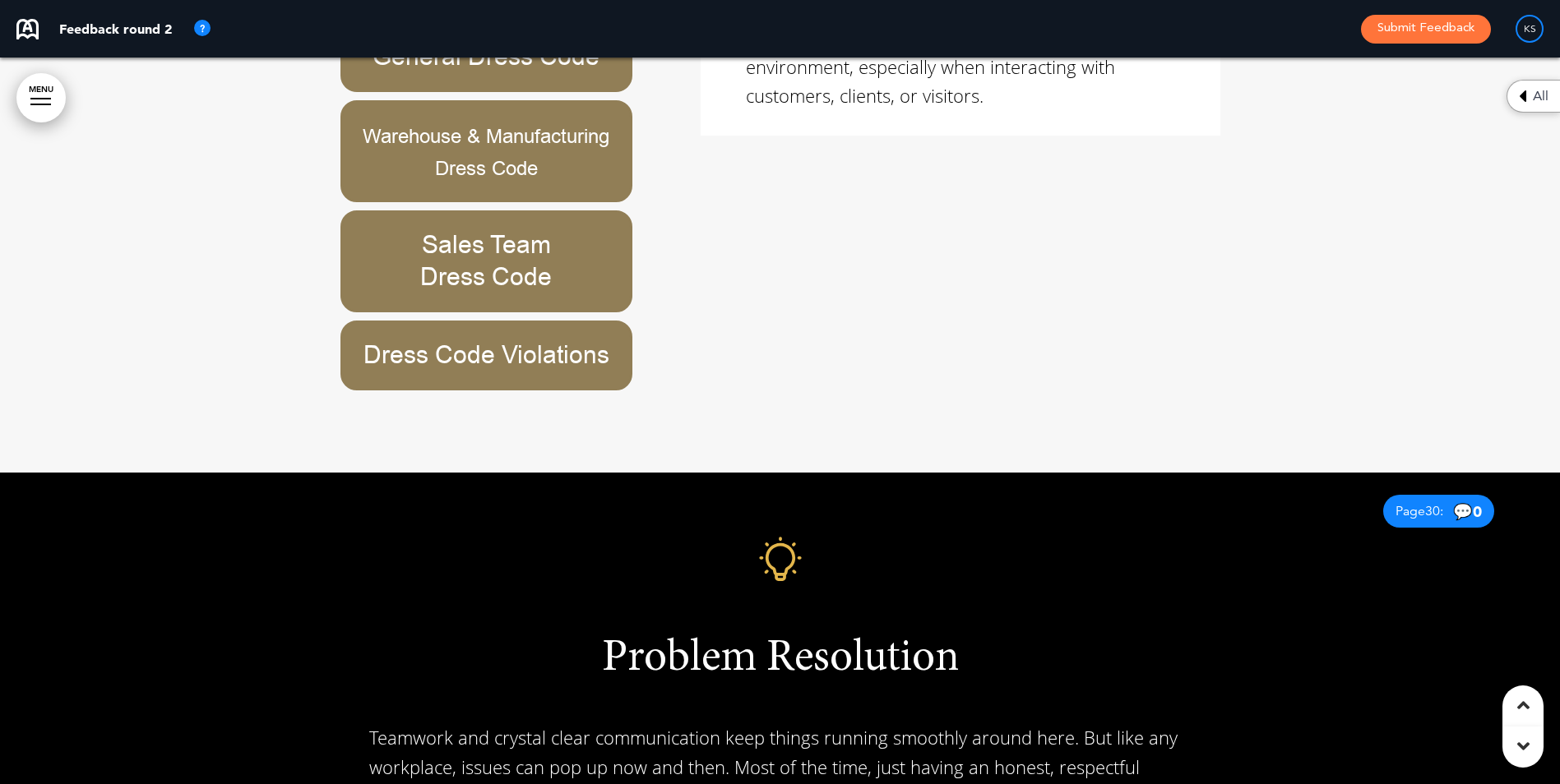
scroll to position [24691, 0]
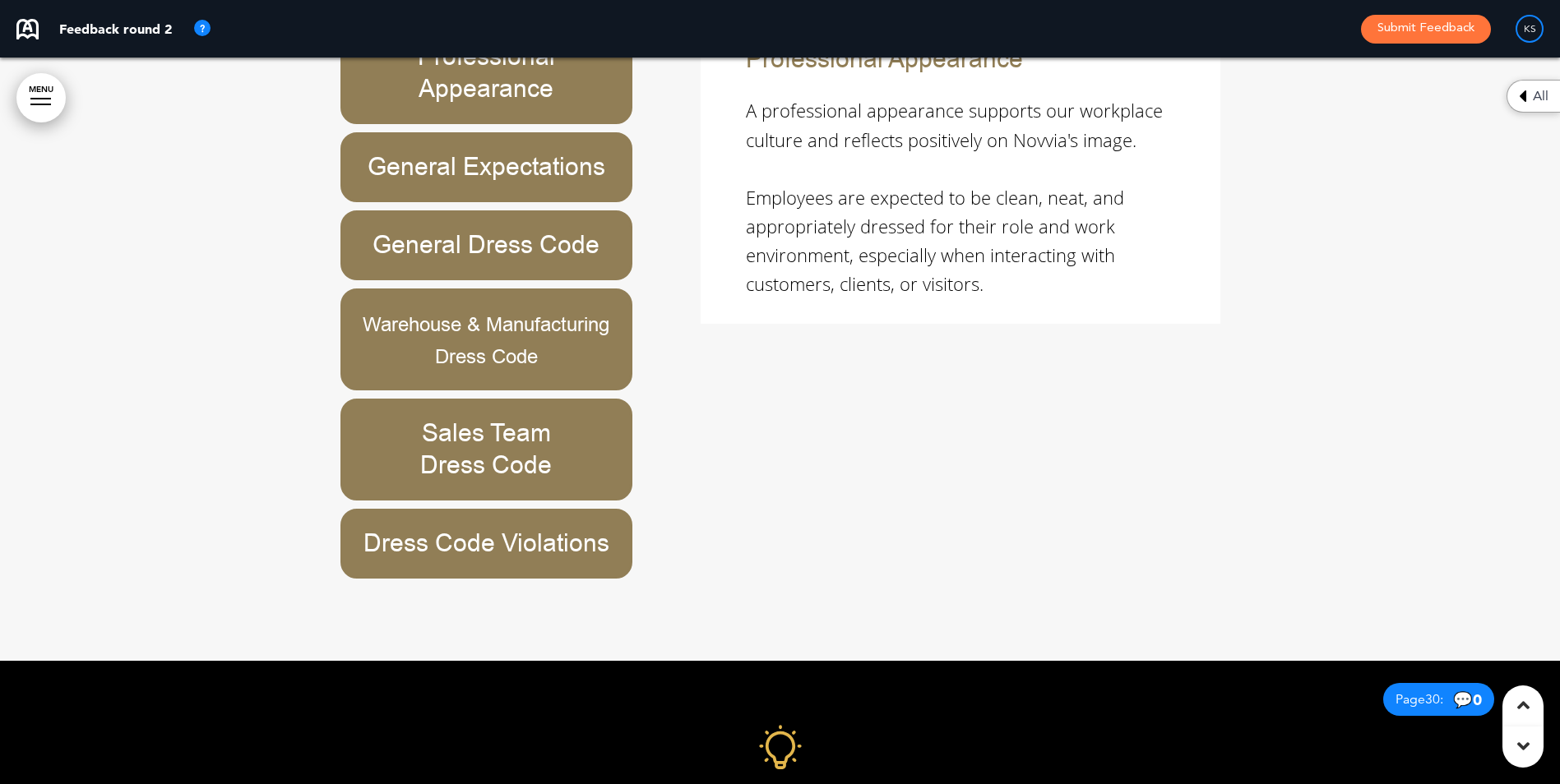
click at [467, 527] on h6 "Dress Code Violations" at bounding box center [487, 543] width 255 height 32
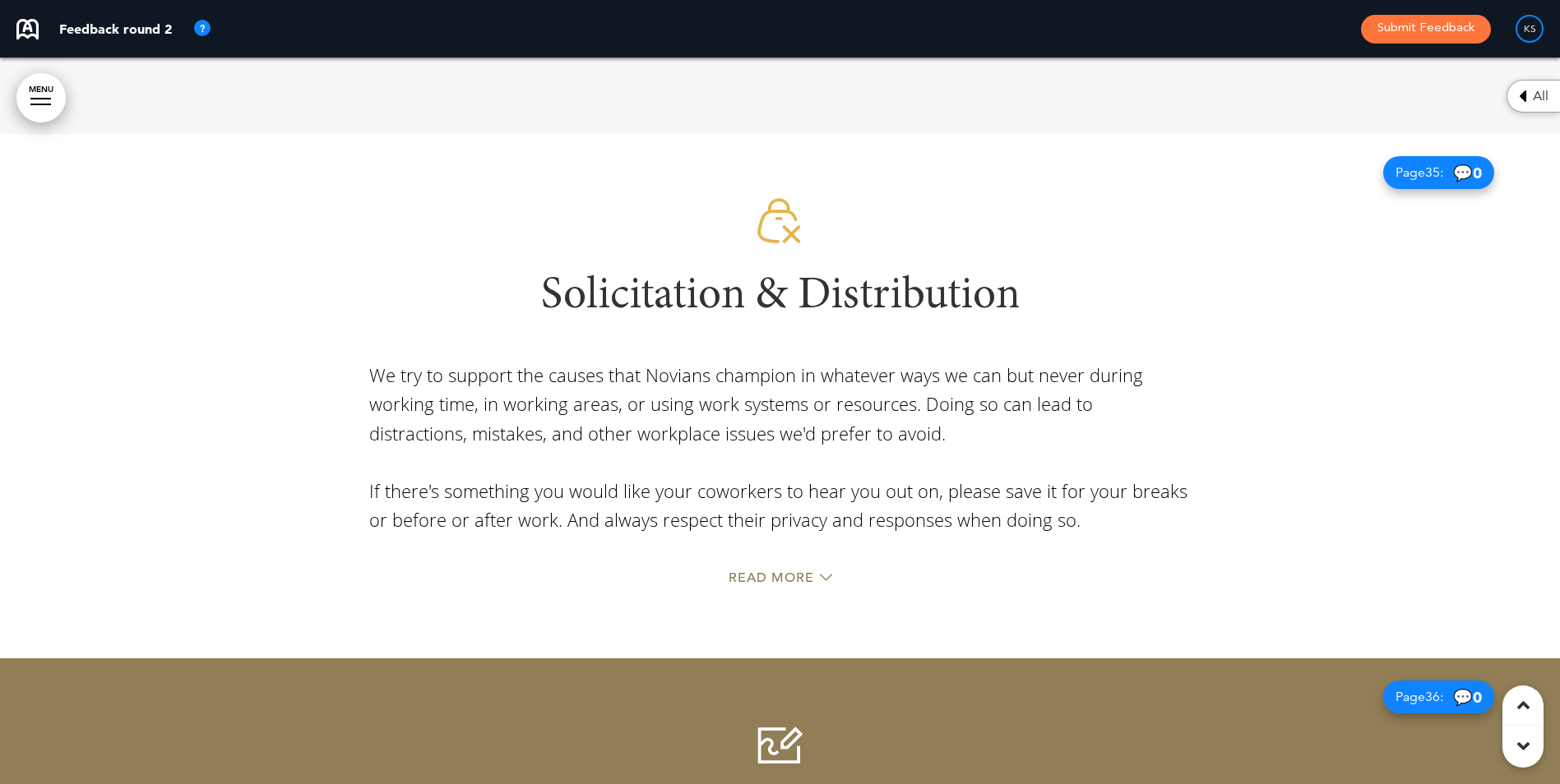
scroll to position [27485, 0]
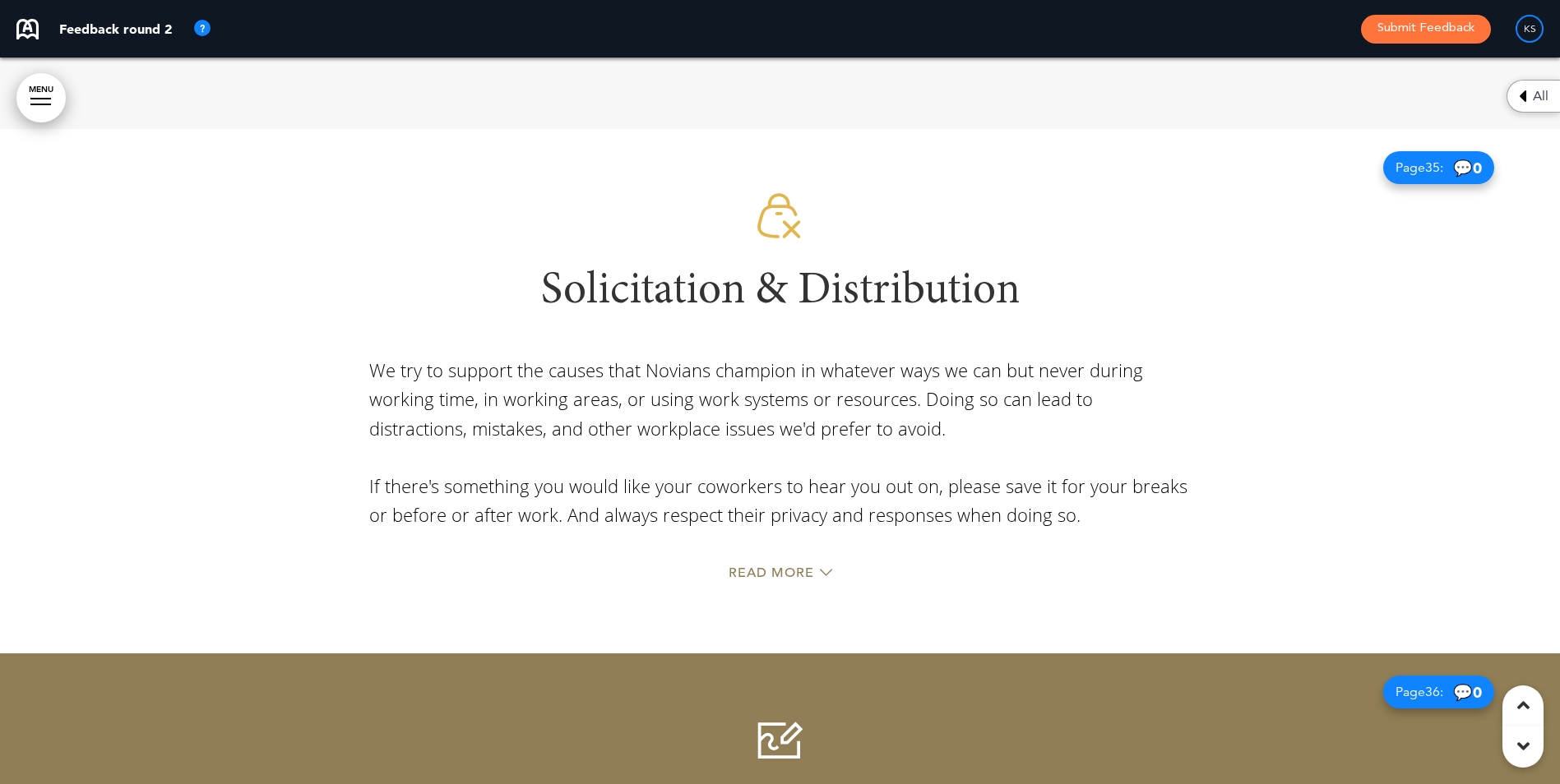
click at [658, 356] on p "We try to support the causes that Novians champion in whatever ways we can but …" at bounding box center [780, 400] width 822 height 87
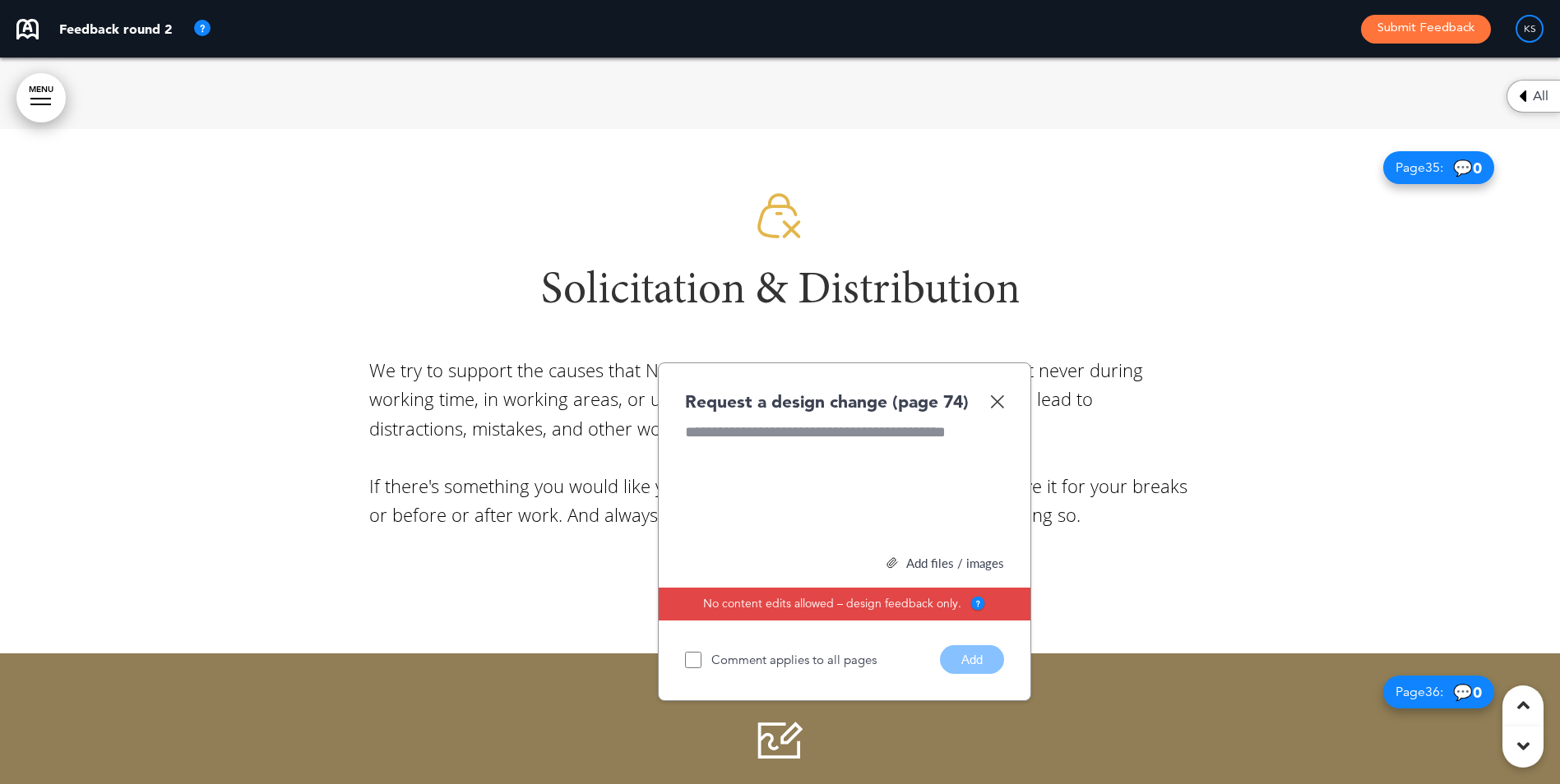
click at [699, 422] on div at bounding box center [844, 483] width 319 height 123
click at [952, 645] on button "Add" at bounding box center [971, 659] width 64 height 29
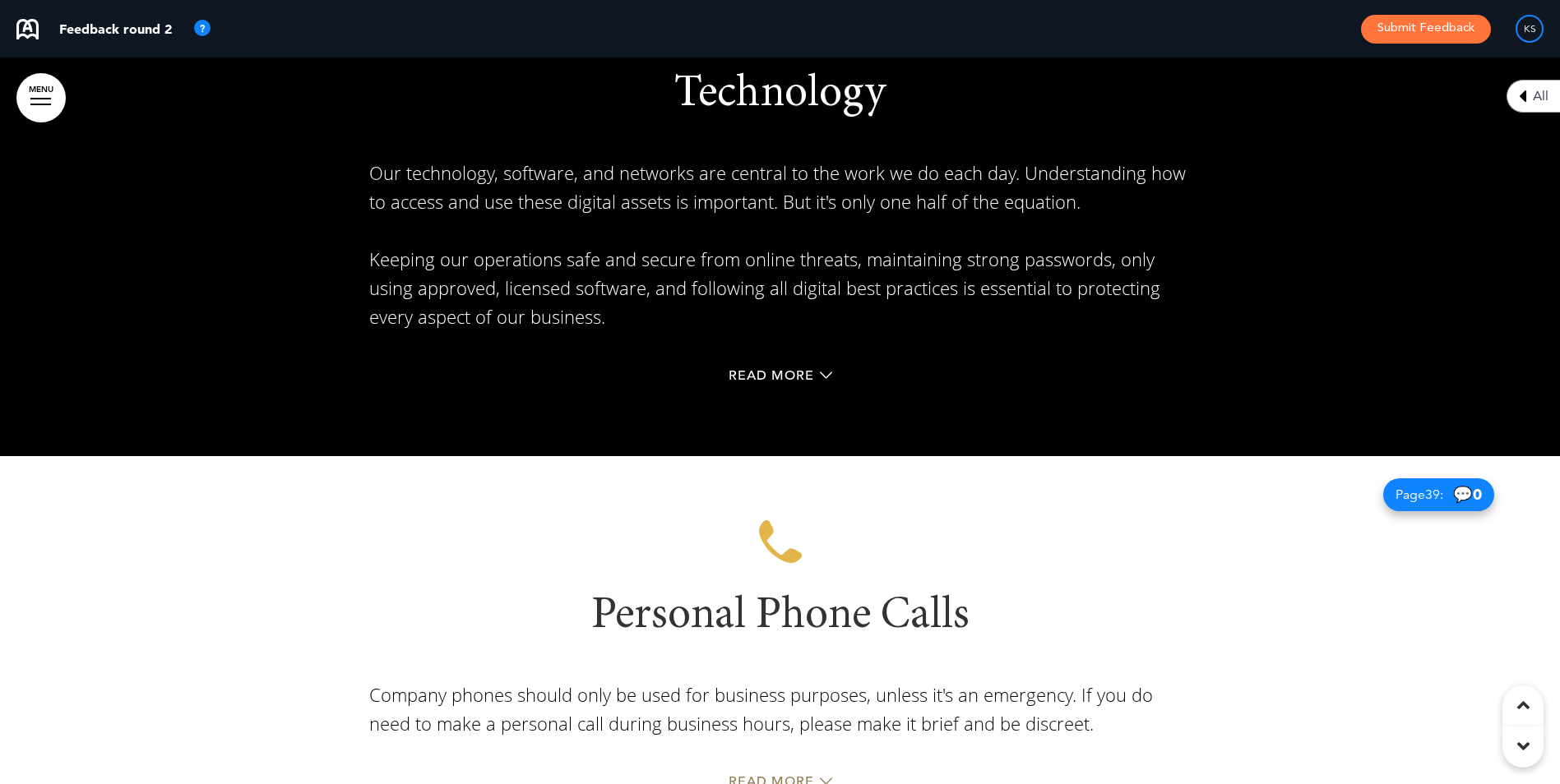
scroll to position [29868, 0]
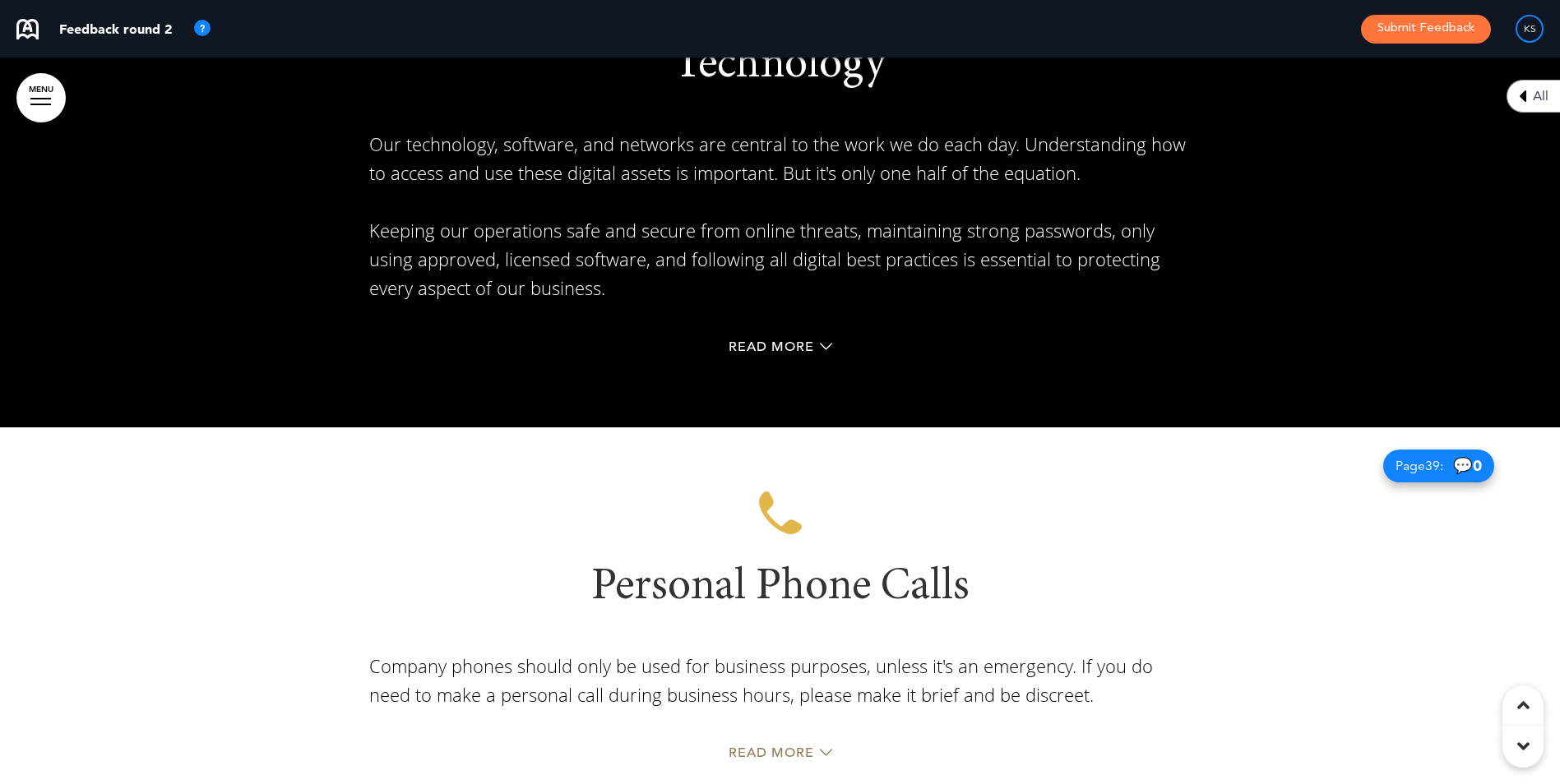
click at [730, 738] on div "Read More" at bounding box center [780, 754] width 822 height 34
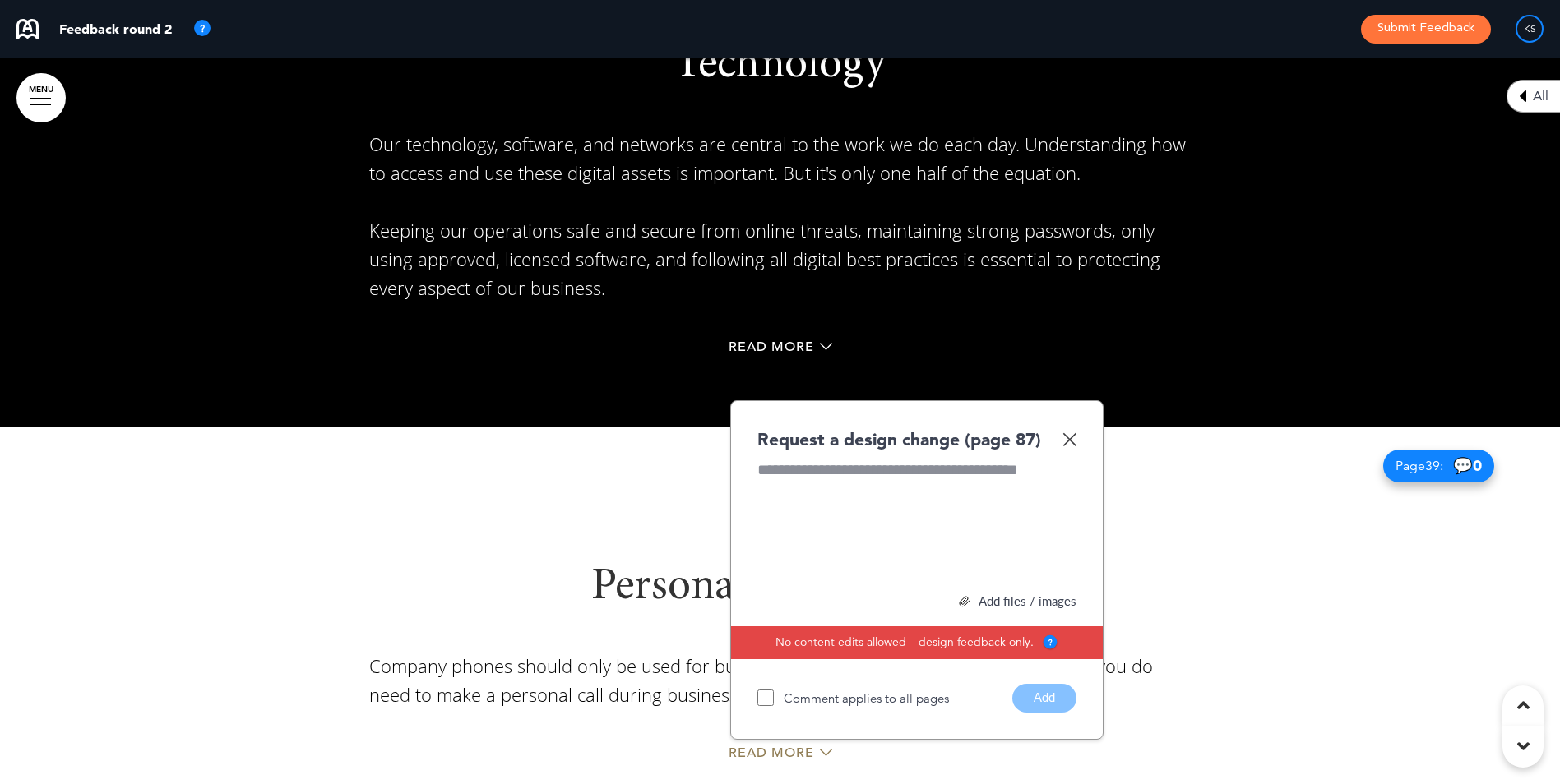
drag, startPoint x: 1087, startPoint y: 296, endPoint x: 1079, endPoint y: 292, distance: 8.9
click at [1081, 400] on div "Request a design change (page 87) Add files / images Select or drag & drop your…" at bounding box center [916, 569] width 373 height 340
click at [1074, 432] on img at bounding box center [1069, 439] width 14 height 14
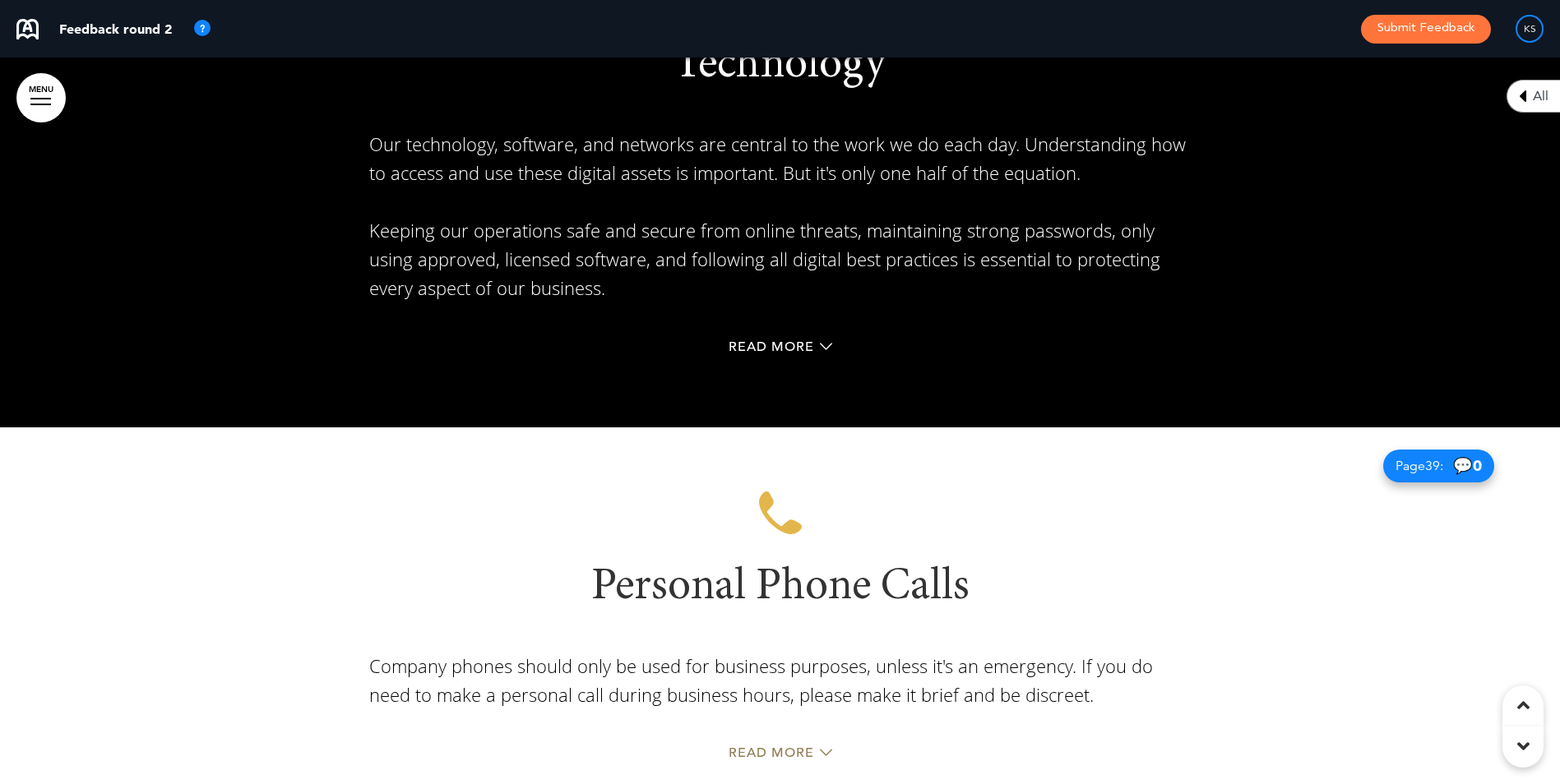
click at [818, 738] on div "Read More" at bounding box center [780, 754] width 822 height 34
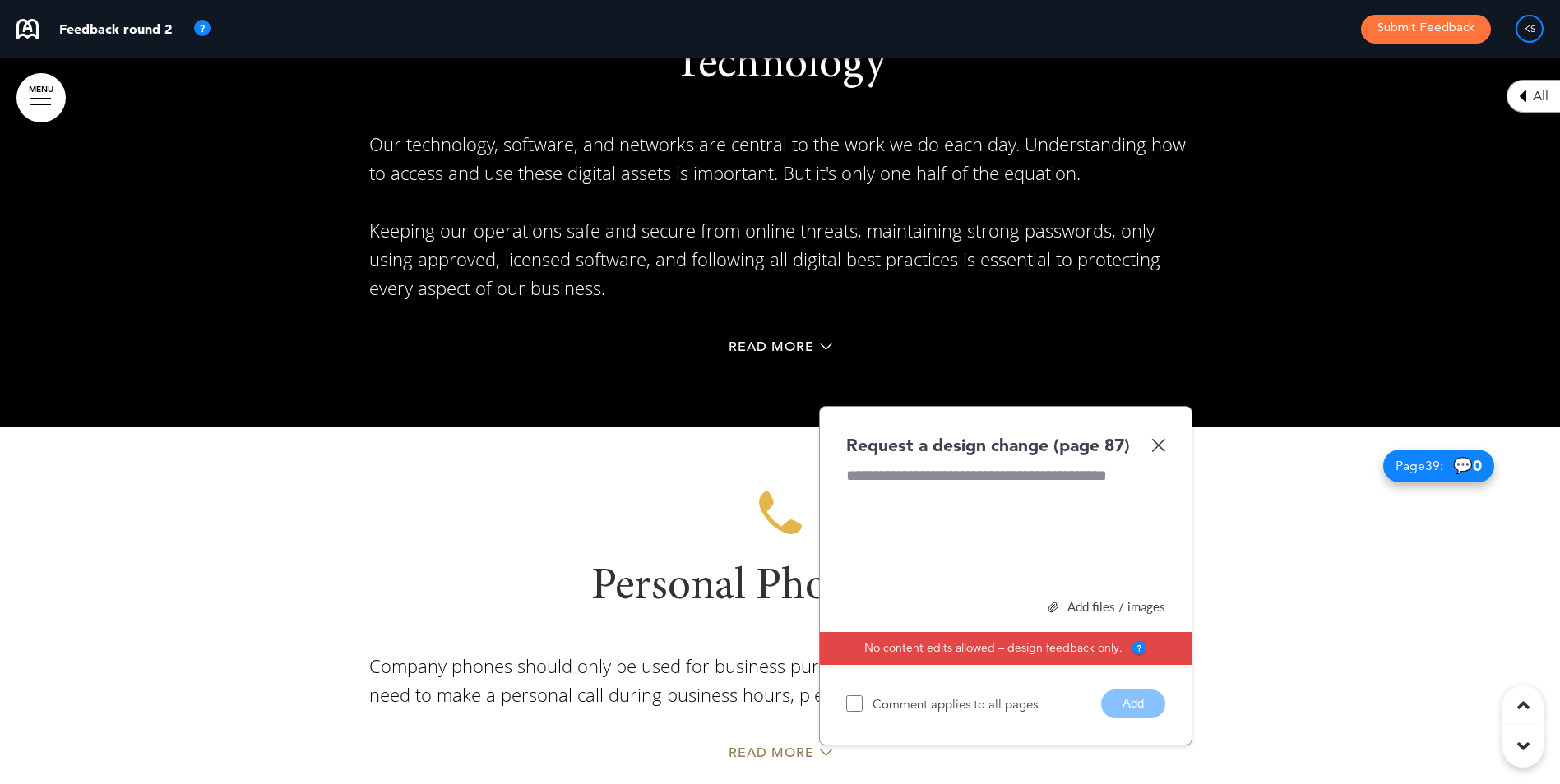
click at [1162, 438] on img at bounding box center [1158, 445] width 14 height 14
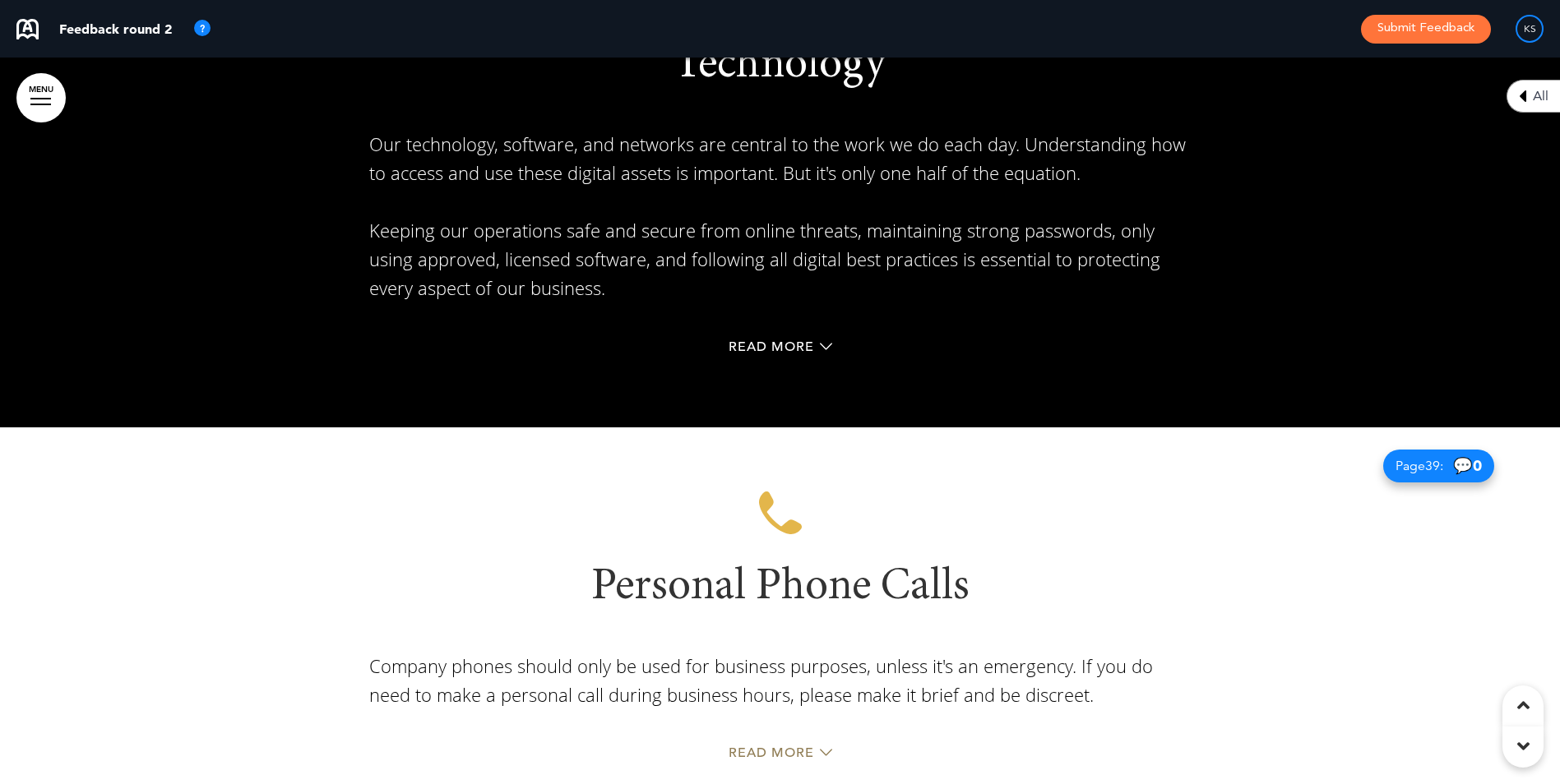
click at [812, 738] on div "Read More" at bounding box center [780, 754] width 822 height 34
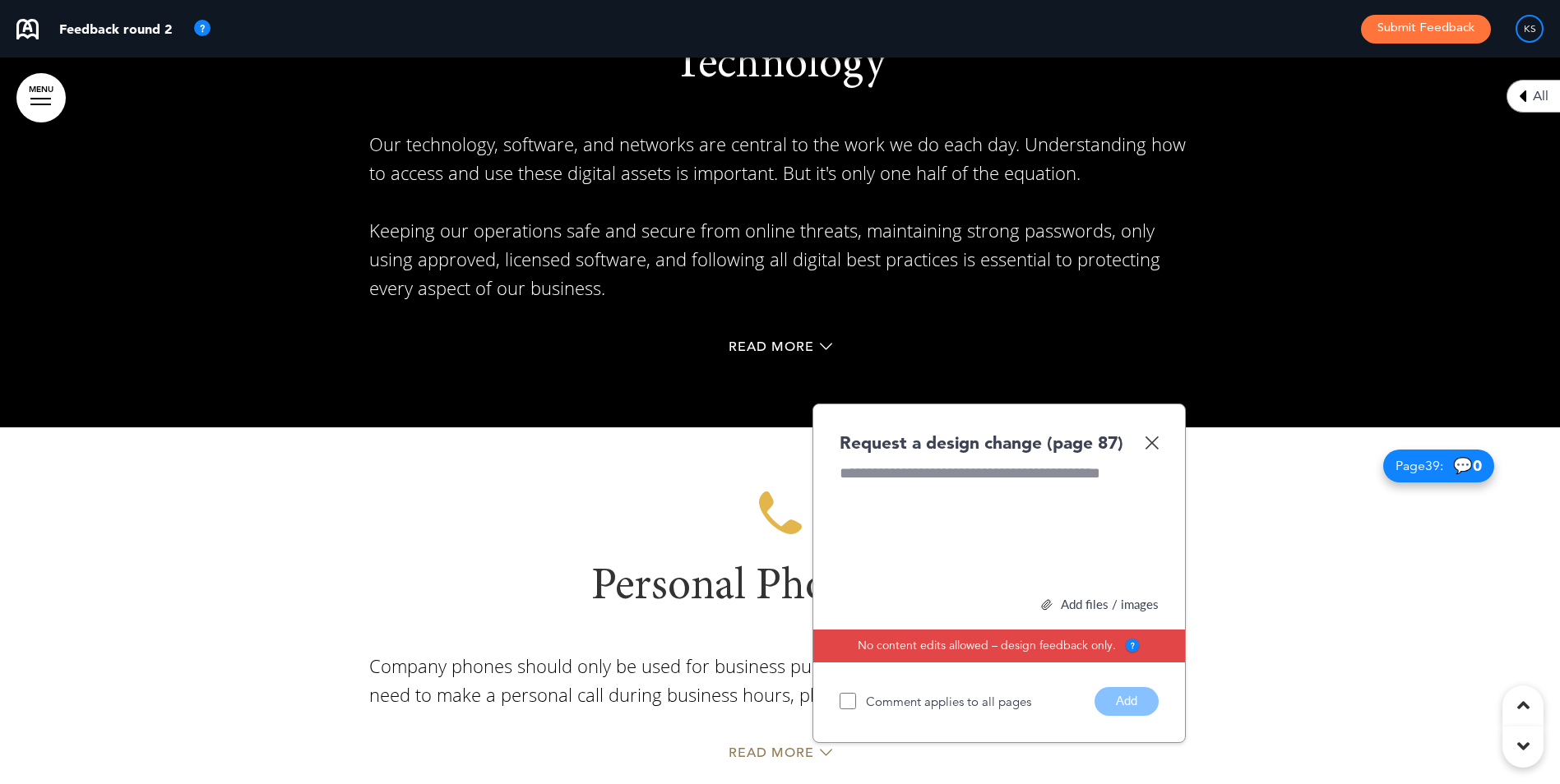
click at [1158, 403] on div "Request a design change (page 87) Add files / images Select or drag & drop your…" at bounding box center [998, 573] width 373 height 340
click at [1146, 436] on img at bounding box center [1151, 443] width 14 height 14
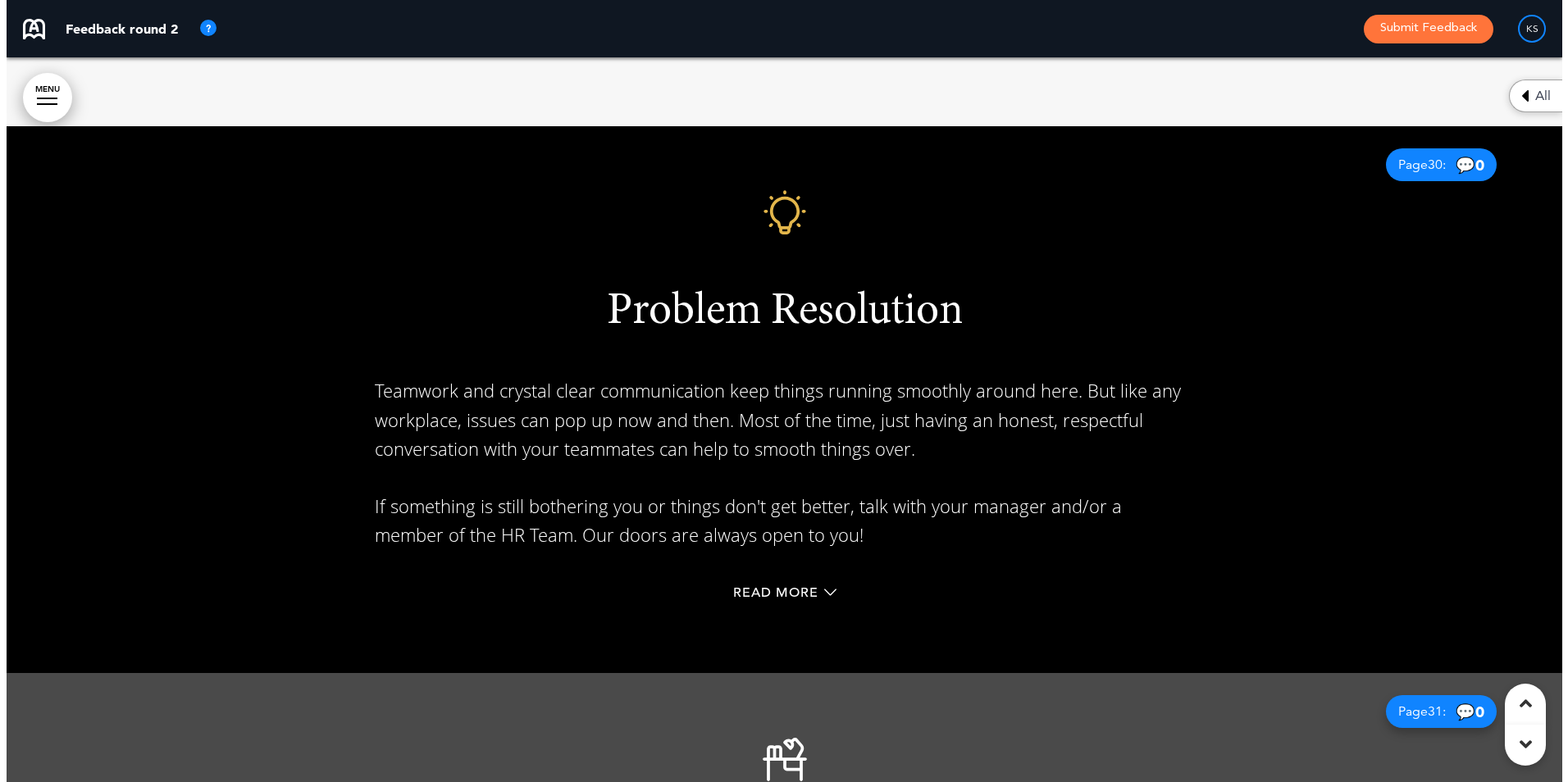
scroll to position [25120, 0]
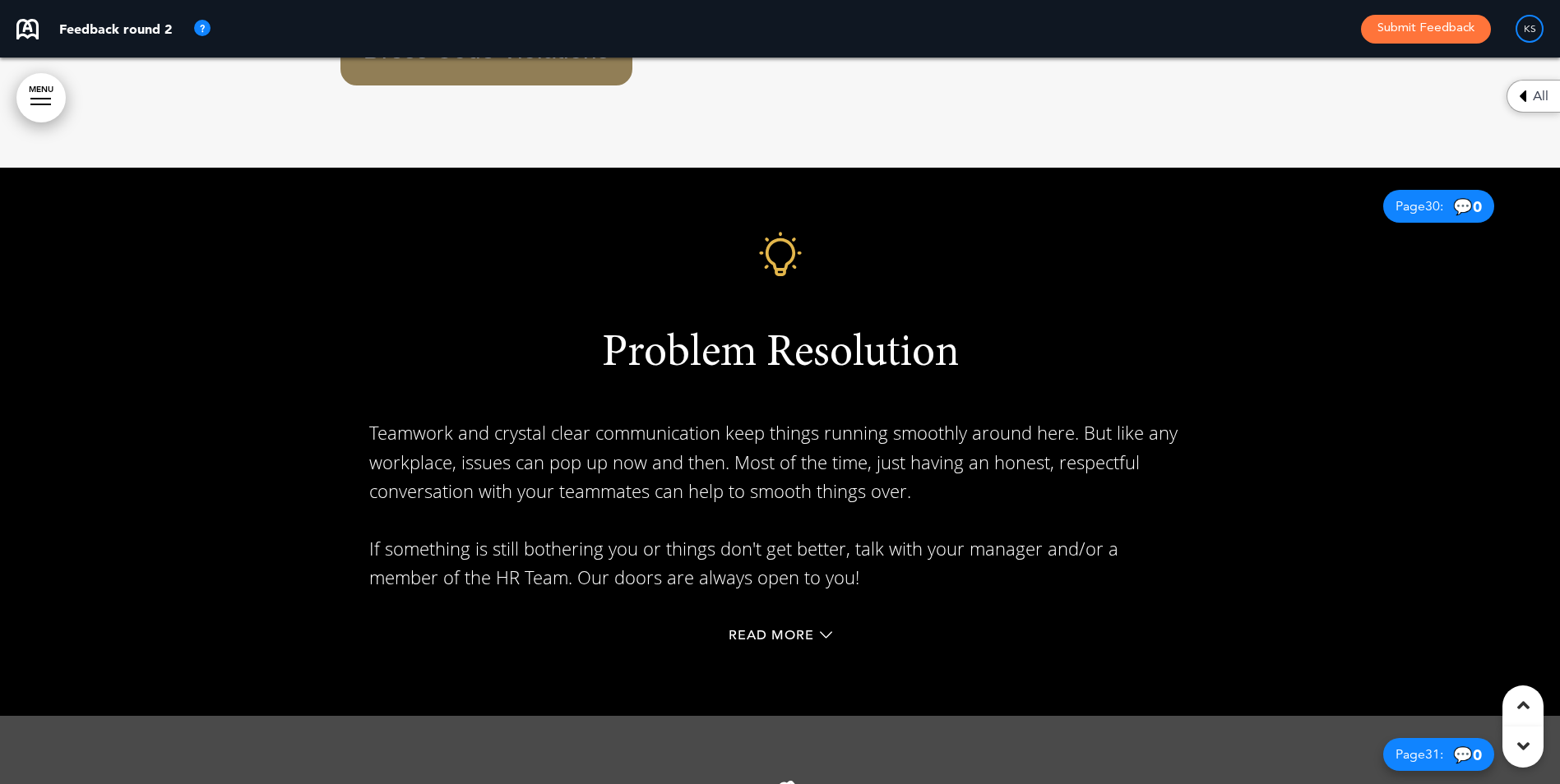
click at [14, 168] on div at bounding box center [780, 442] width 1560 height 548
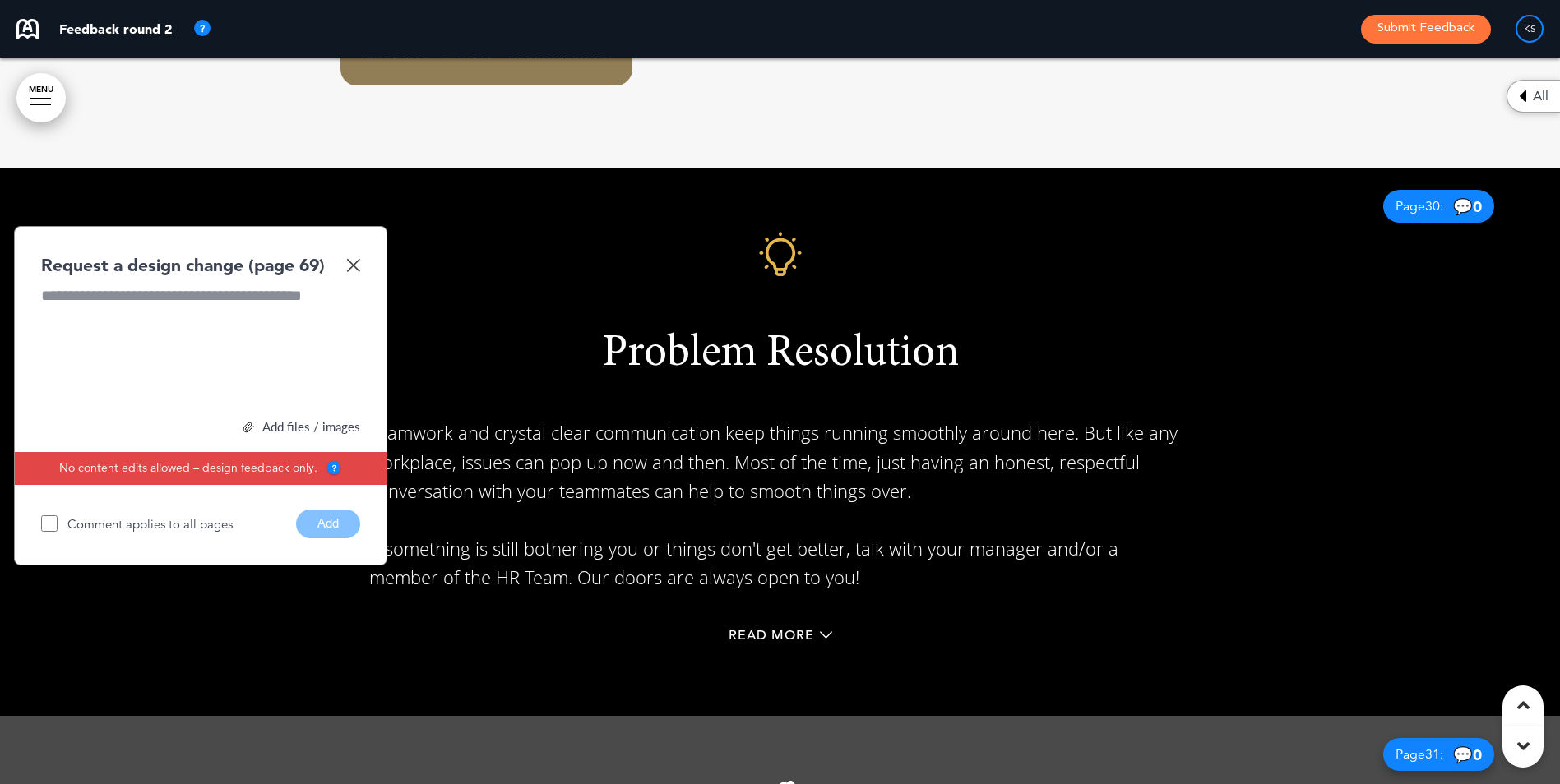
click at [35, 93] on link "MENU" at bounding box center [41, 98] width 49 height 49
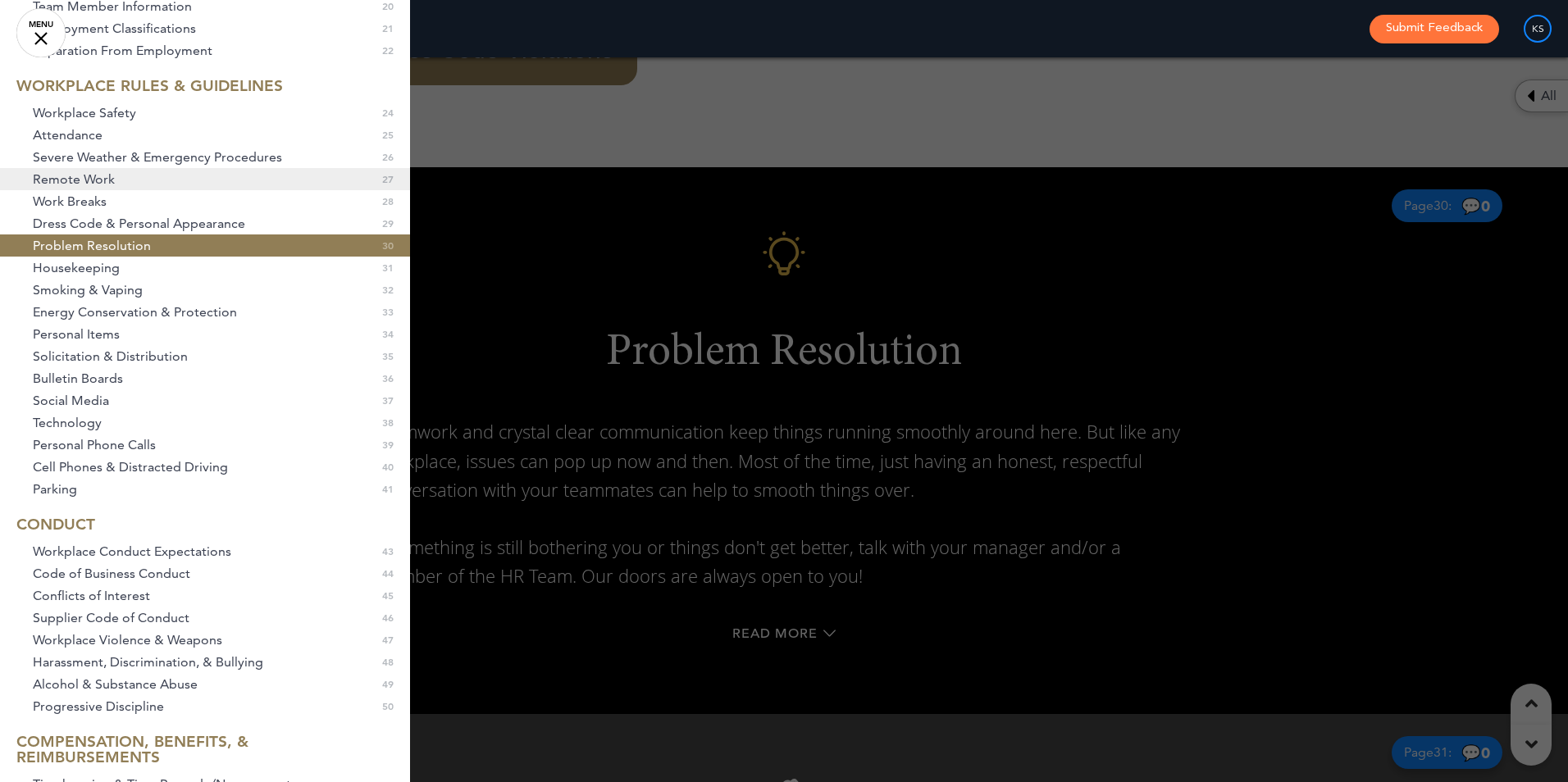
scroll to position [574, 0]
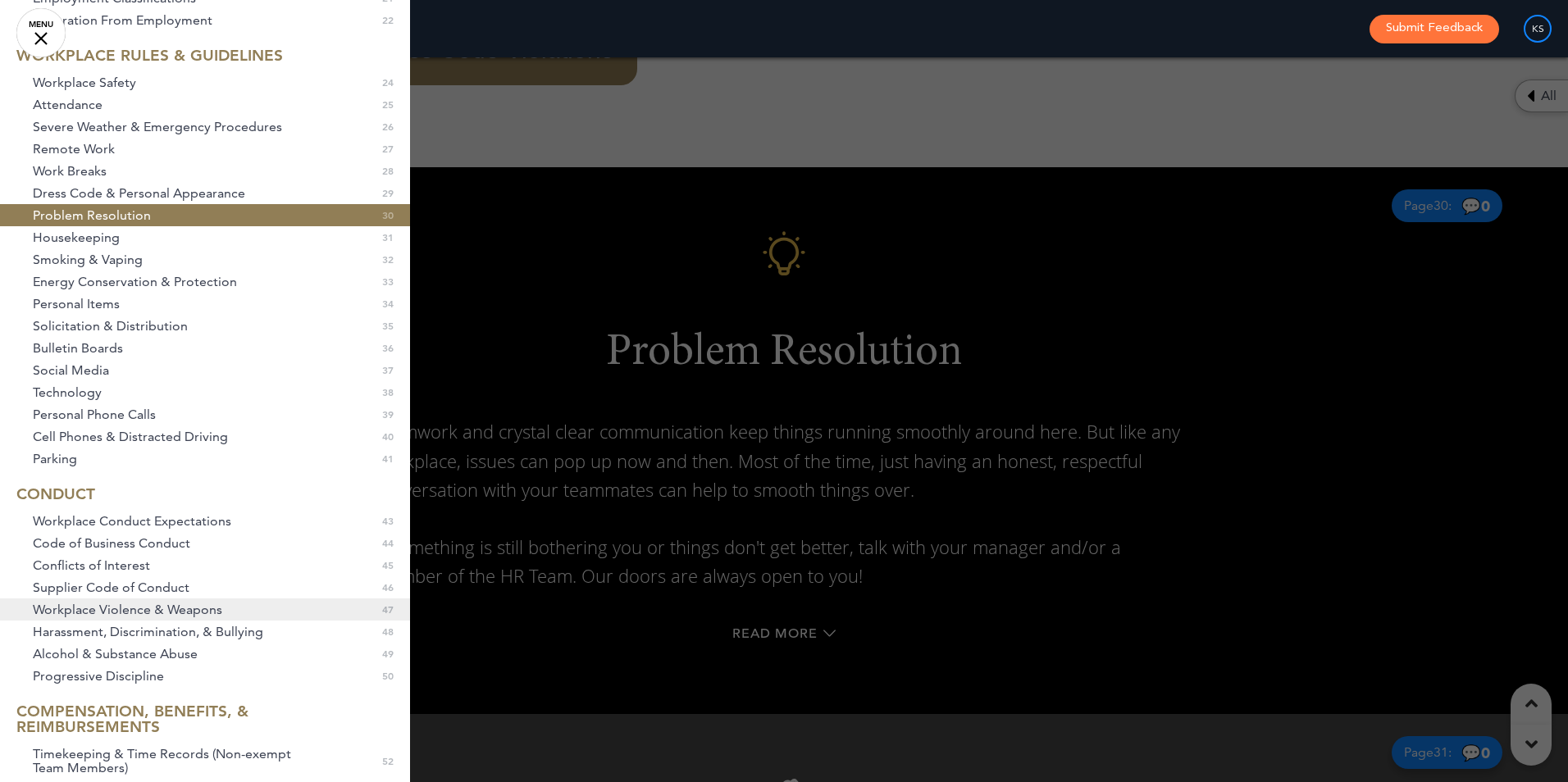
click at [119, 617] on span "Workplace Violence & Weapons" at bounding box center [127, 610] width 189 height 14
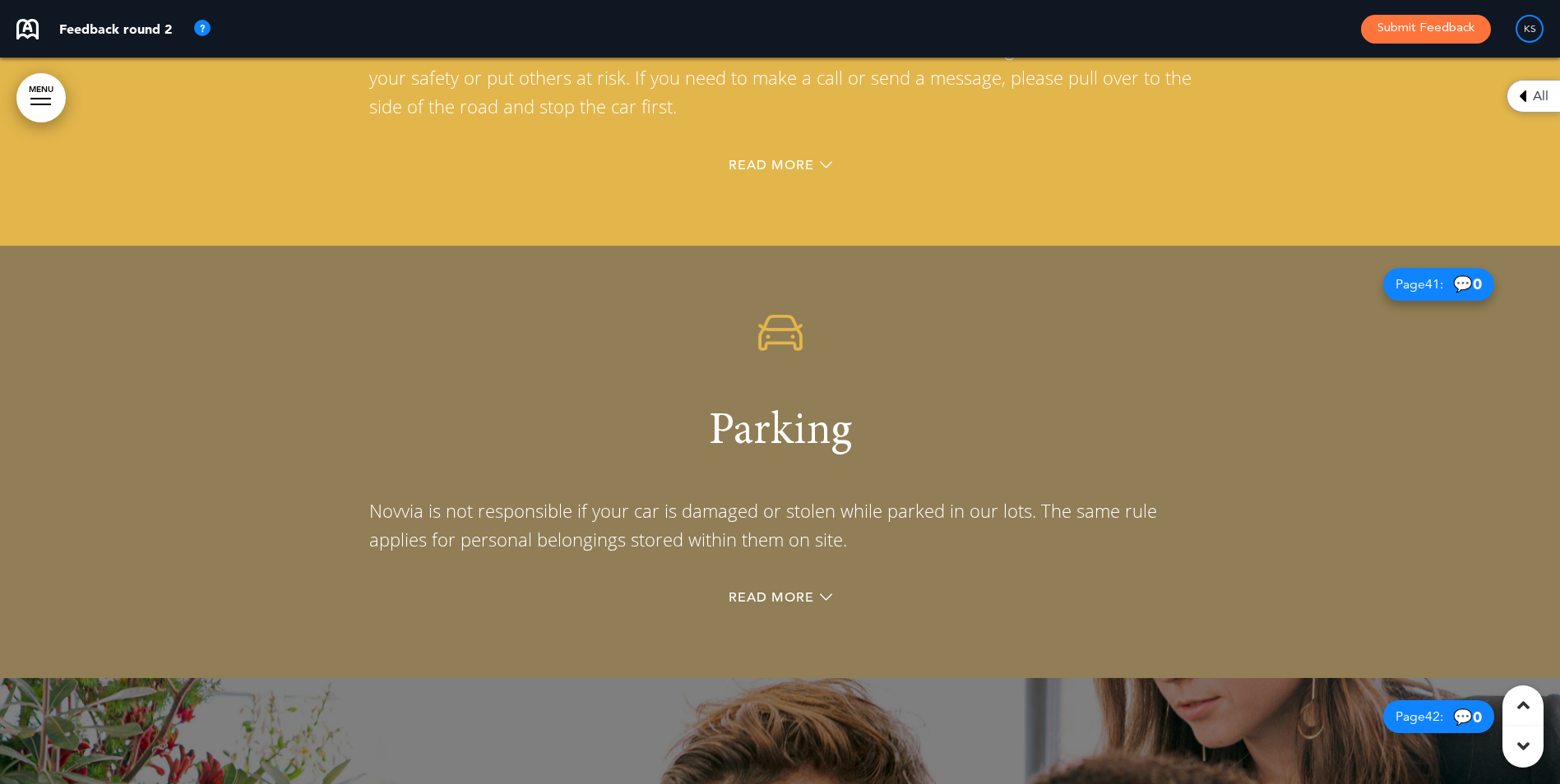
scroll to position [30918, 0]
